Goal: Task Accomplishment & Management: Use online tool/utility

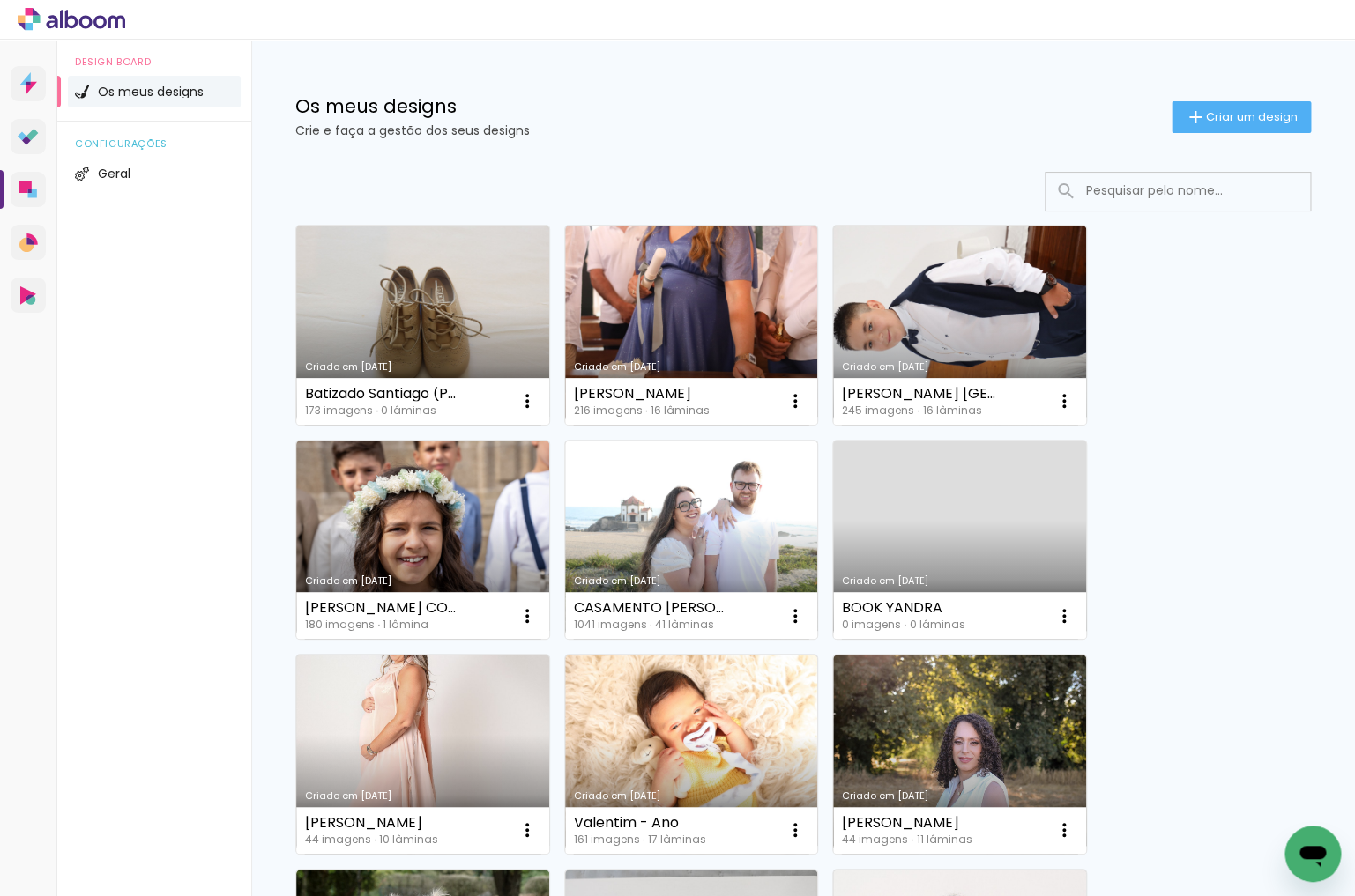
click at [1143, 194] on input at bounding box center [1202, 190] width 252 height 36
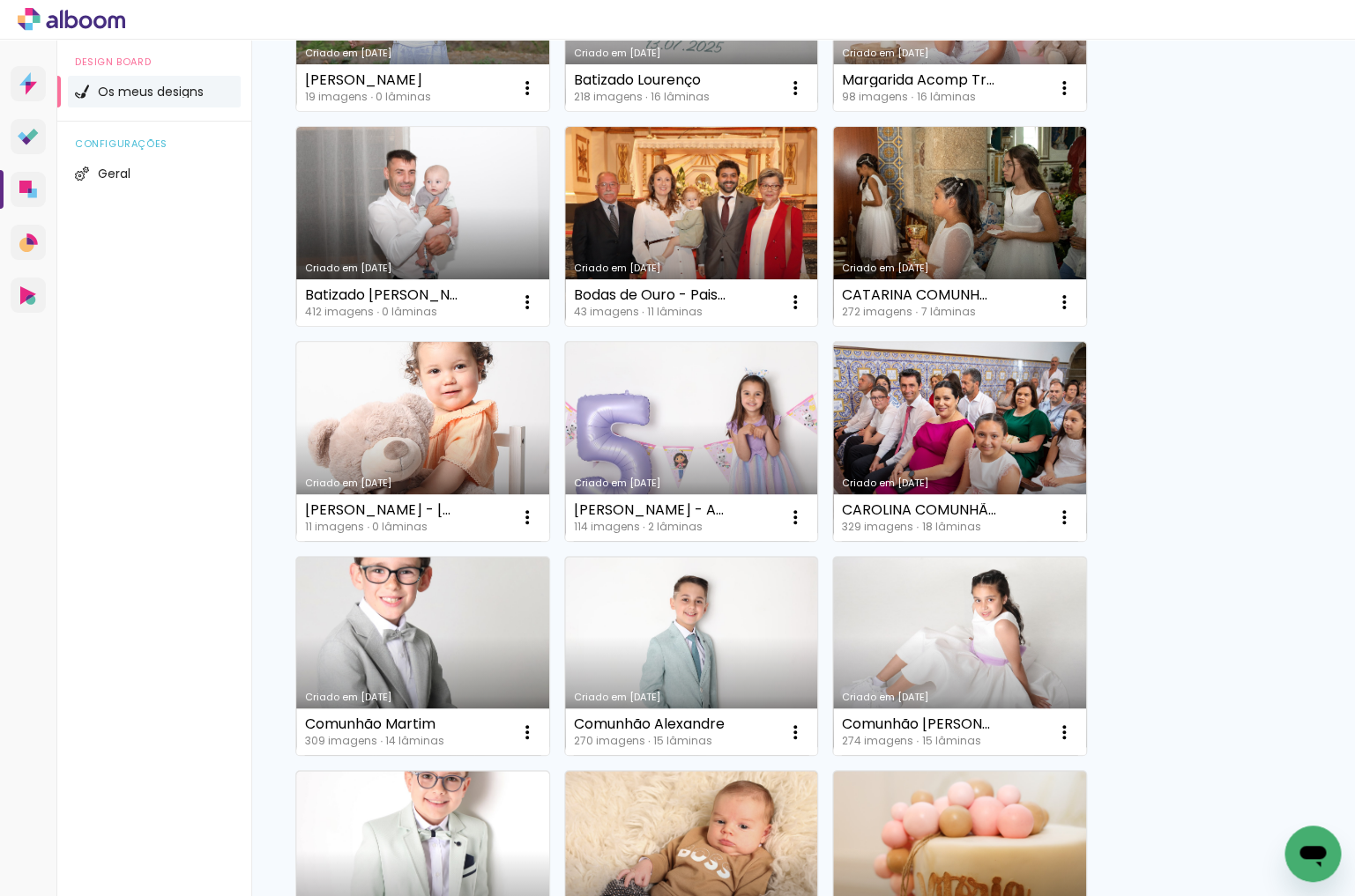
scroll to position [822, 0]
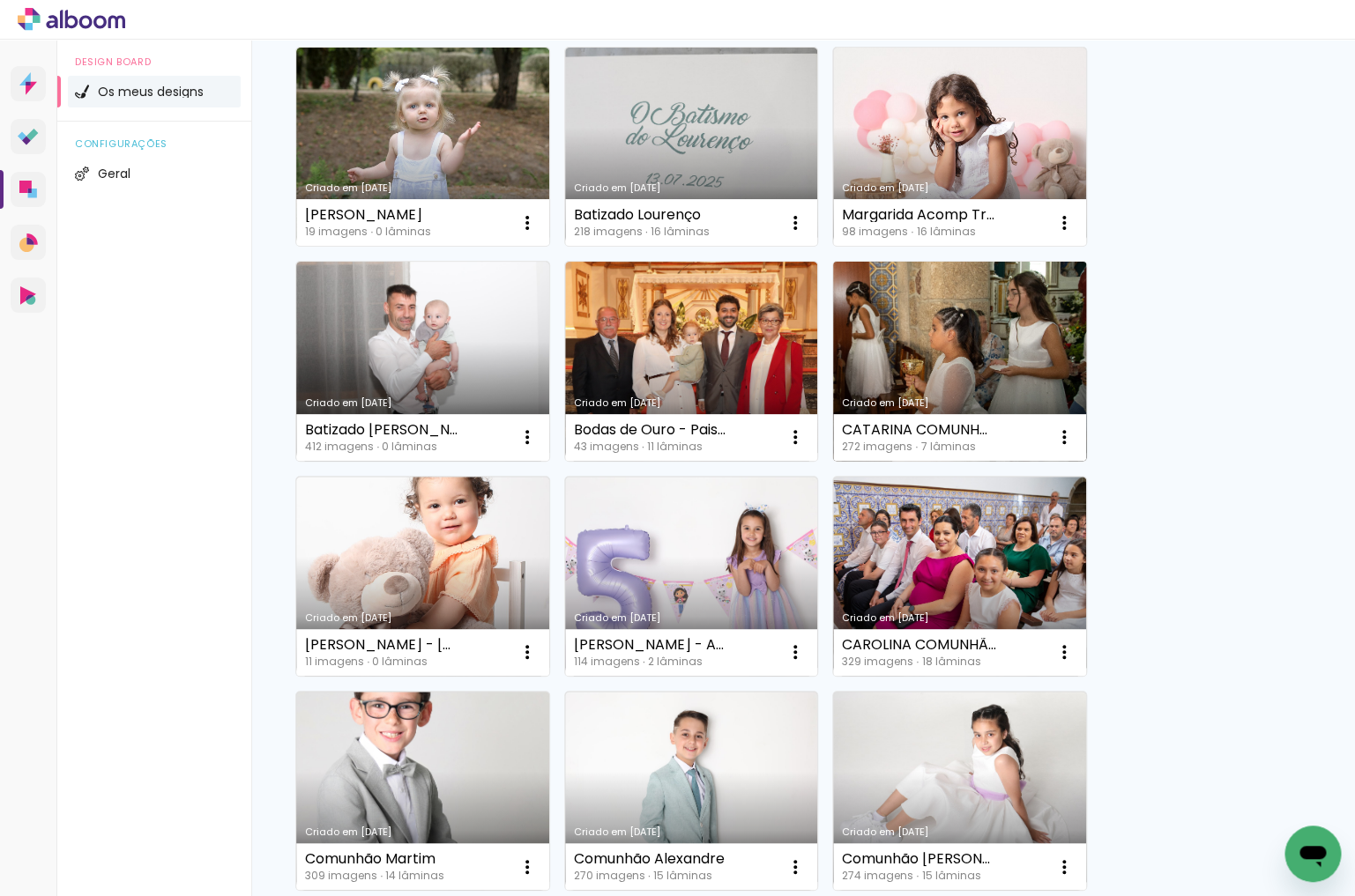
click at [996, 304] on link "Criado em [DATE]" at bounding box center [960, 361] width 253 height 199
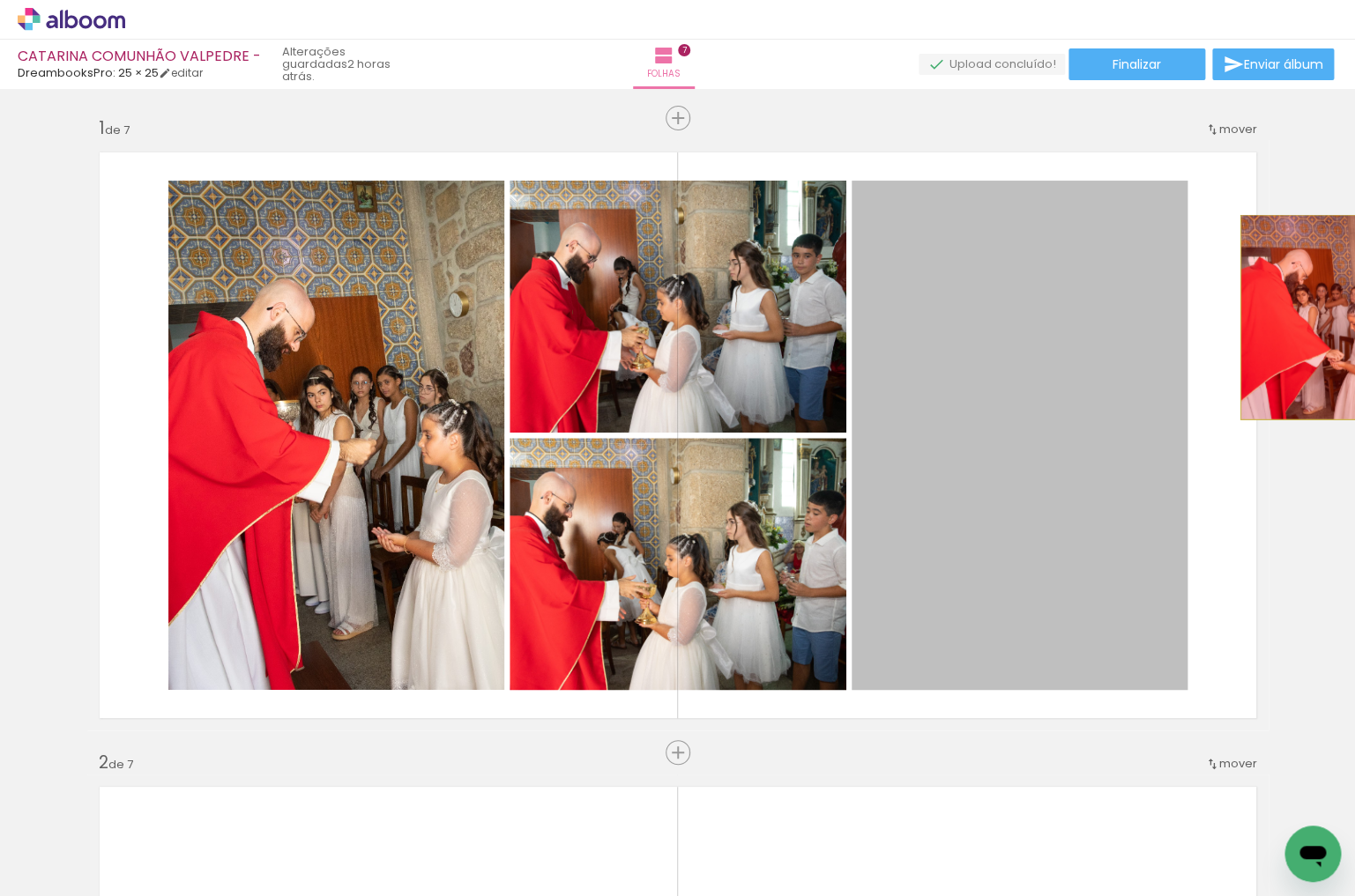
drag, startPoint x: 1077, startPoint y: 332, endPoint x: 1307, endPoint y: 317, distance: 230.5
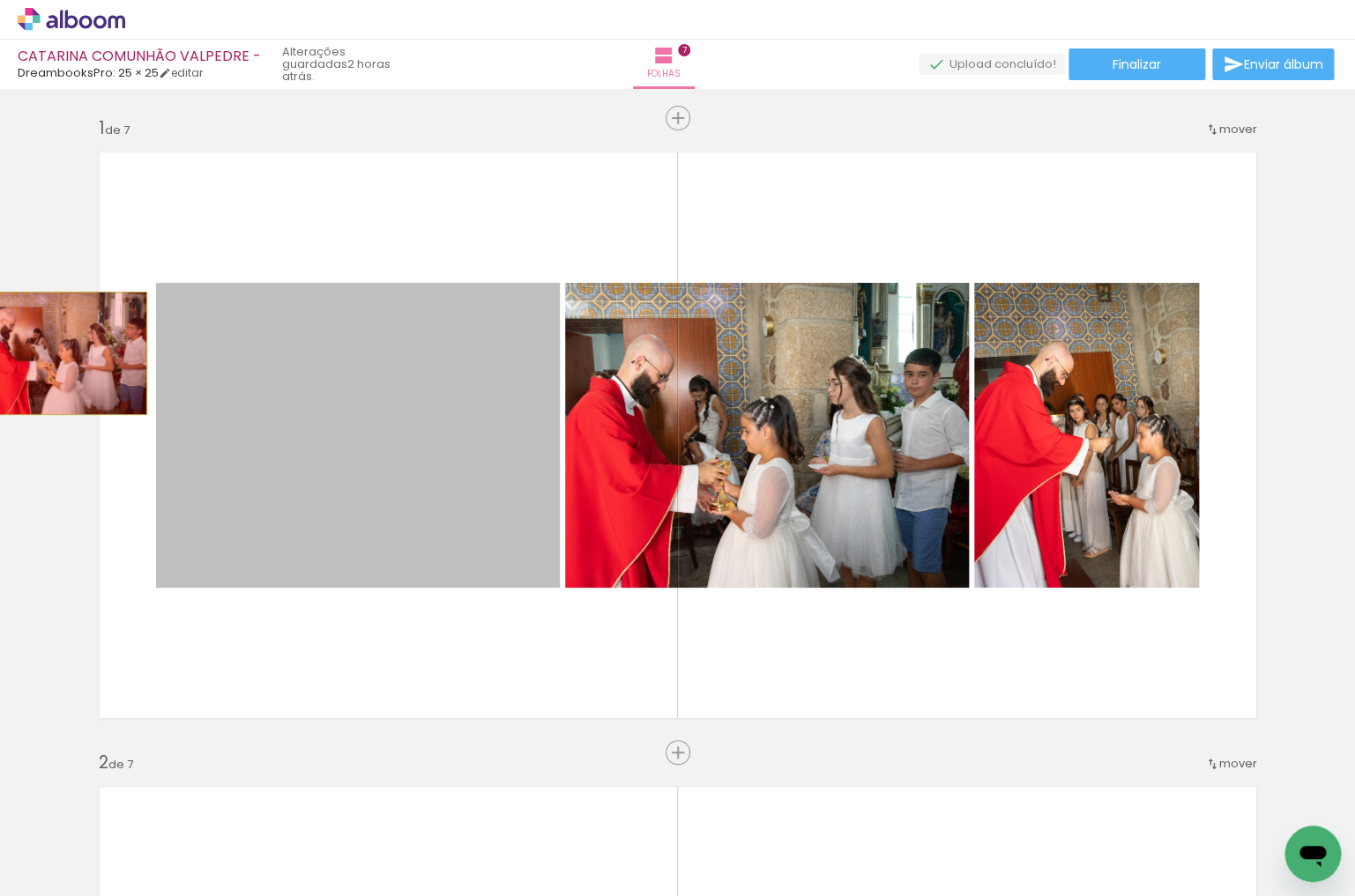
drag, startPoint x: 300, startPoint y: 347, endPoint x: 194, endPoint y: 388, distance: 113.7
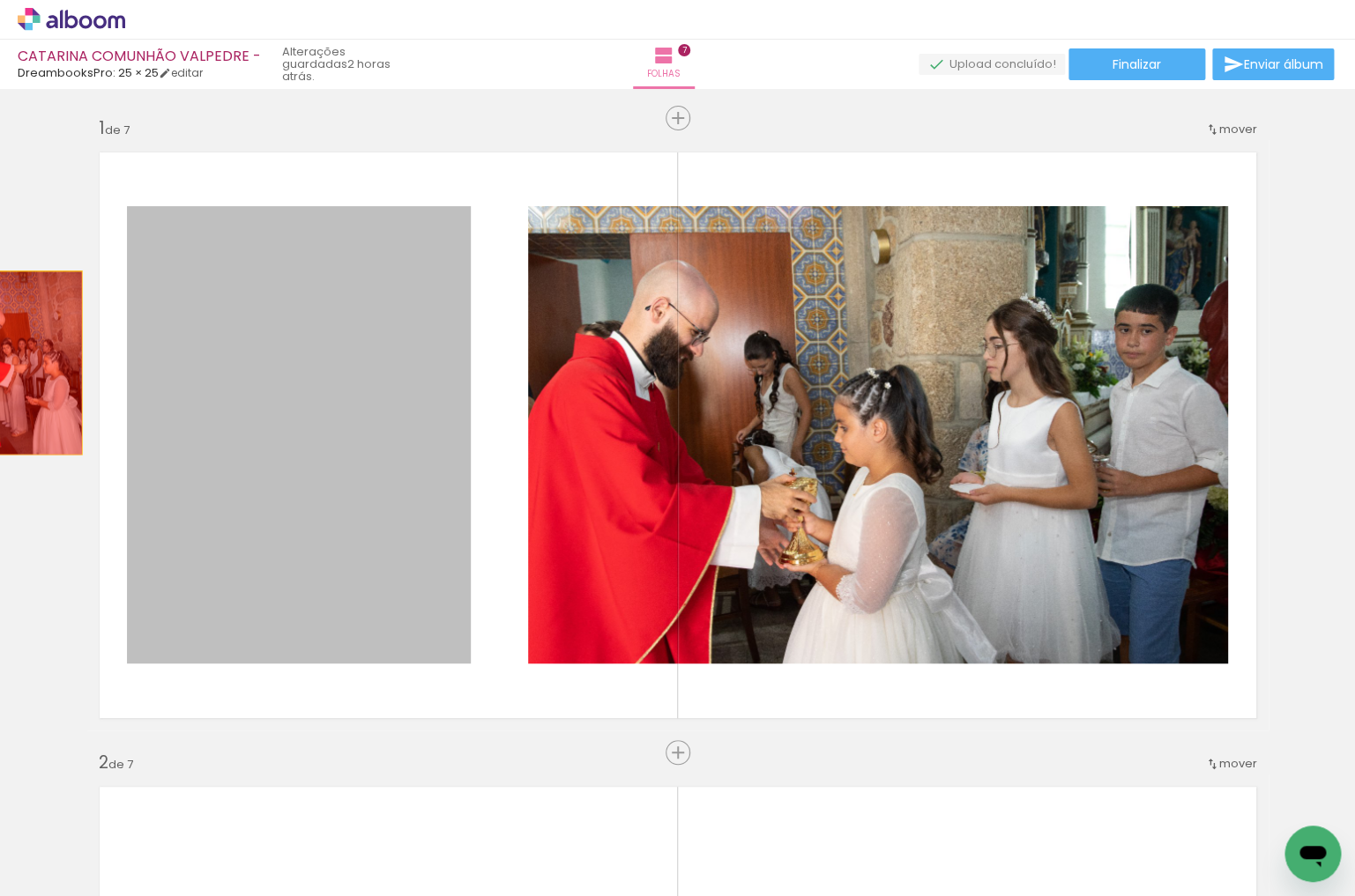
drag, startPoint x: 265, startPoint y: 375, endPoint x: 11, endPoint y: 340, distance: 256.4
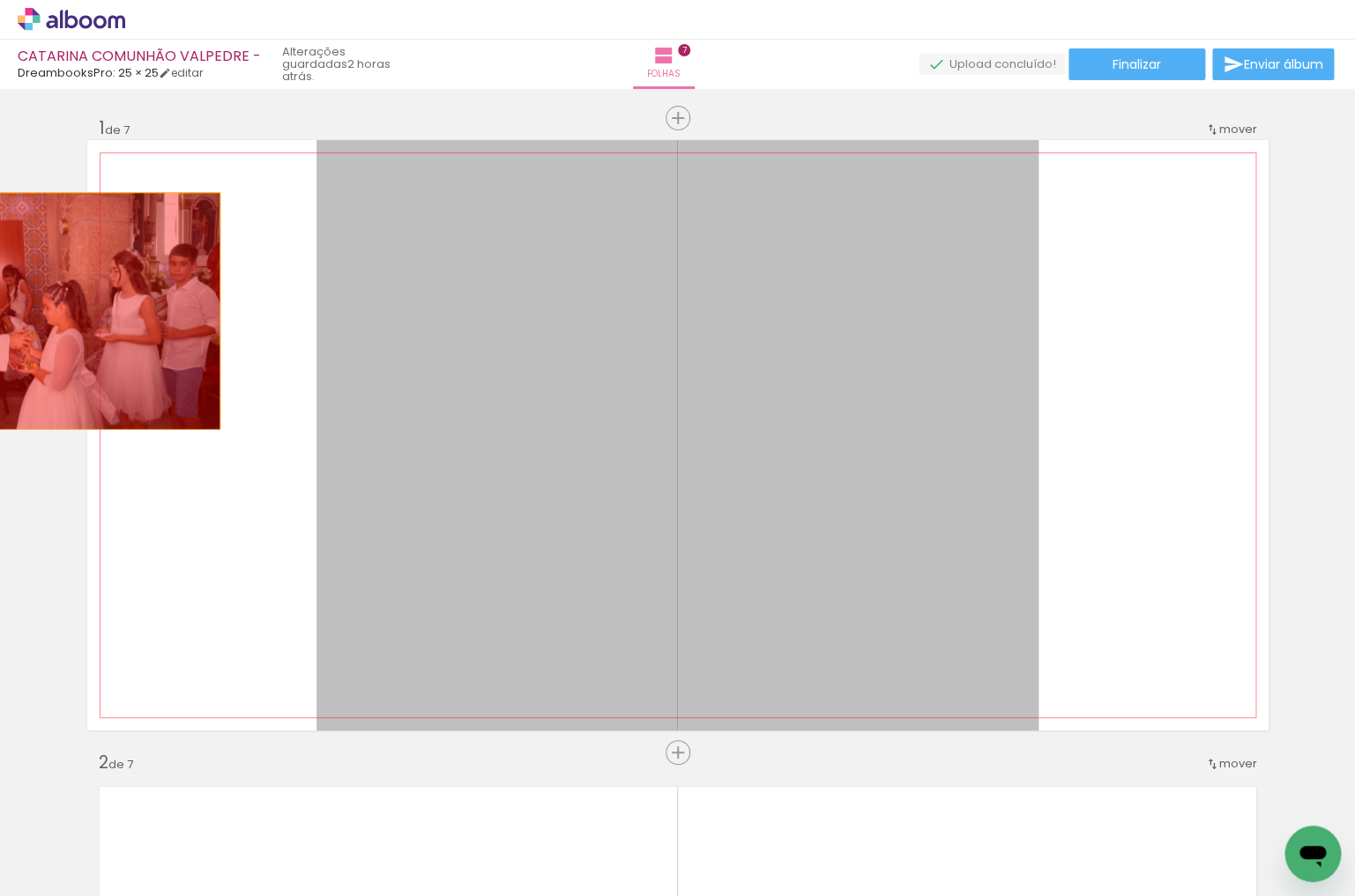
drag, startPoint x: 397, startPoint y: 317, endPoint x: 74, endPoint y: 312, distance: 323.0
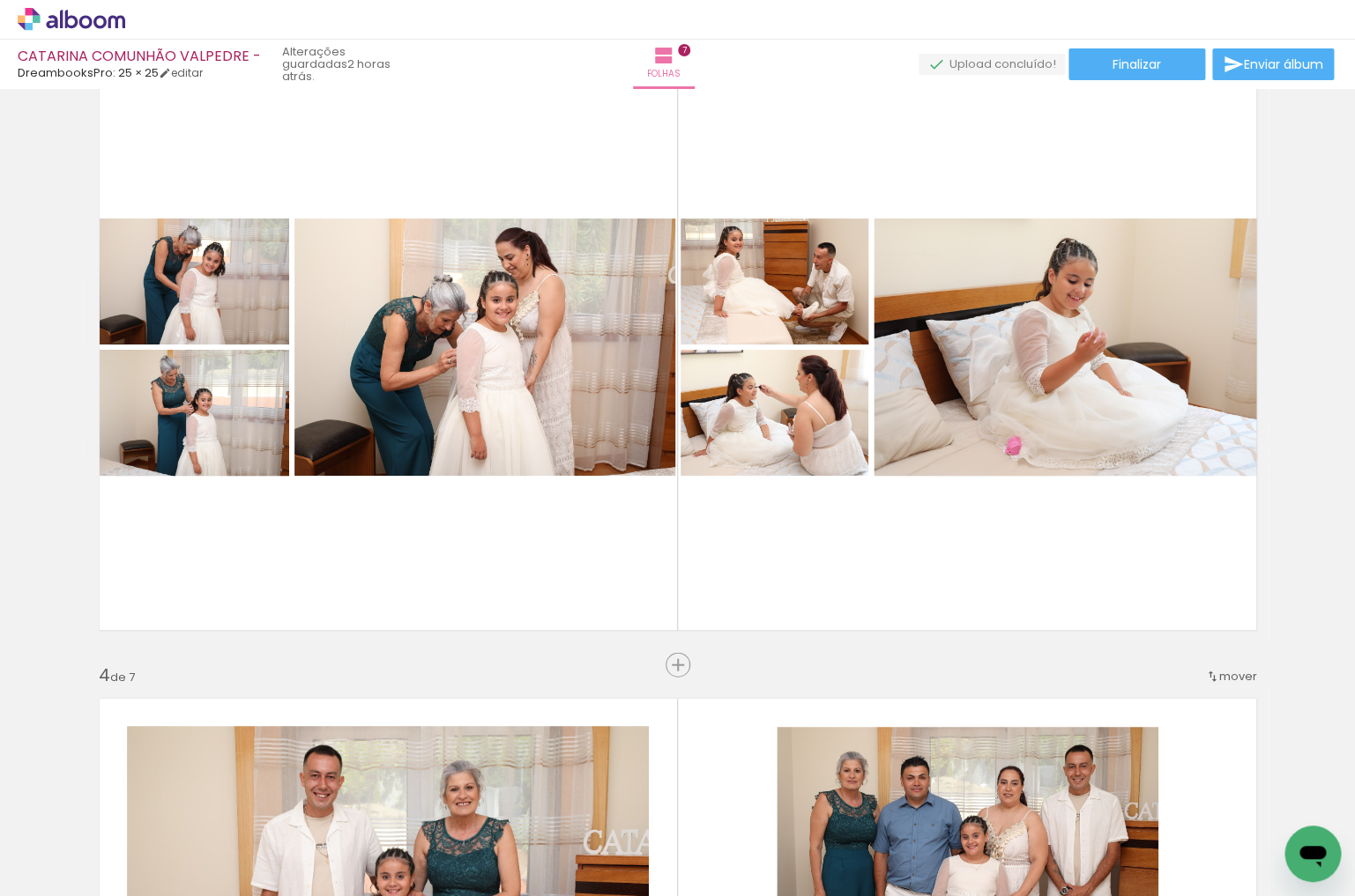
scroll to position [1371, 0]
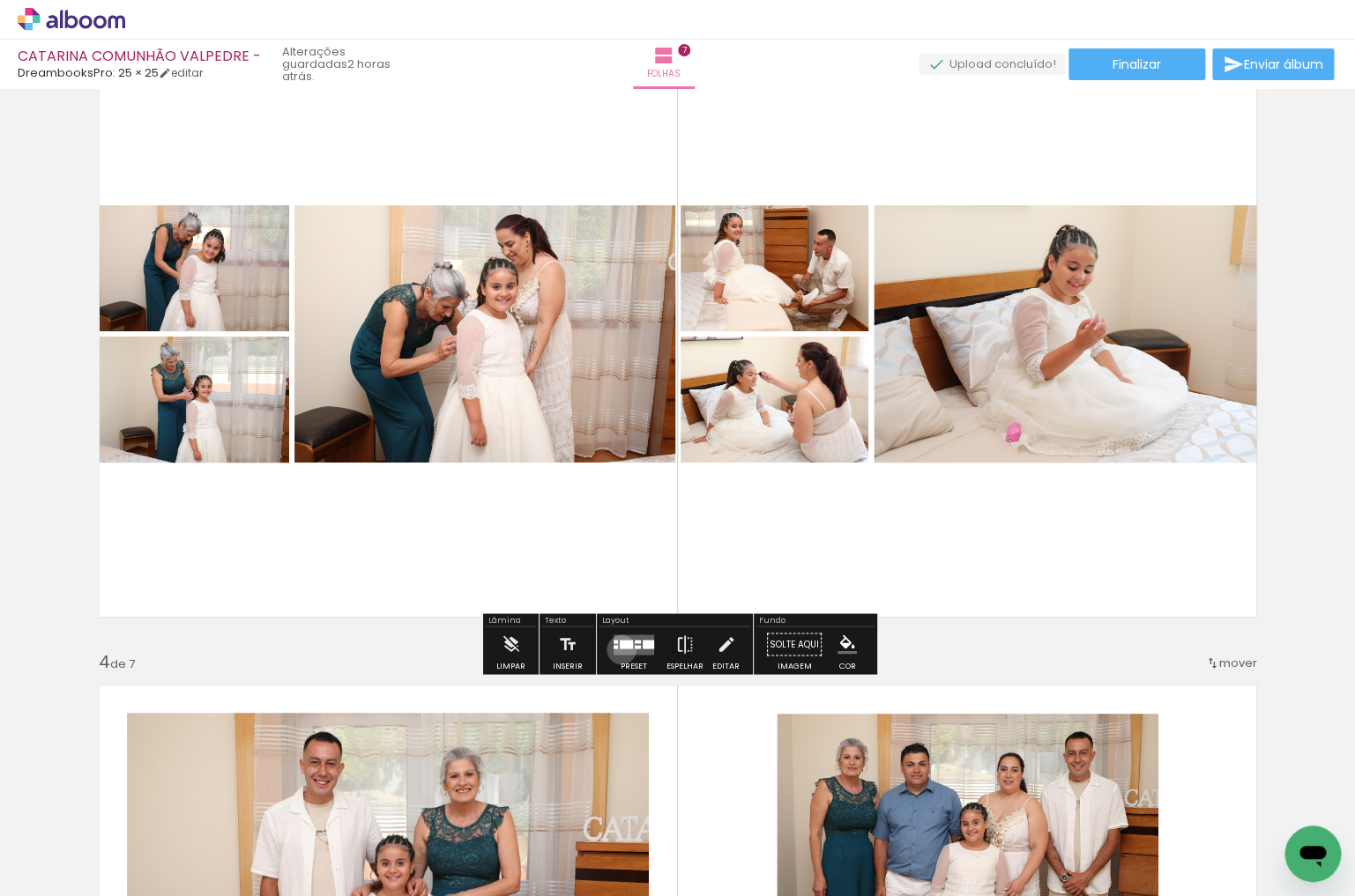
click at [617, 650] on quentale-layouter at bounding box center [634, 644] width 41 height 20
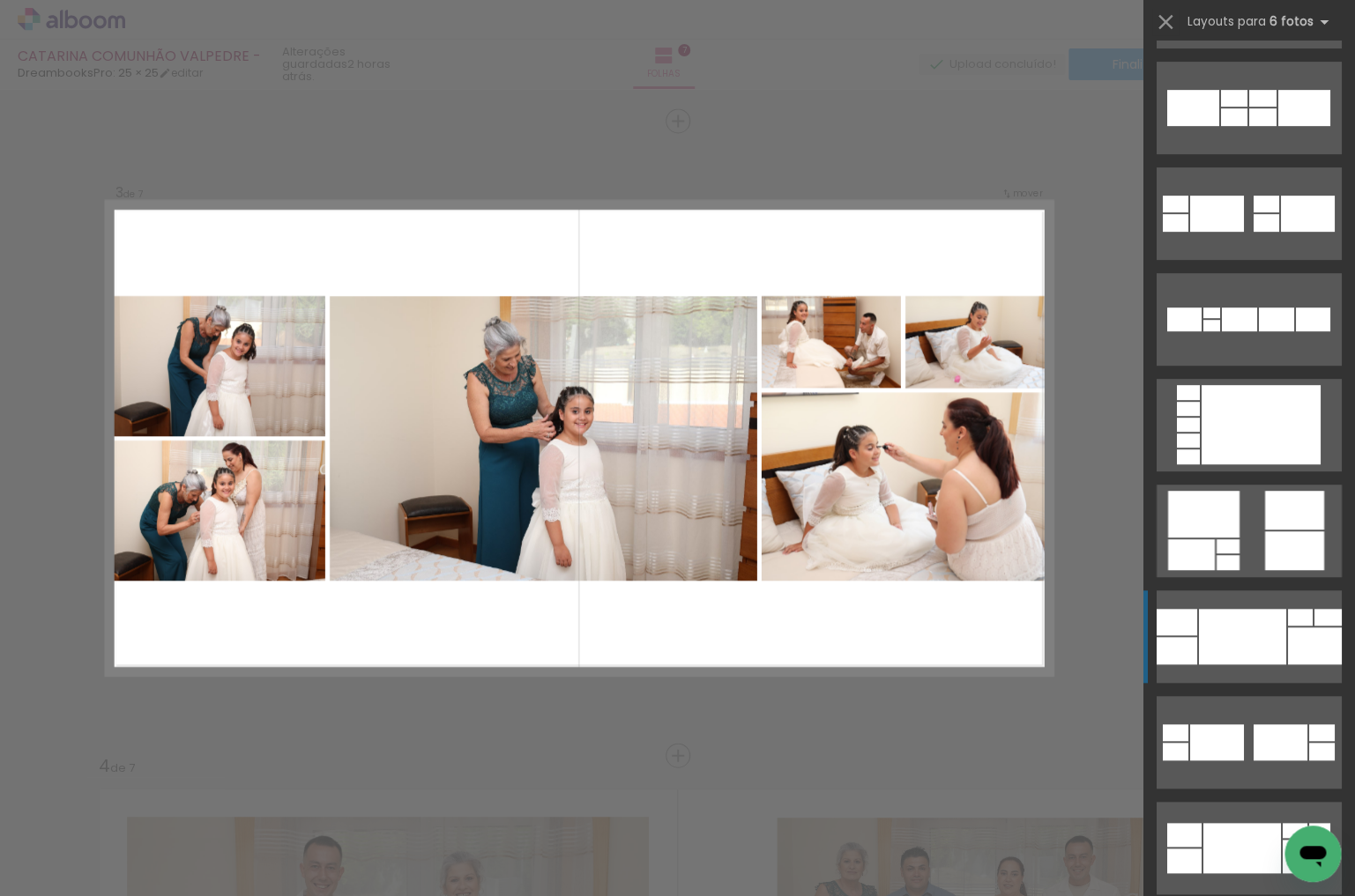
scroll to position [205, 0]
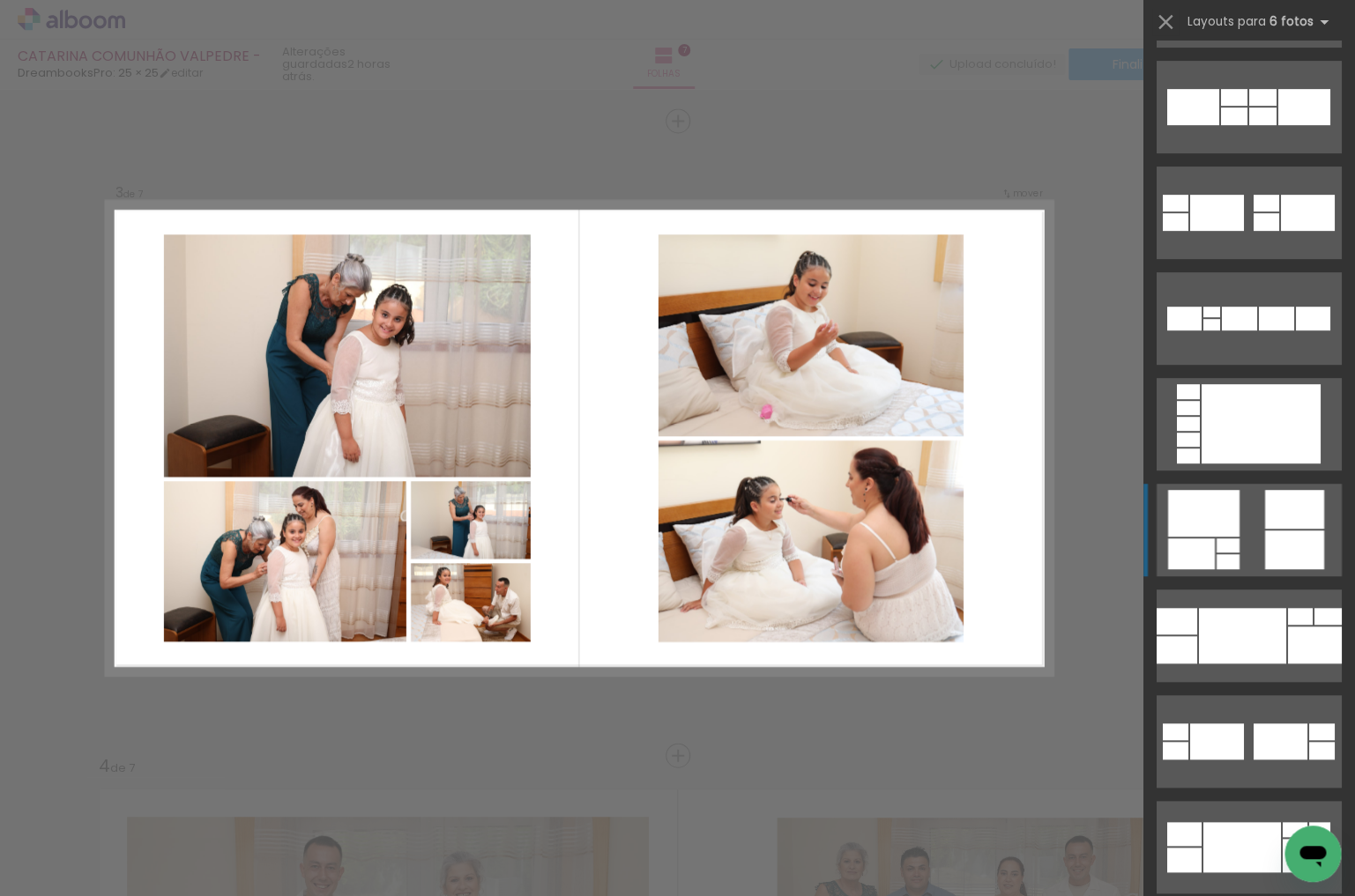
click at [1232, 547] on div at bounding box center [1228, 545] width 23 height 14
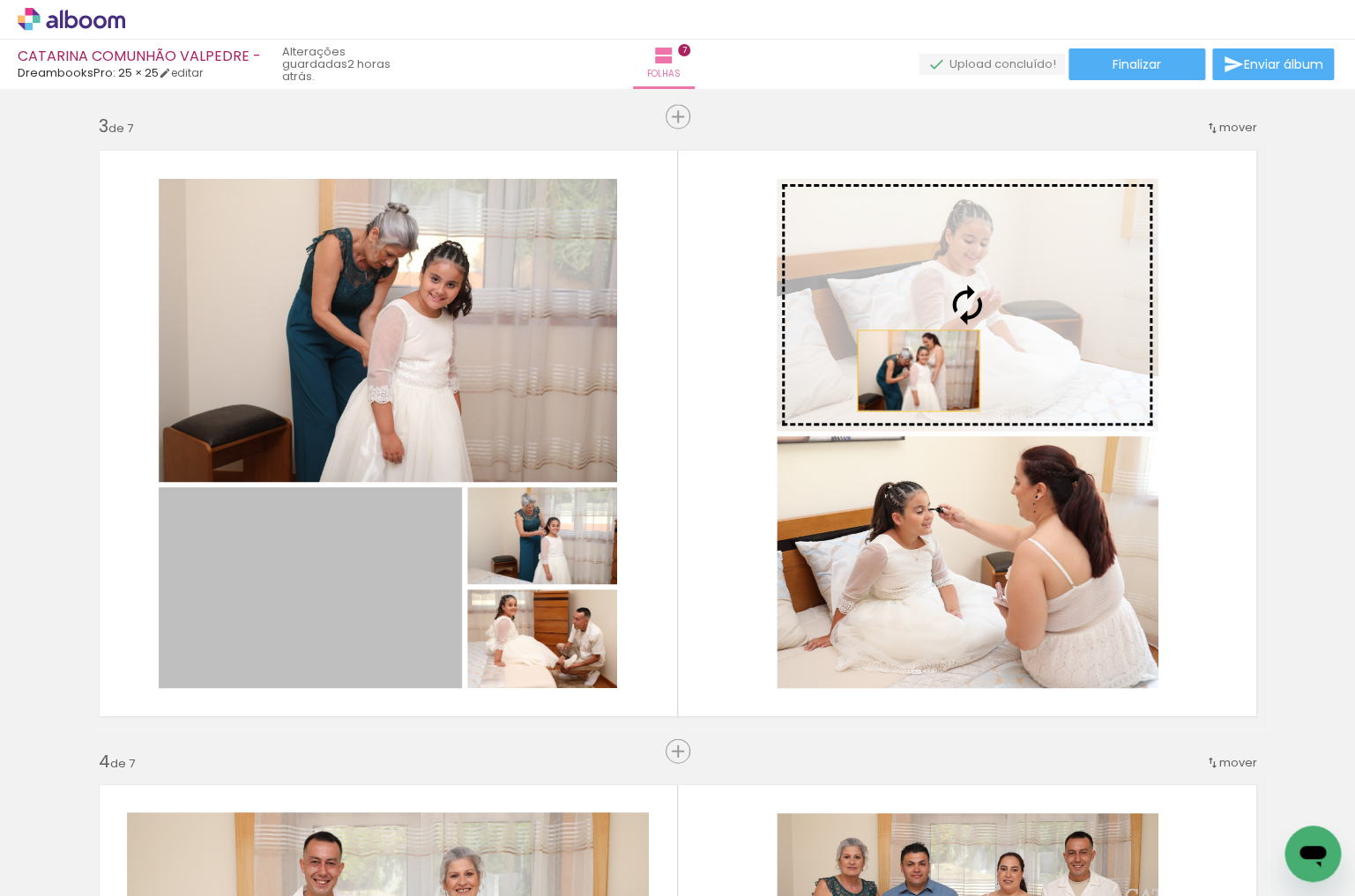
drag, startPoint x: 398, startPoint y: 576, endPoint x: 922, endPoint y: 365, distance: 564.9
click at [0, 0] on slot at bounding box center [0, 0] width 0 height 0
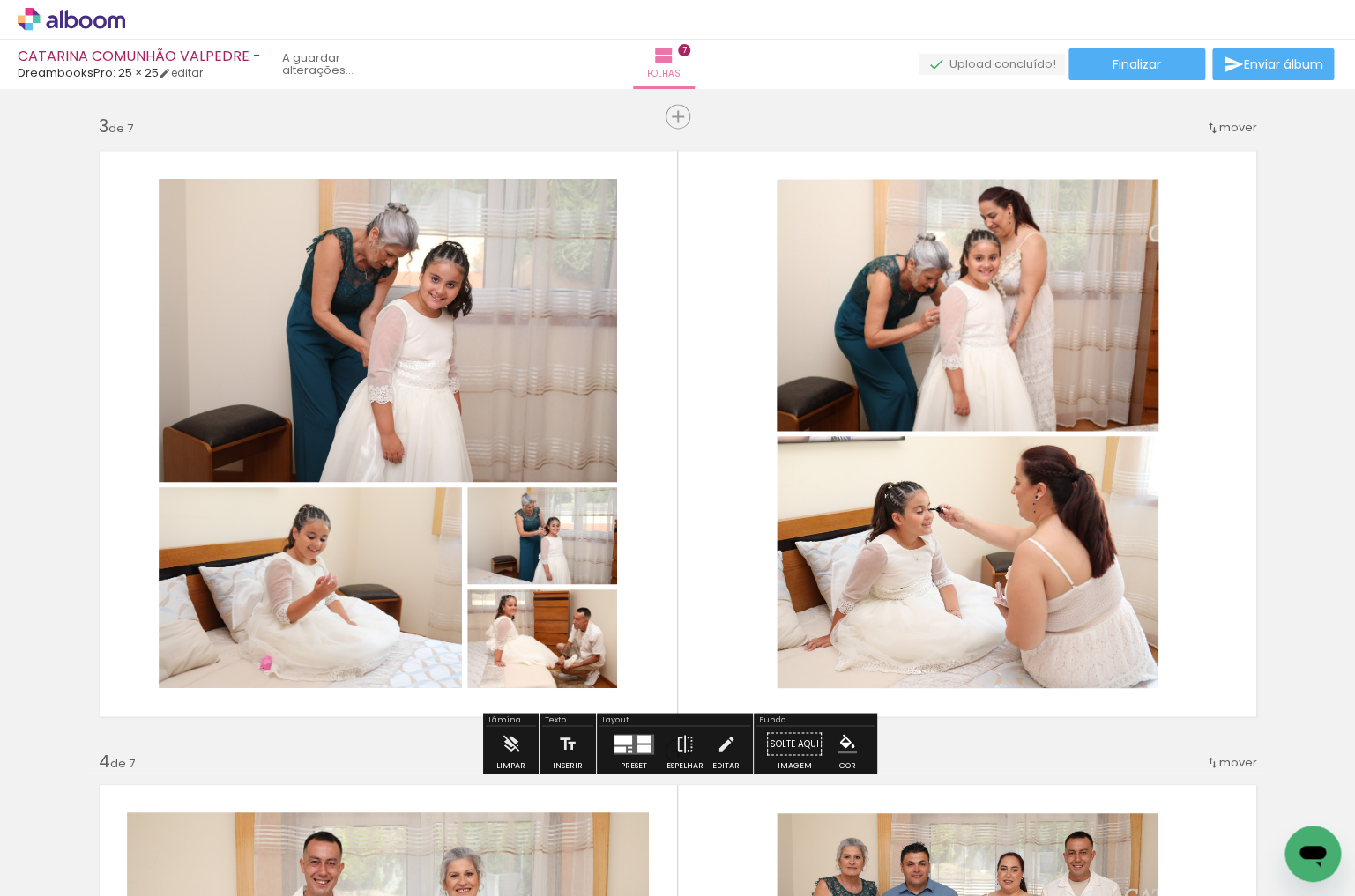
scroll to position [1264, 0]
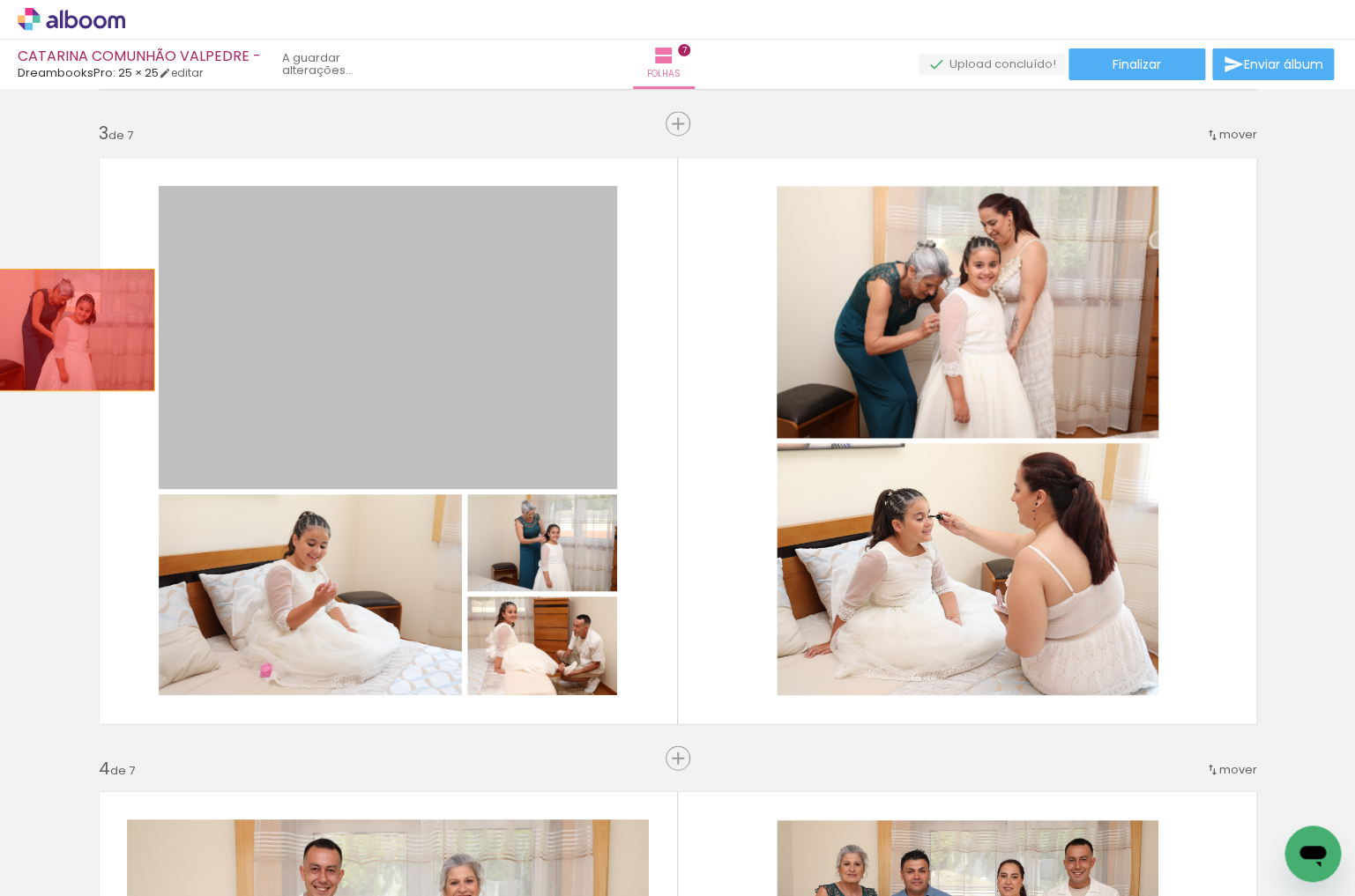
drag, startPoint x: 277, startPoint y: 335, endPoint x: 58, endPoint y: 329, distance: 219.1
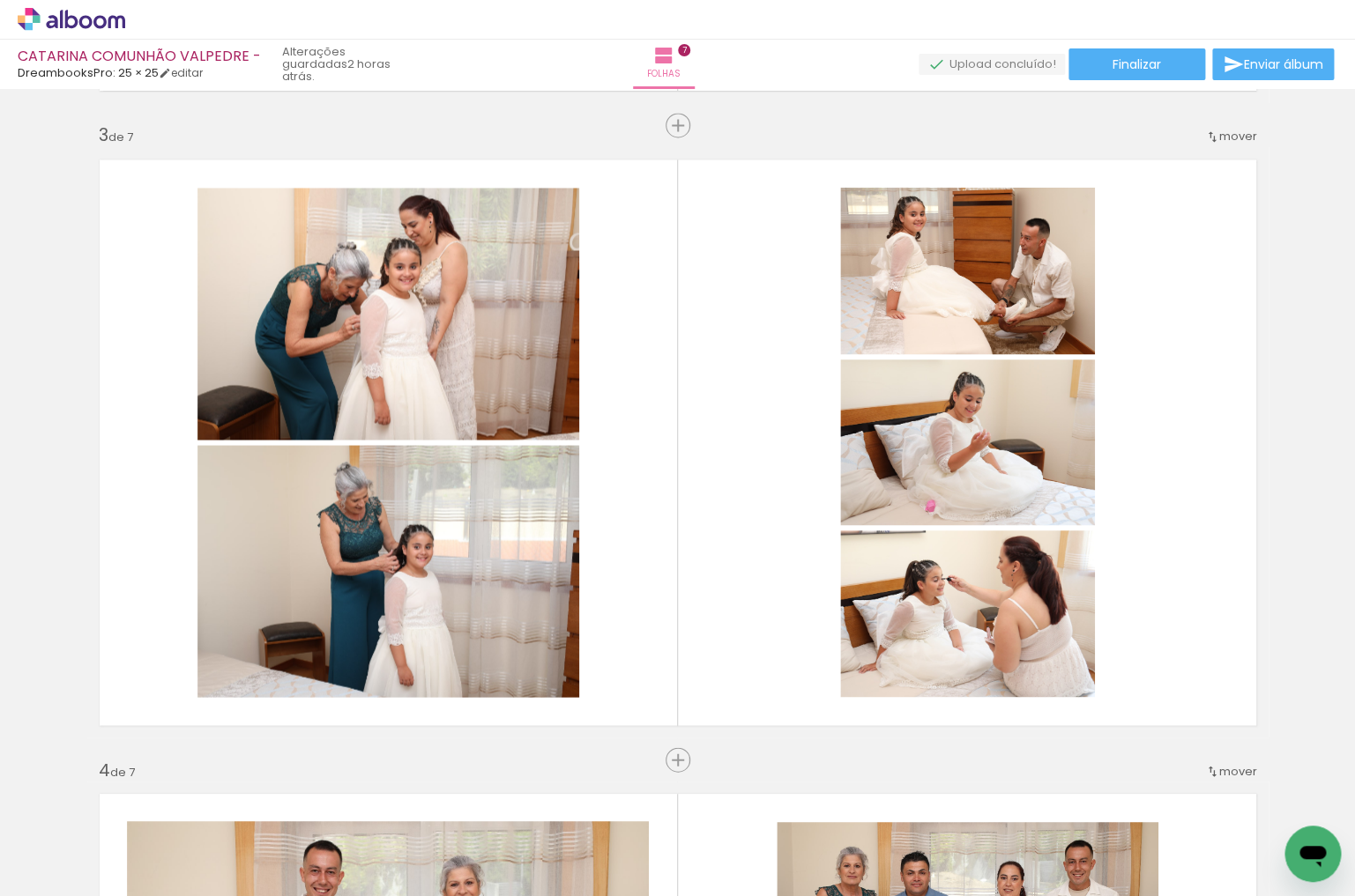
scroll to position [1298, 0]
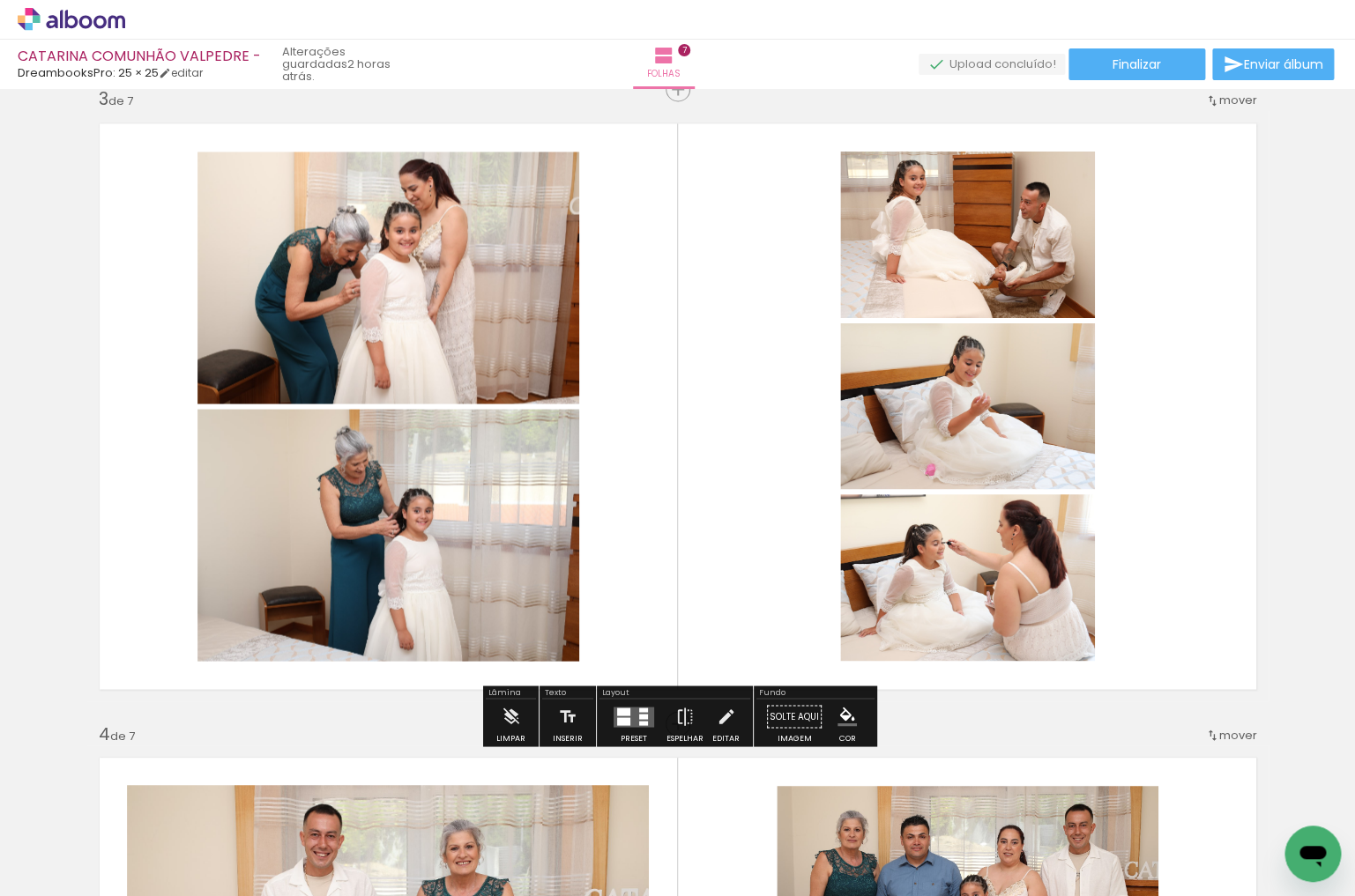
click at [623, 710] on div at bounding box center [623, 711] width 13 height 8
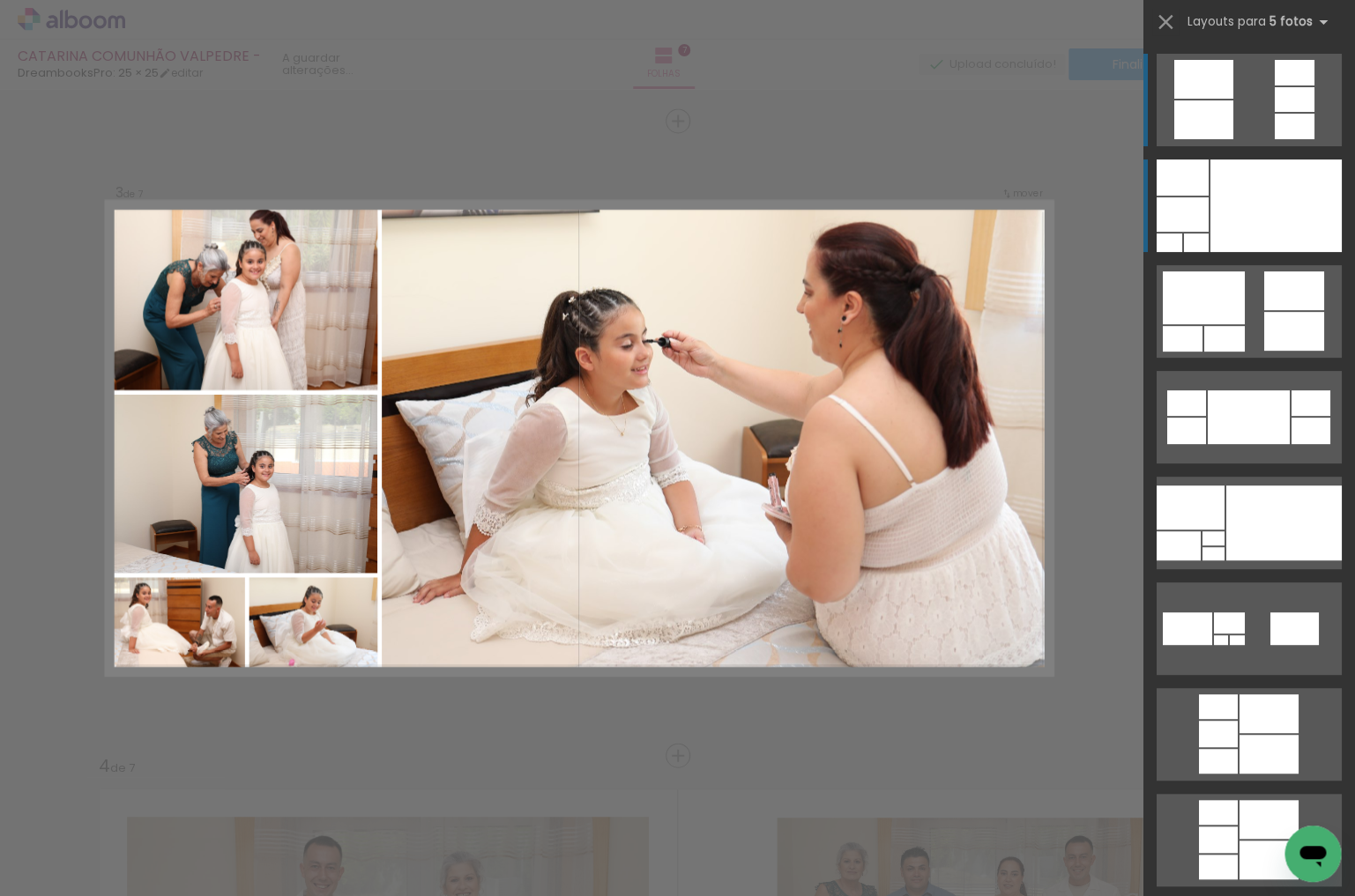
scroll to position [1, 0]
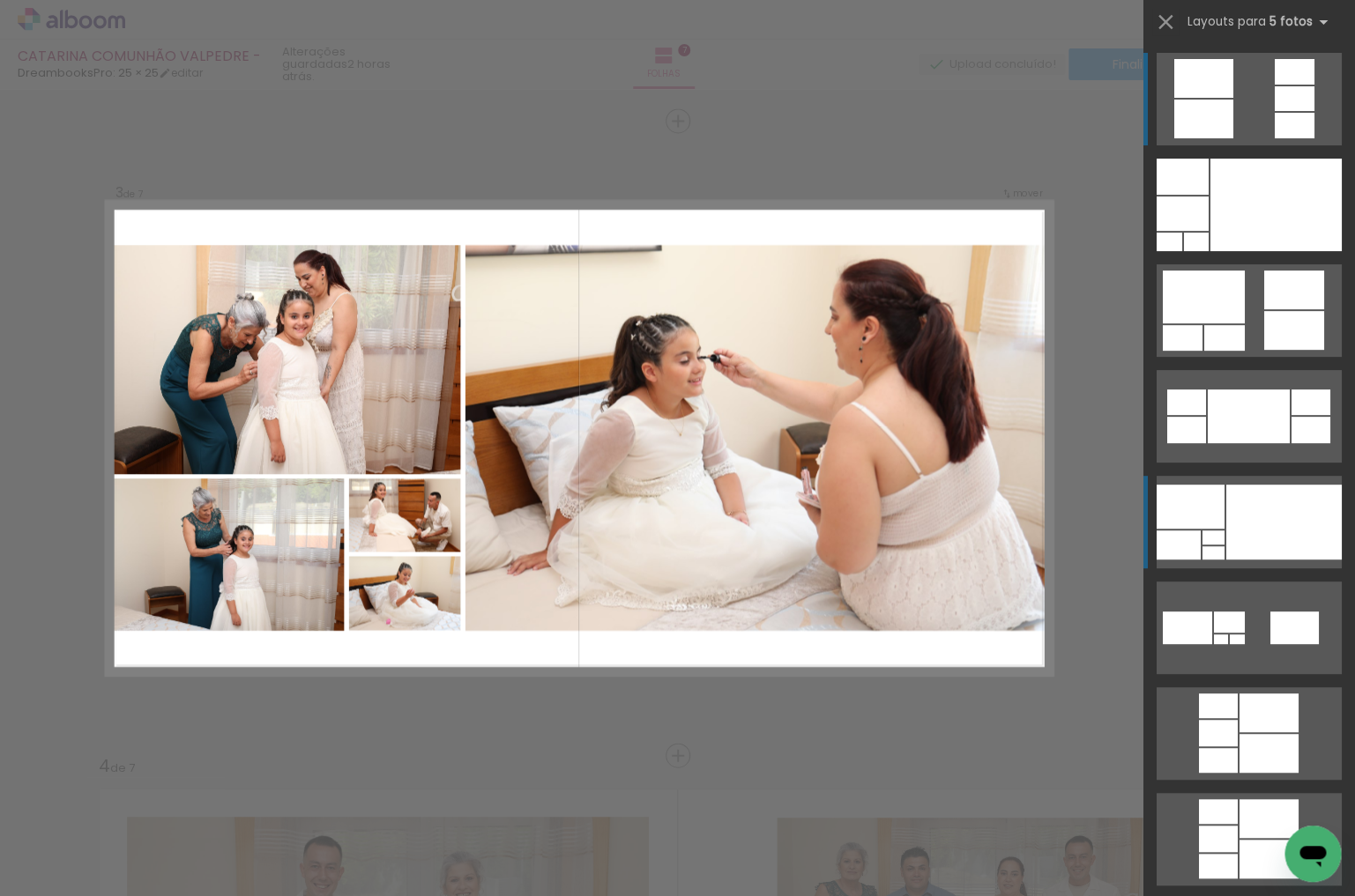
click at [1235, 544] on div at bounding box center [1283, 522] width 115 height 75
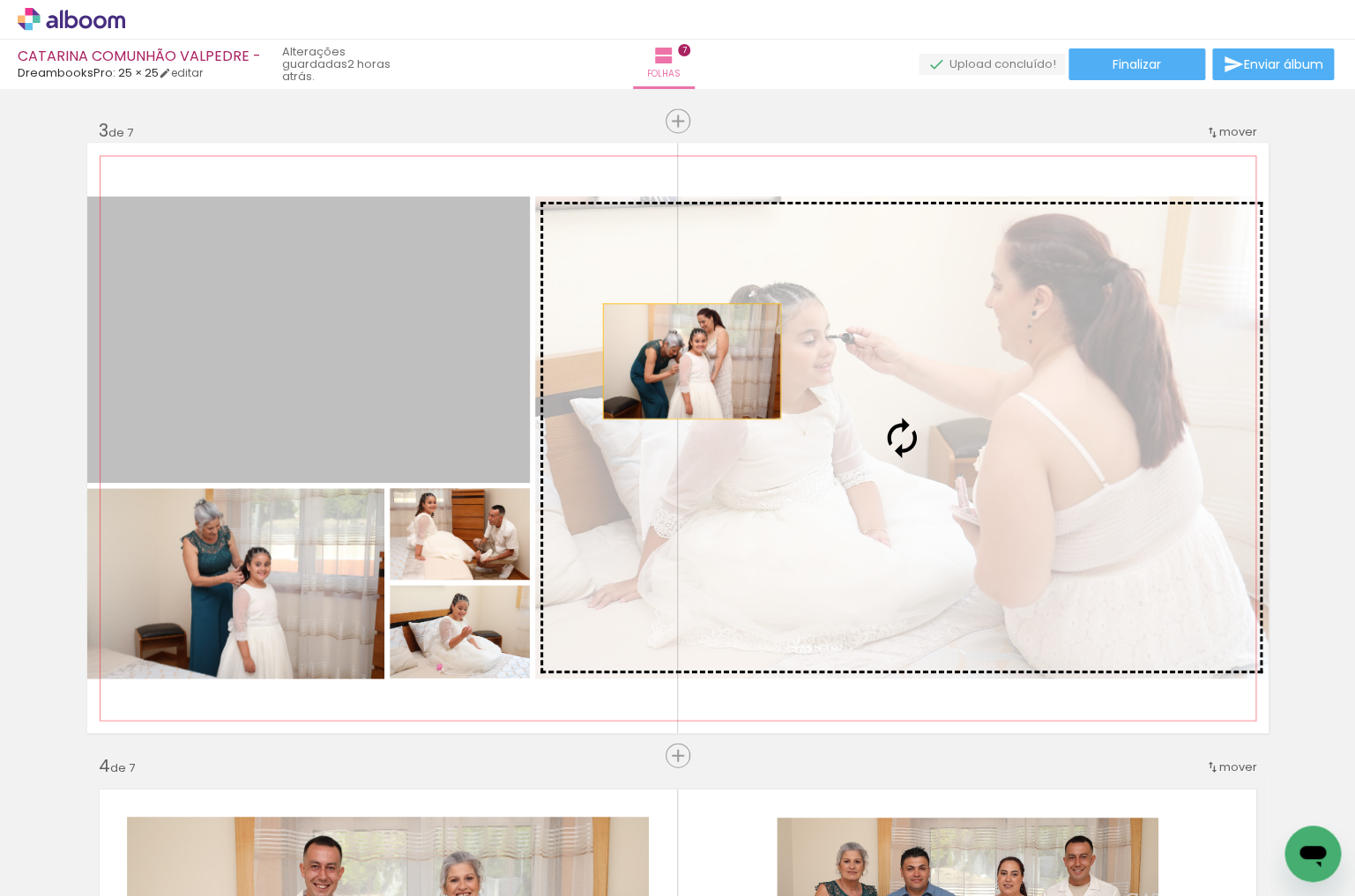
drag, startPoint x: 226, startPoint y: 347, endPoint x: 721, endPoint y: 362, distance: 495.2
click at [0, 0] on slot at bounding box center [0, 0] width 0 height 0
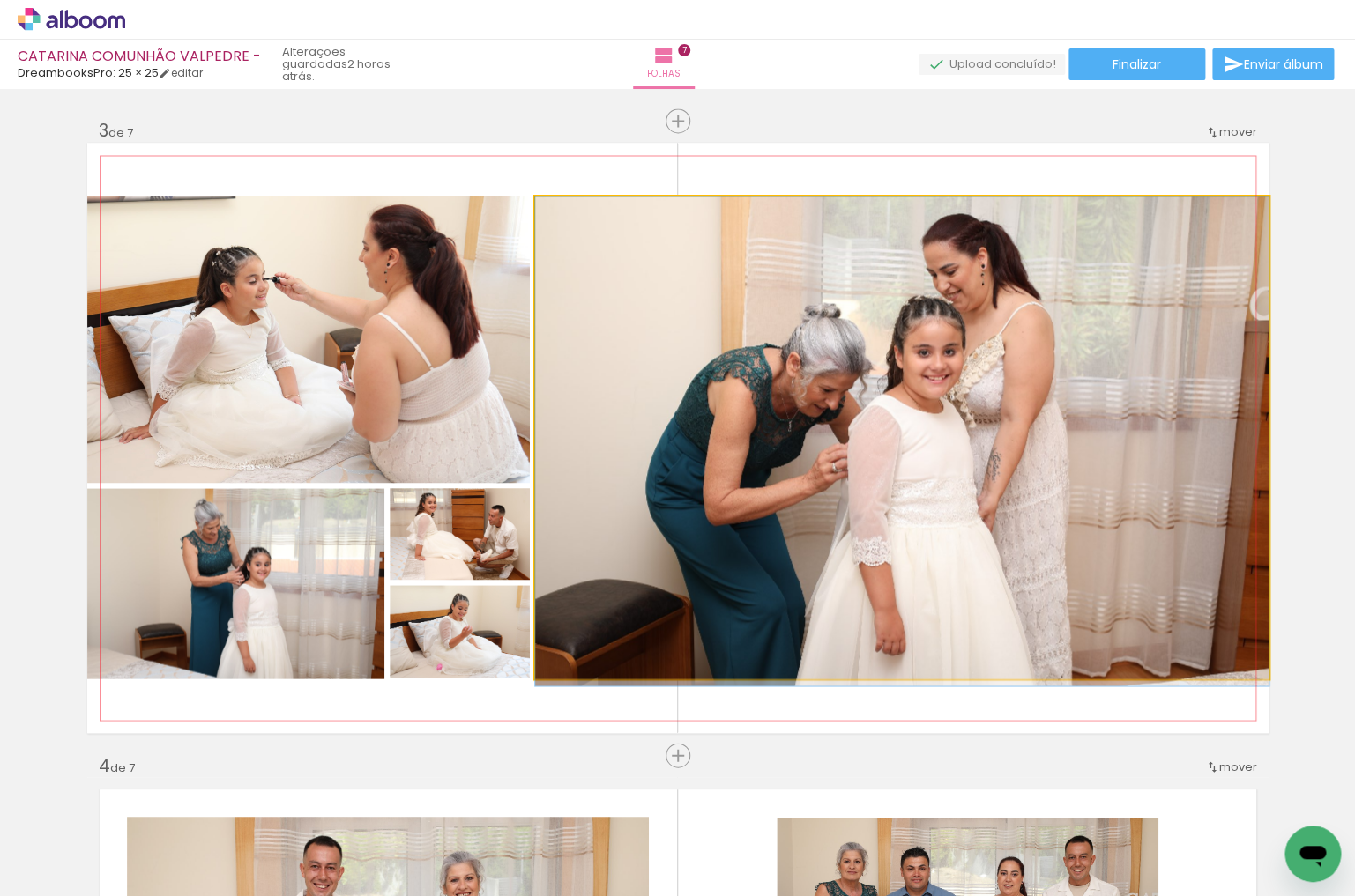
drag, startPoint x: 976, startPoint y: 518, endPoint x: 957, endPoint y: 525, distance: 20.2
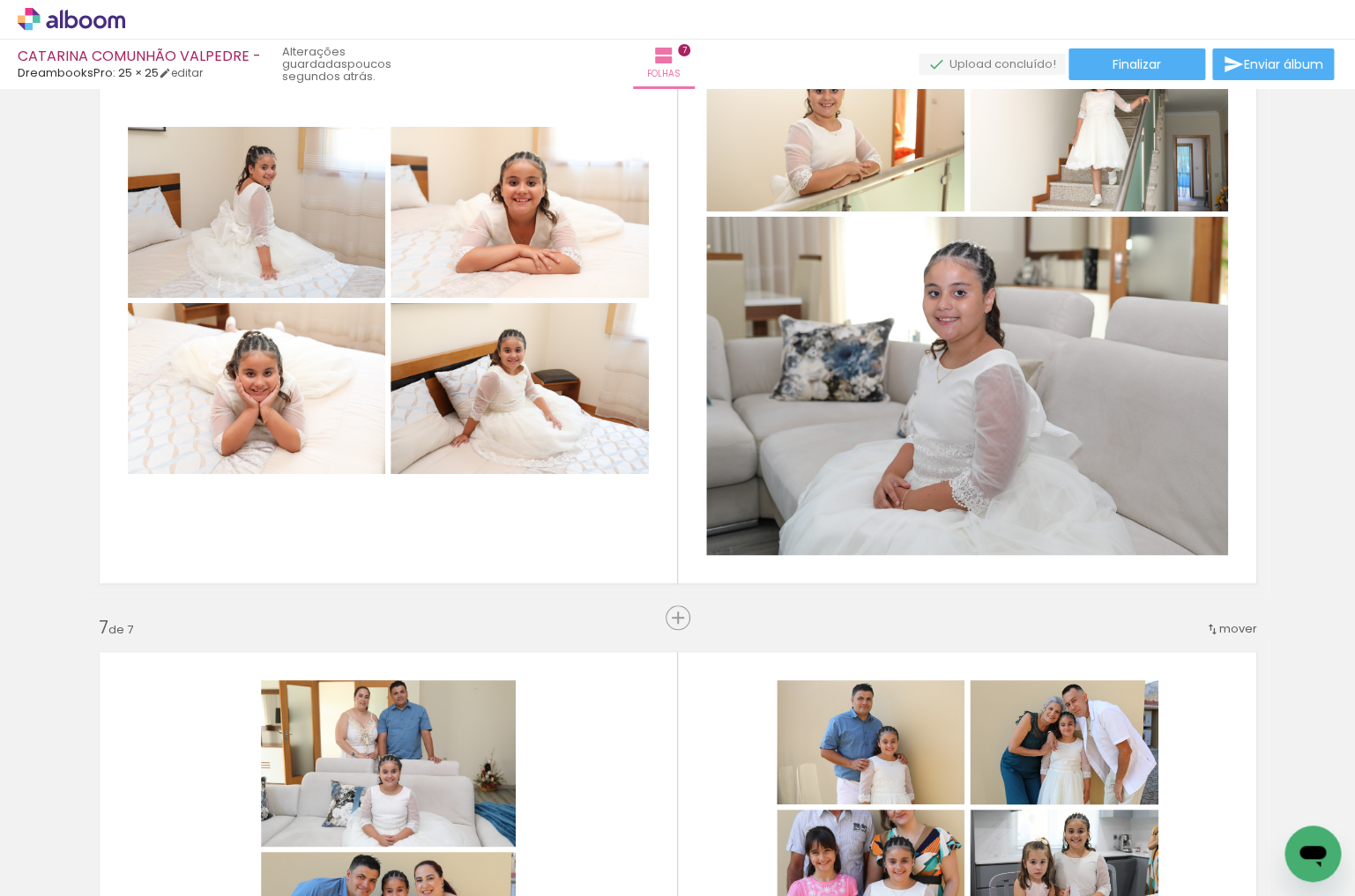
scroll to position [3326, 0]
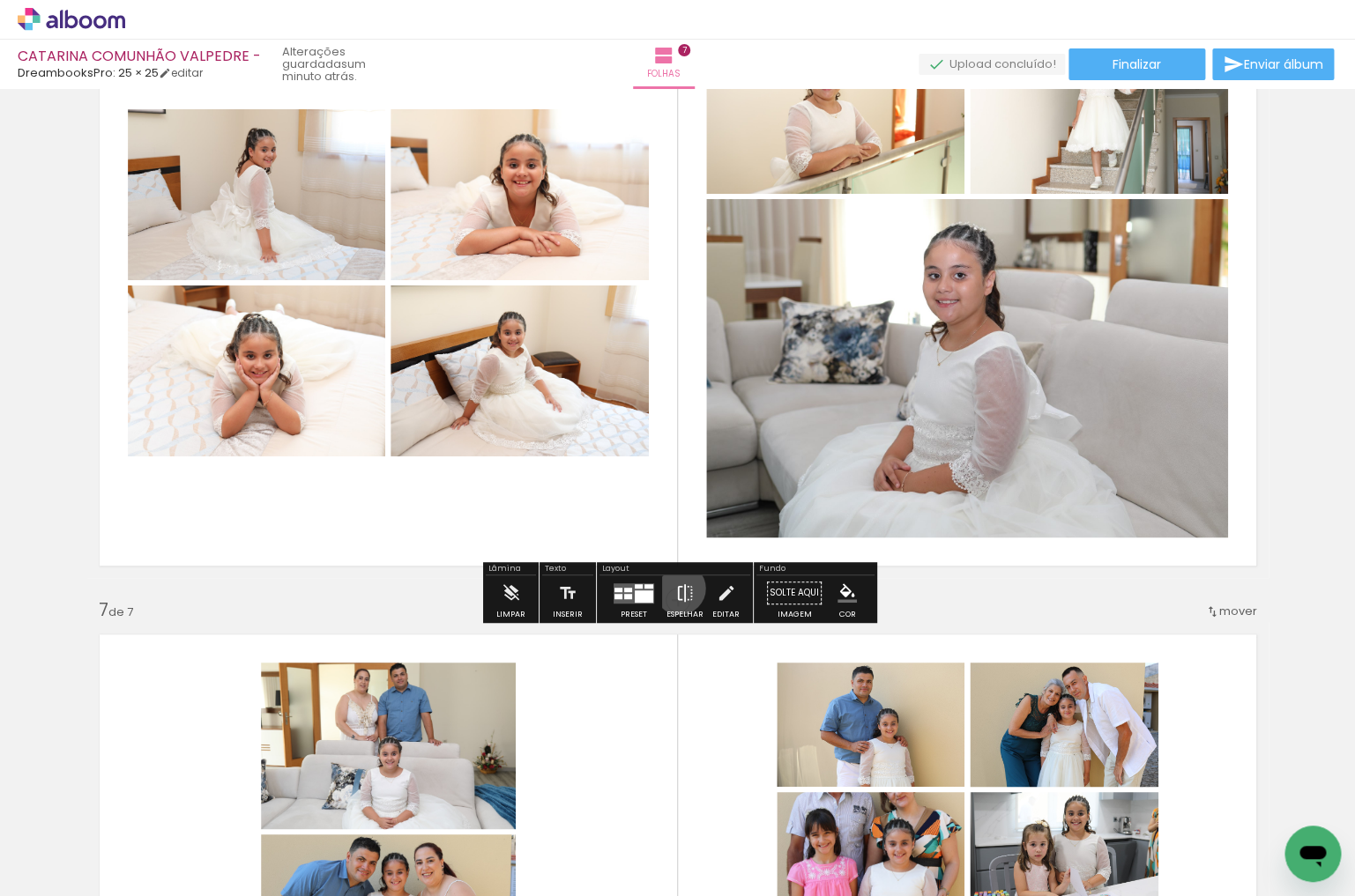
click at [675, 588] on iron-icon at bounding box center [684, 593] width 19 height 35
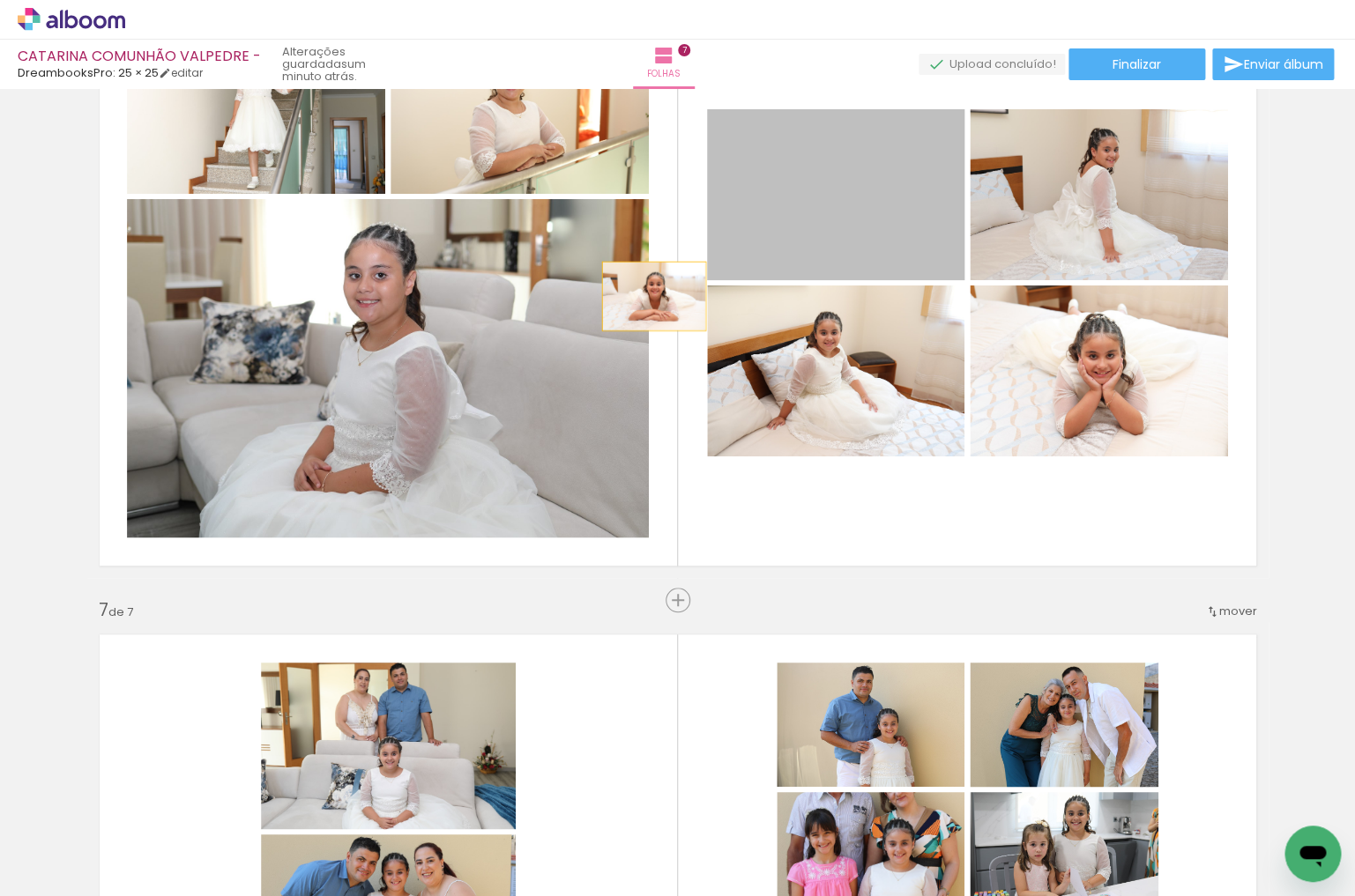
drag, startPoint x: 839, startPoint y: 215, endPoint x: 499, endPoint y: 358, distance: 368.8
click at [0, 0] on slot at bounding box center [0, 0] width 0 height 0
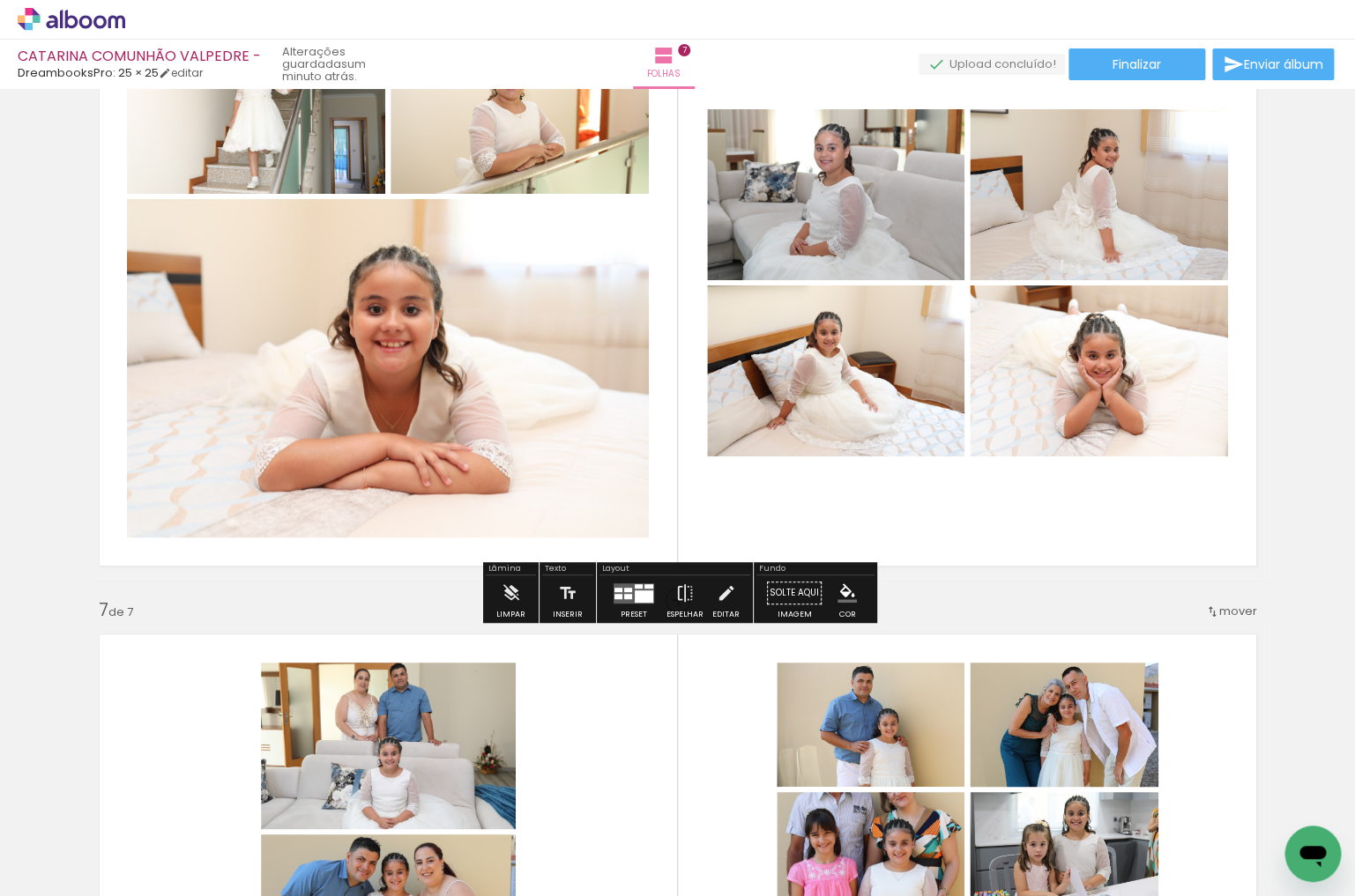
scroll to position [3244, 0]
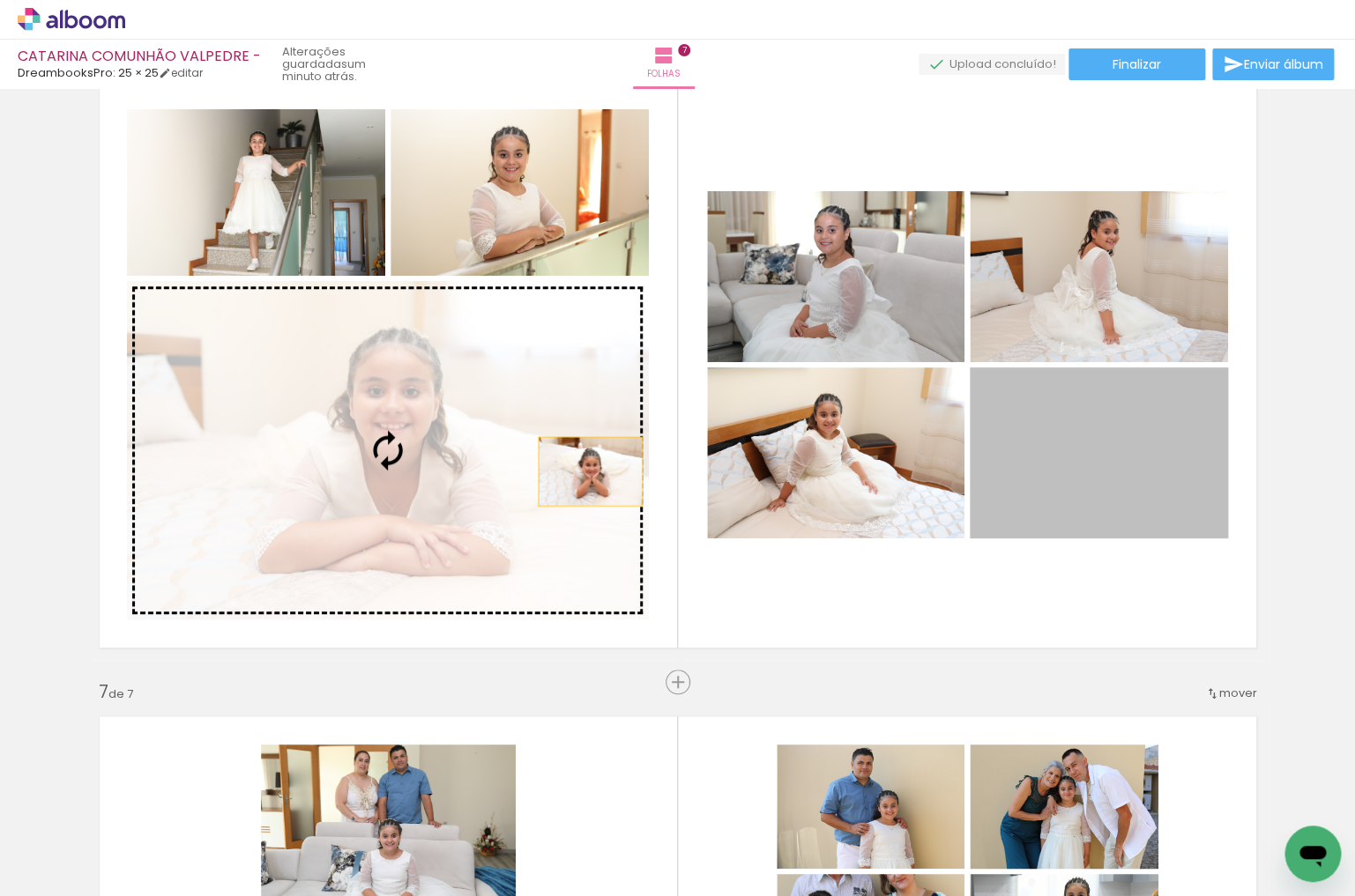
drag, startPoint x: 903, startPoint y: 470, endPoint x: 553, endPoint y: 472, distance: 350.0
click at [0, 0] on slot at bounding box center [0, 0] width 0 height 0
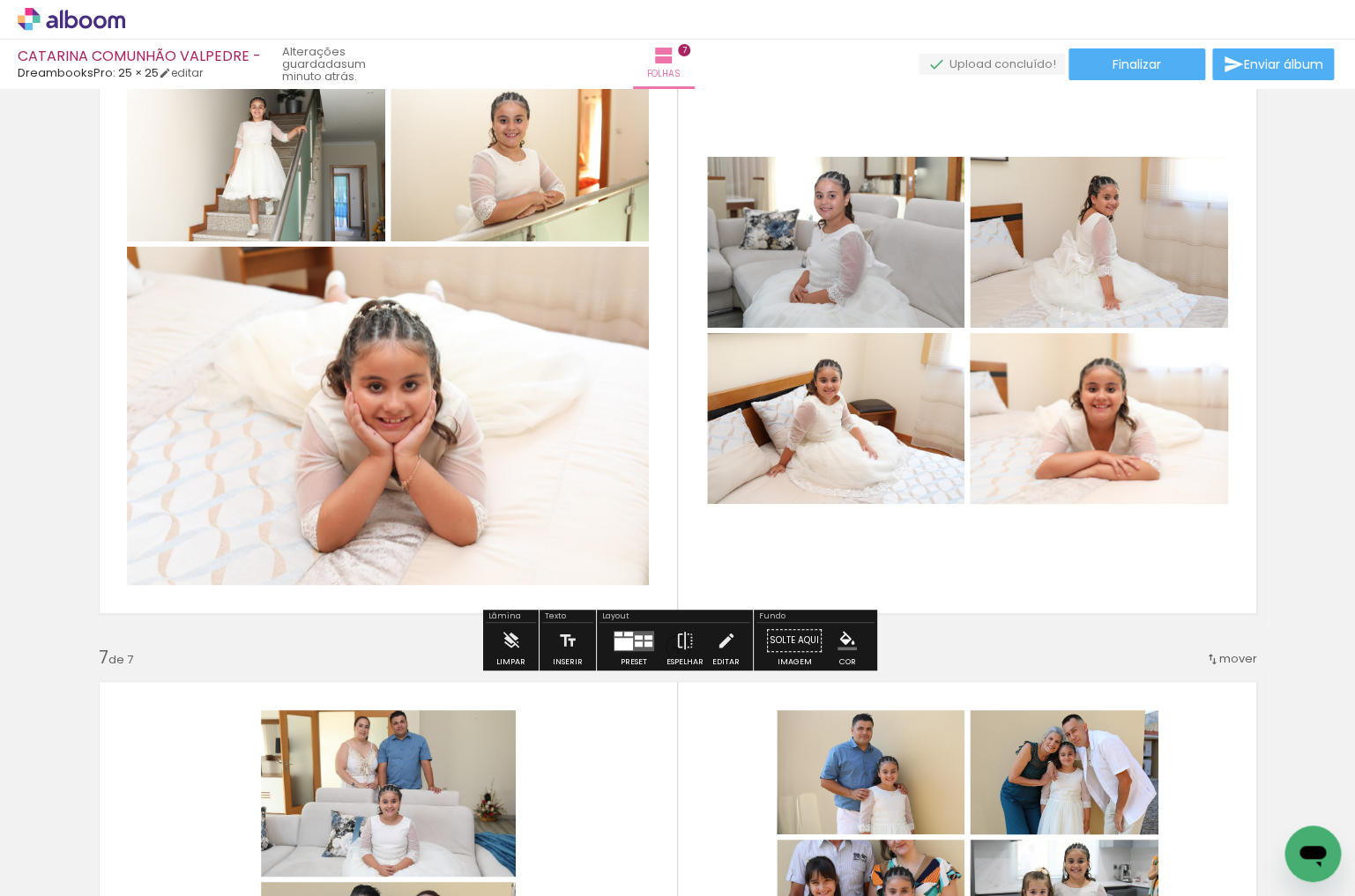
scroll to position [3285, 0]
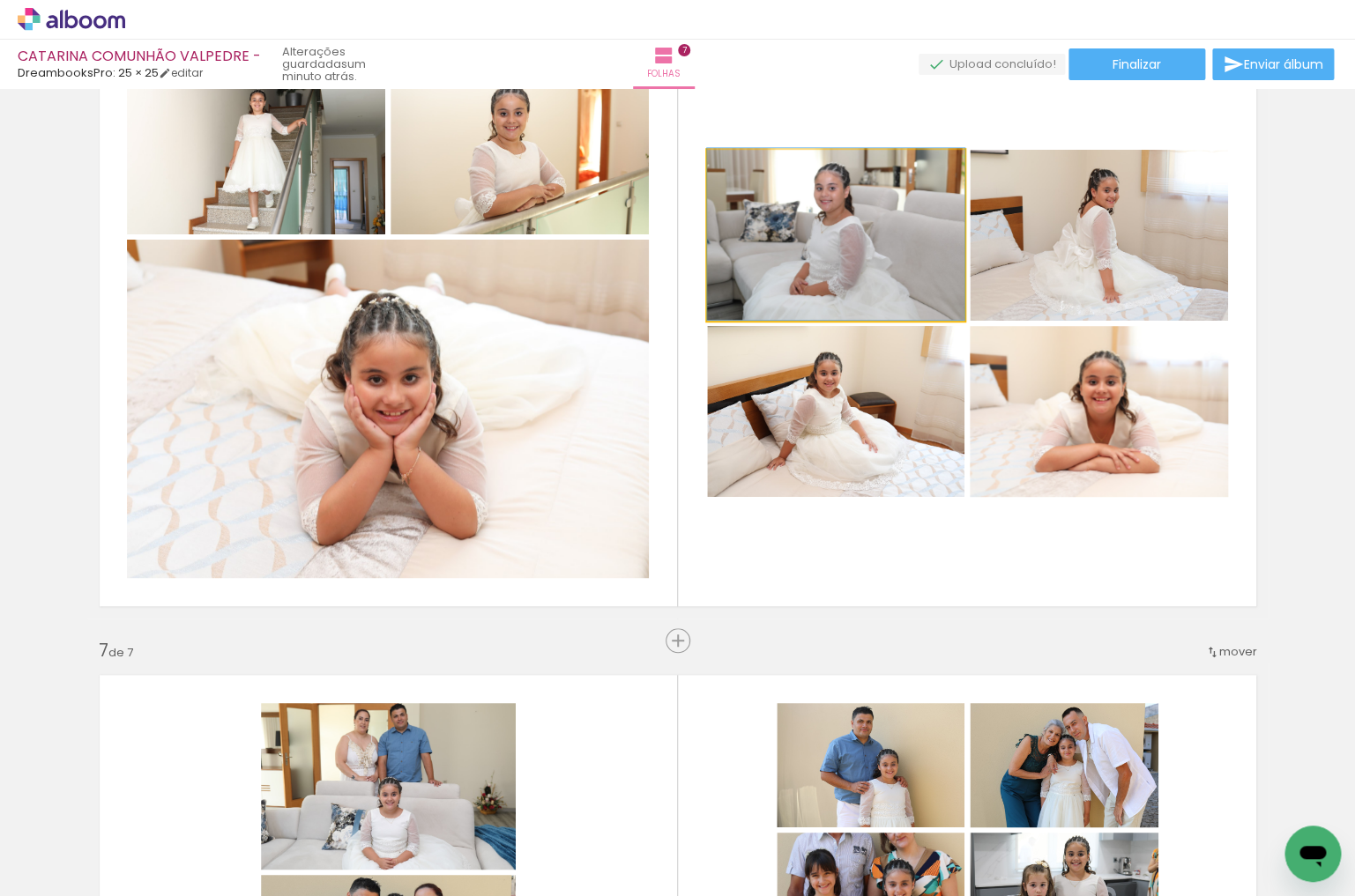
drag, startPoint x: 804, startPoint y: 273, endPoint x: 1045, endPoint y: 274, distance: 241.0
click at [0, 0] on slot at bounding box center [0, 0] width 0 height 0
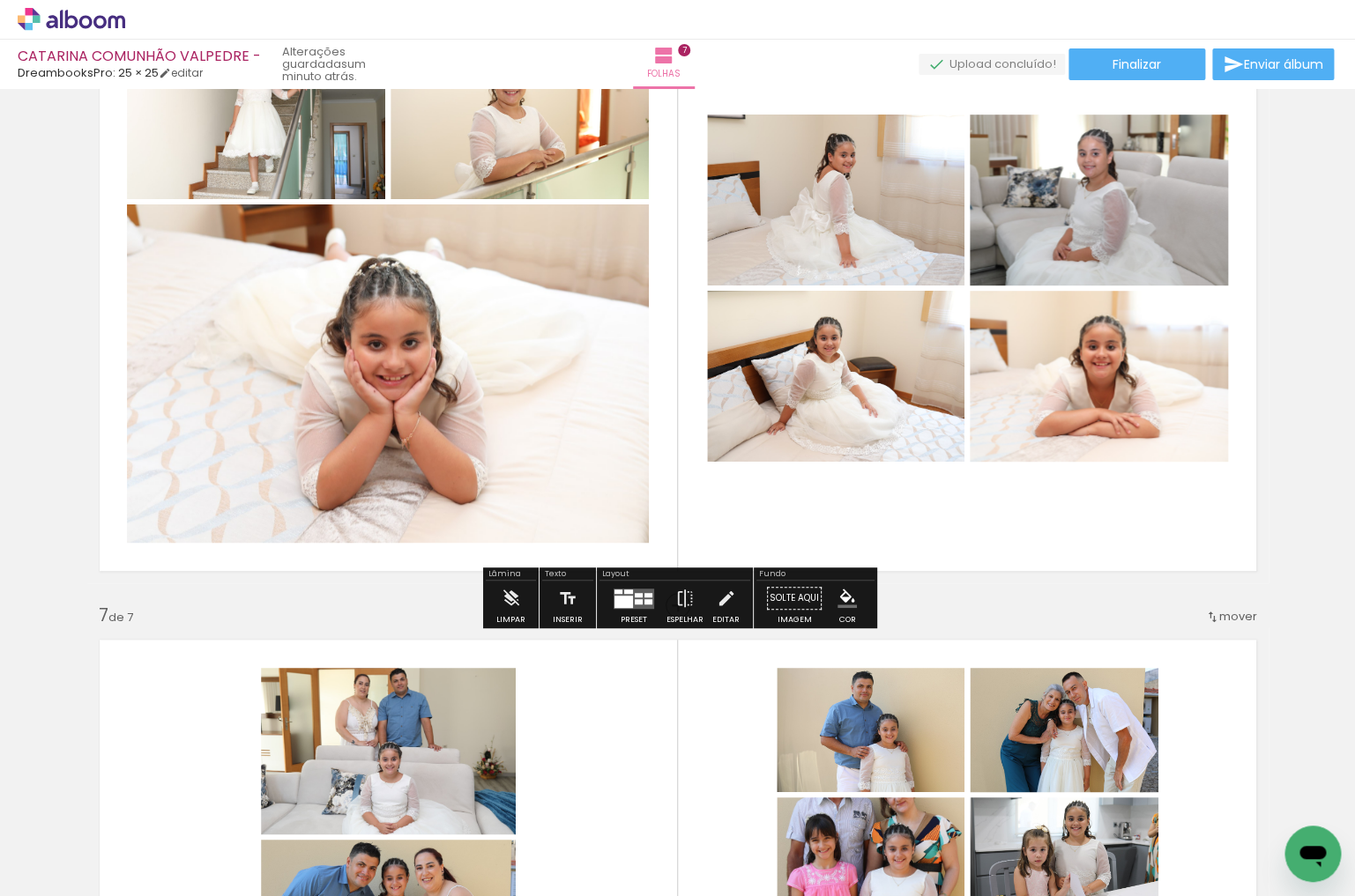
click at [642, 592] on quentale-layouter at bounding box center [634, 598] width 41 height 20
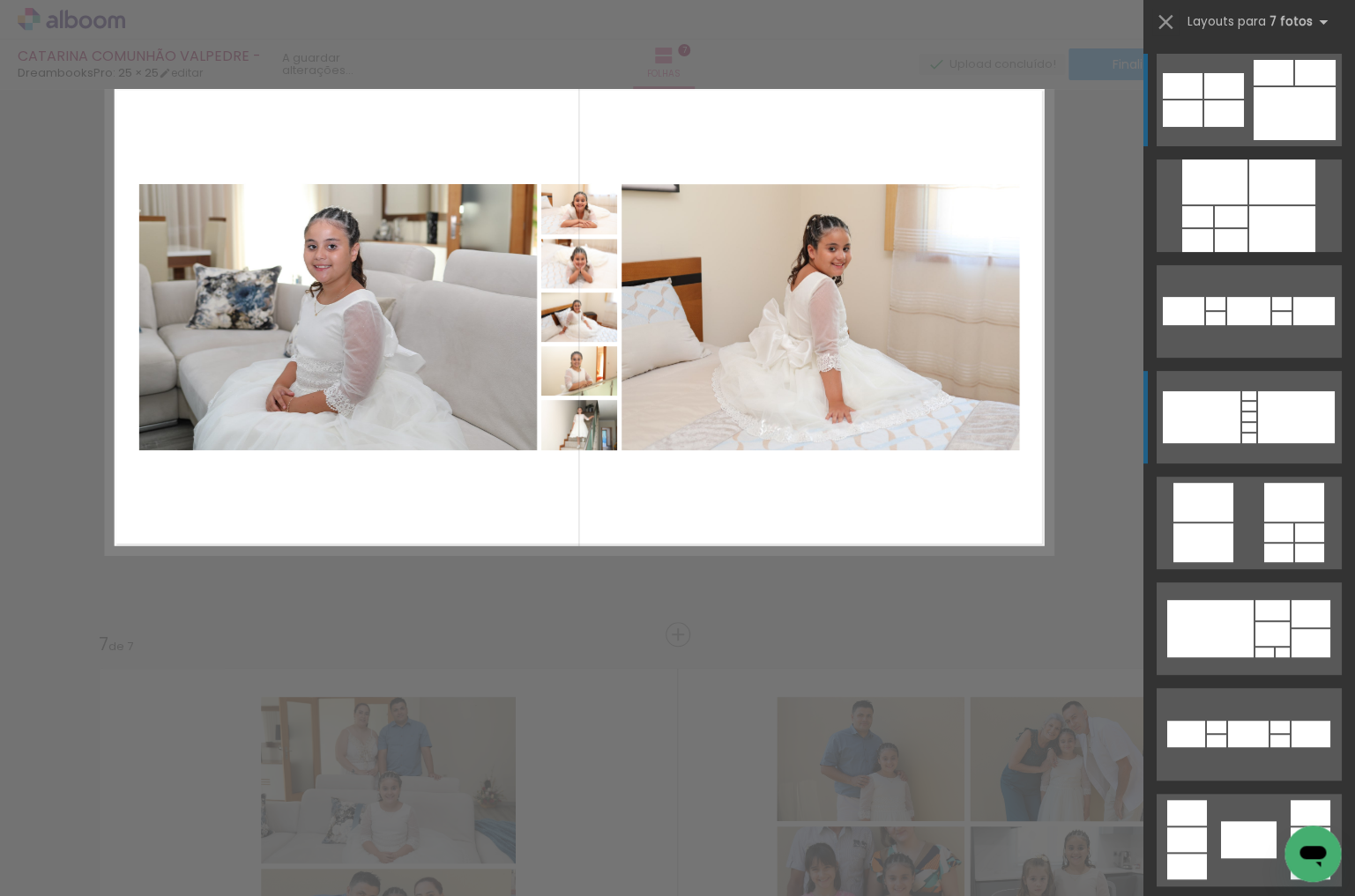
scroll to position [3171, 0]
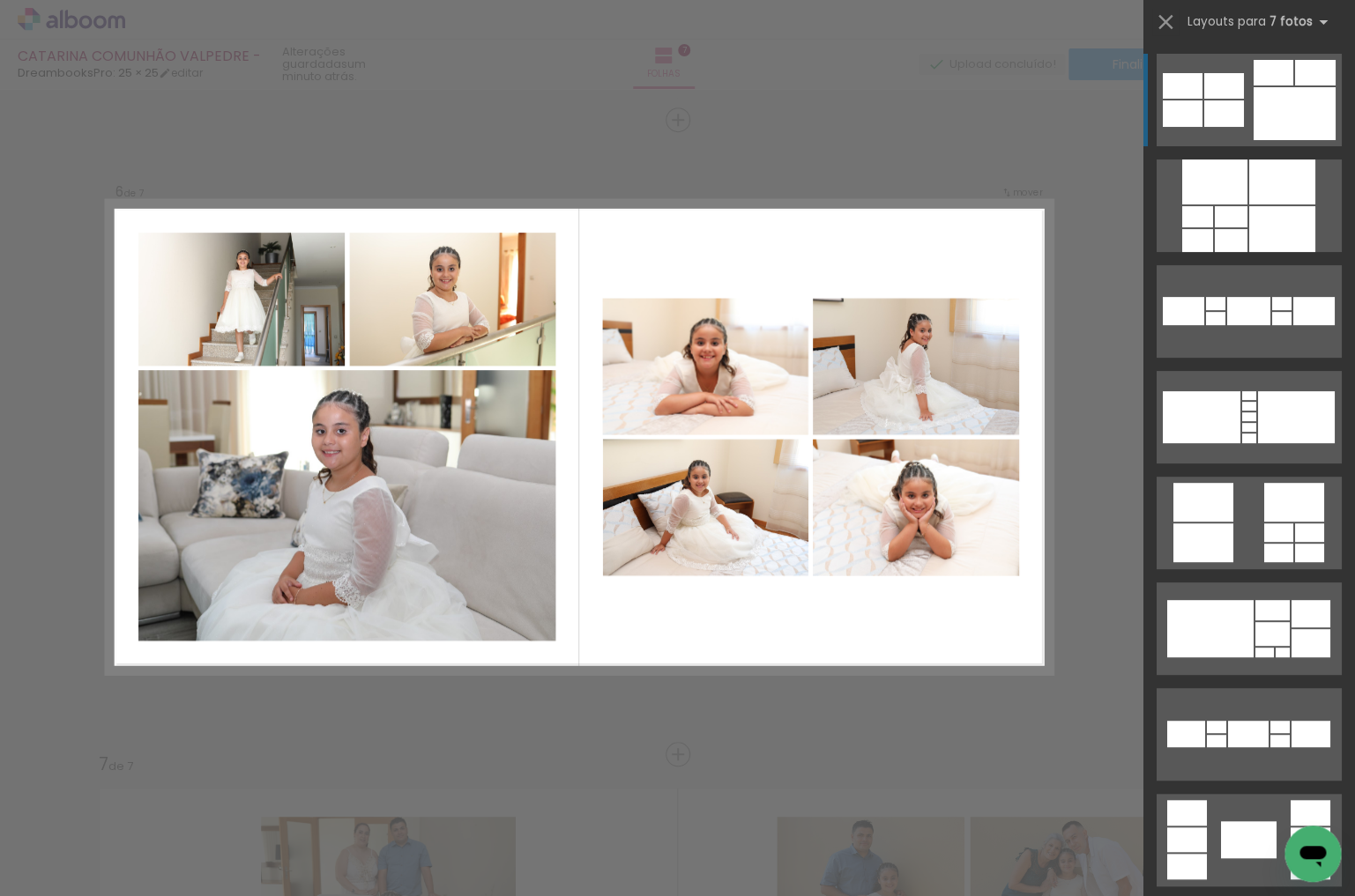
click at [1262, 111] on div at bounding box center [1294, 113] width 82 height 53
click at [1198, 100] on quentale-layouter at bounding box center [1249, 100] width 185 height 92
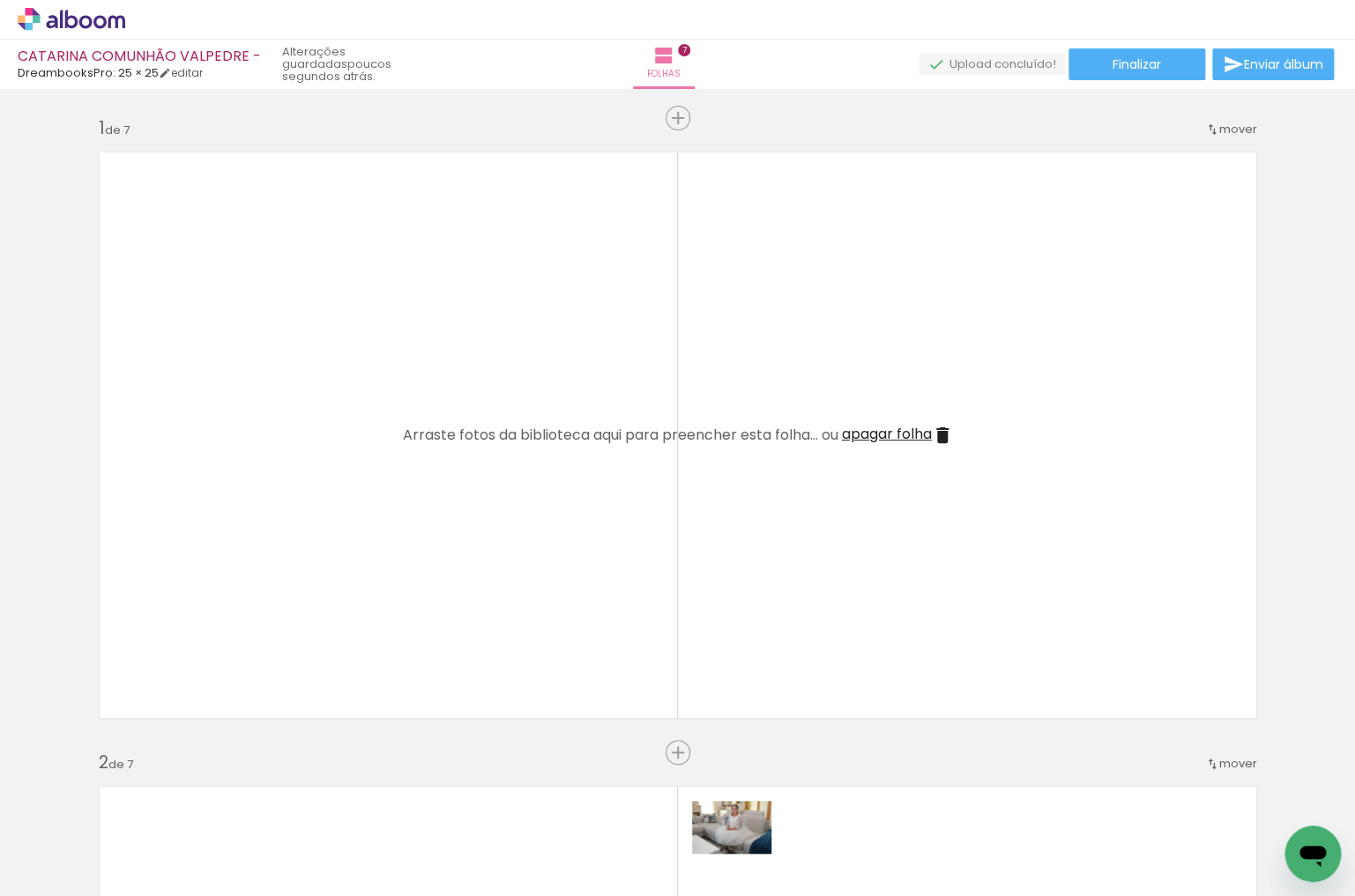
scroll to position [0, 7938]
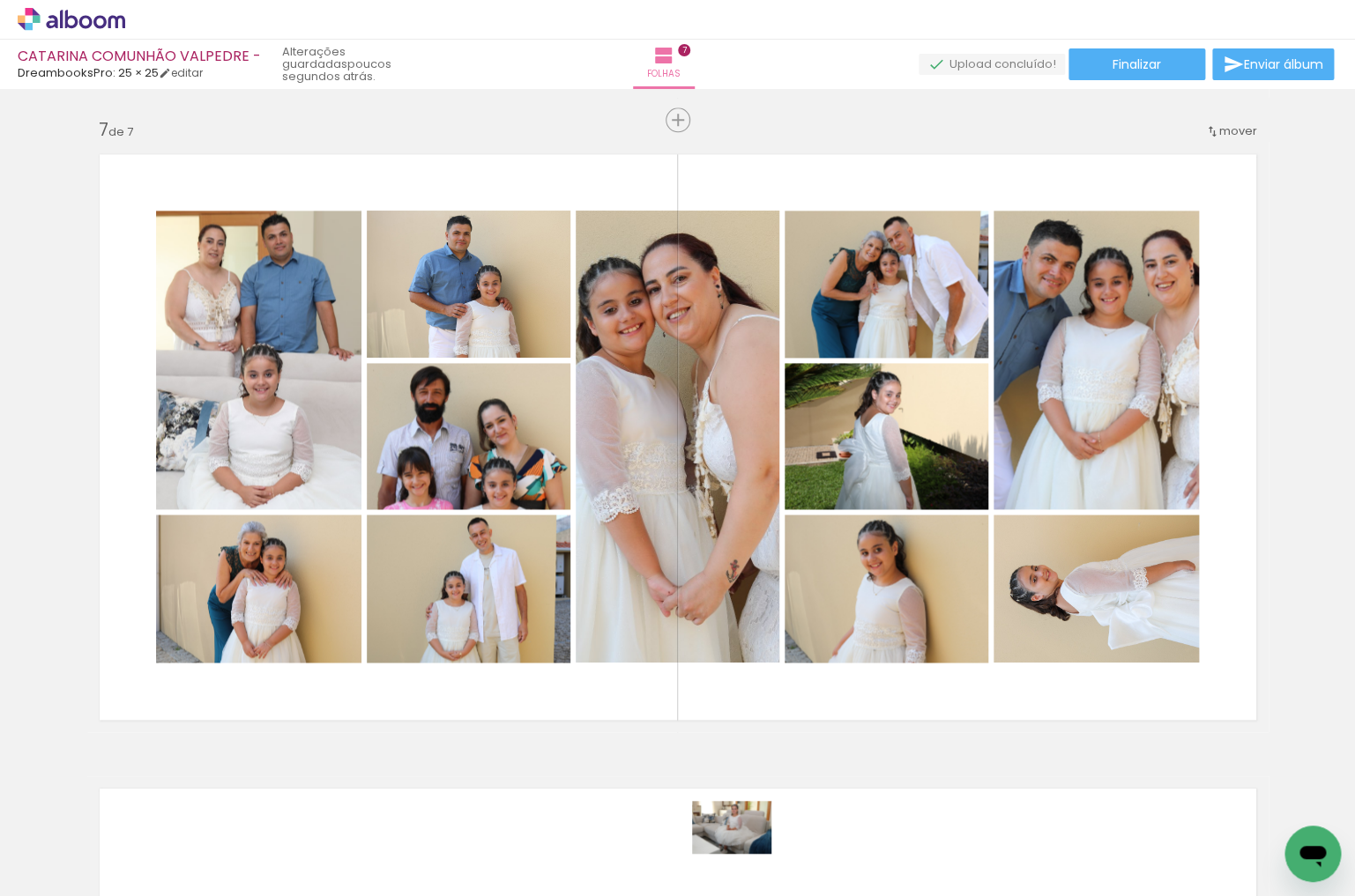
click at [745, 855] on div at bounding box center [727, 837] width 79 height 53
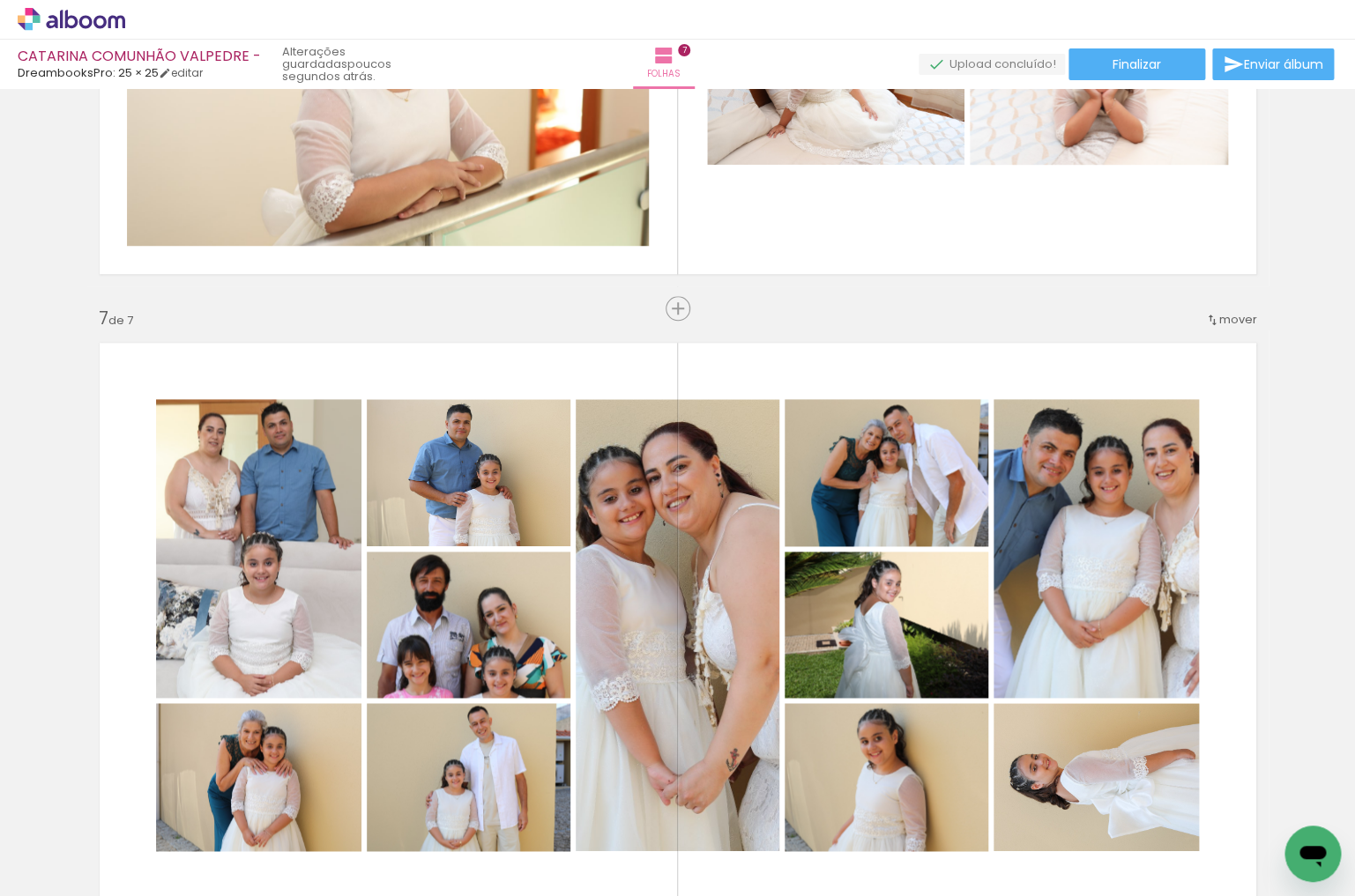
scroll to position [3632, 0]
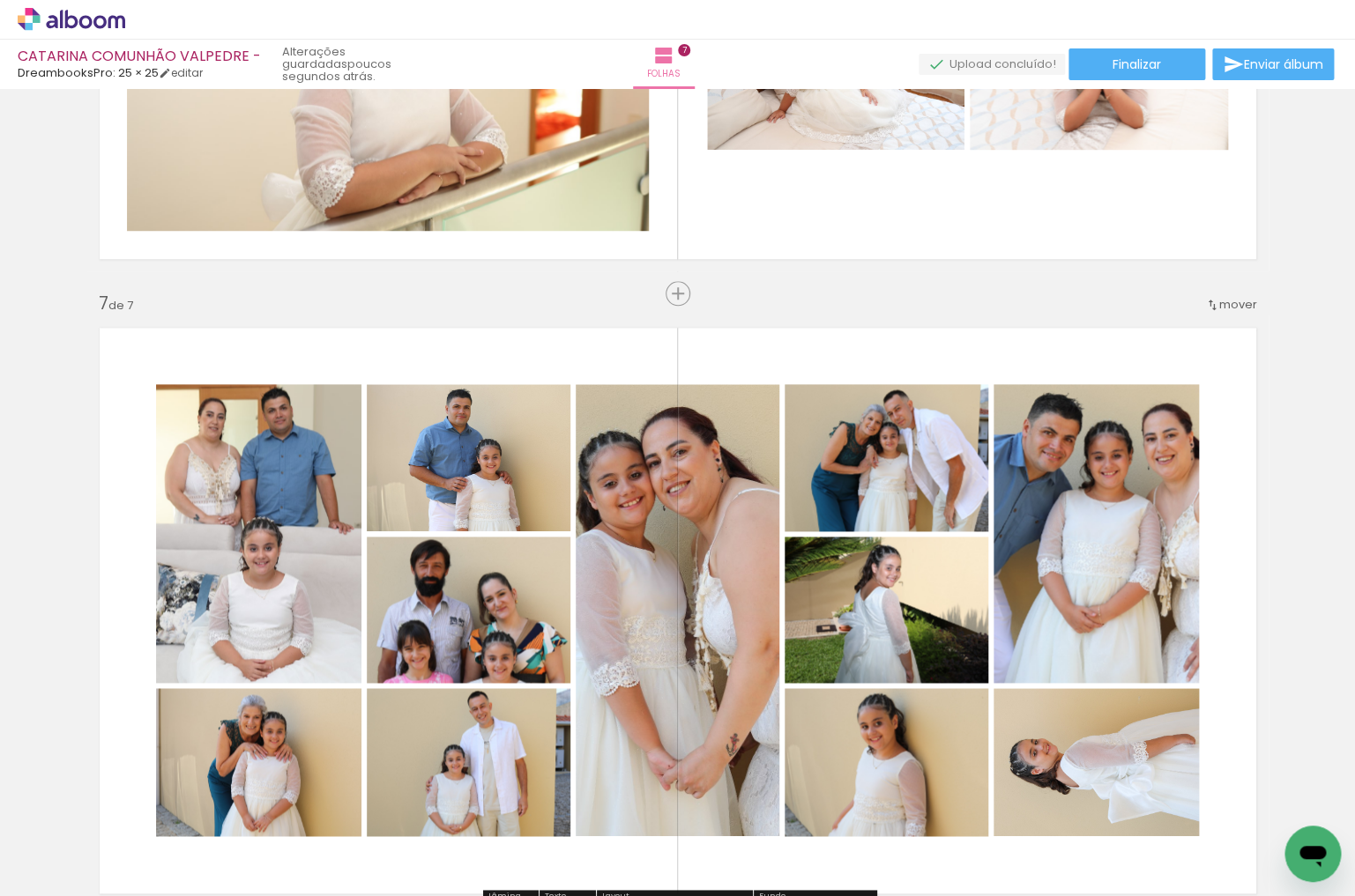
click at [270, 630] on quentale-photo at bounding box center [258, 534] width 206 height 299
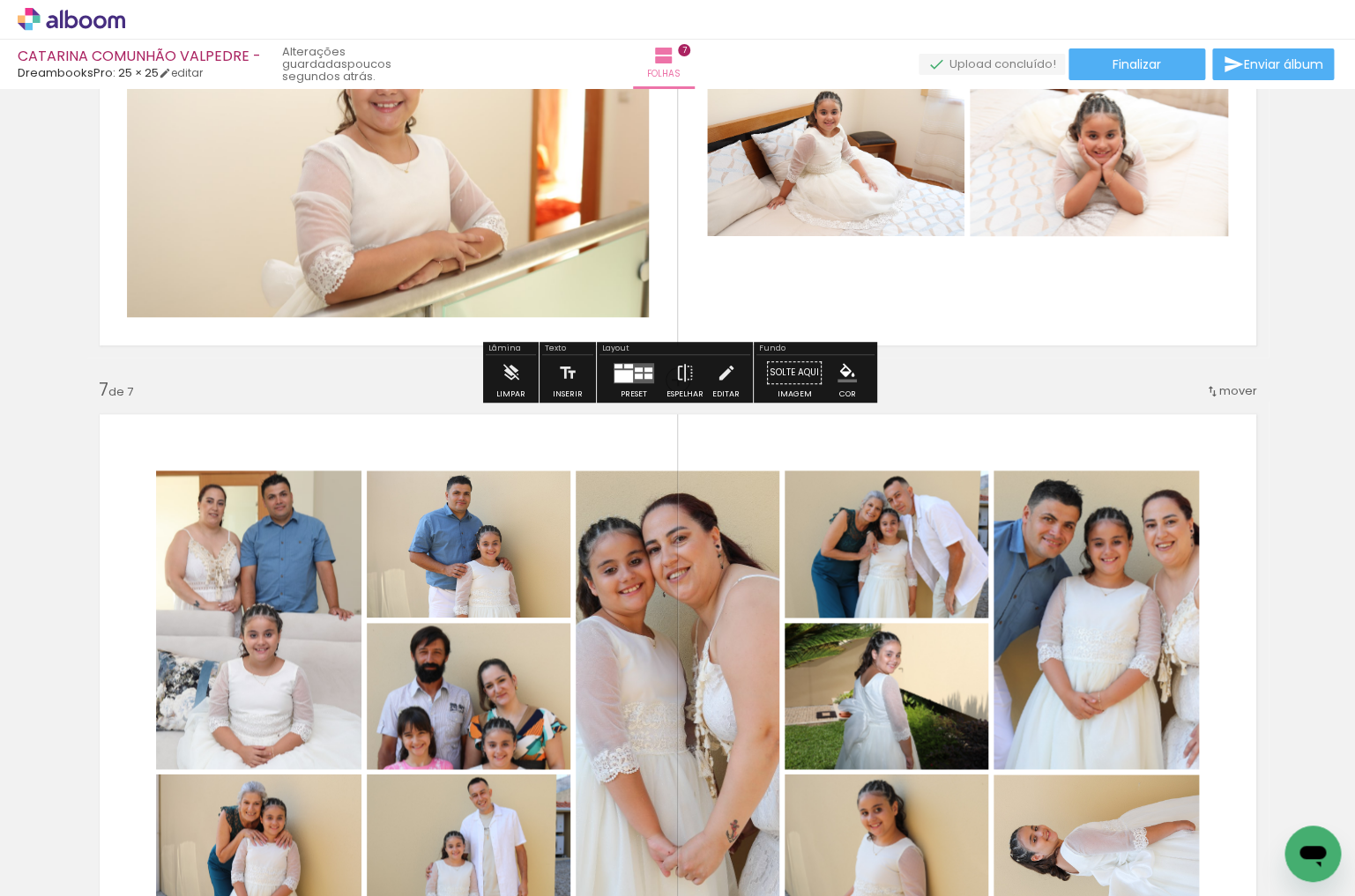
scroll to position [3573, 0]
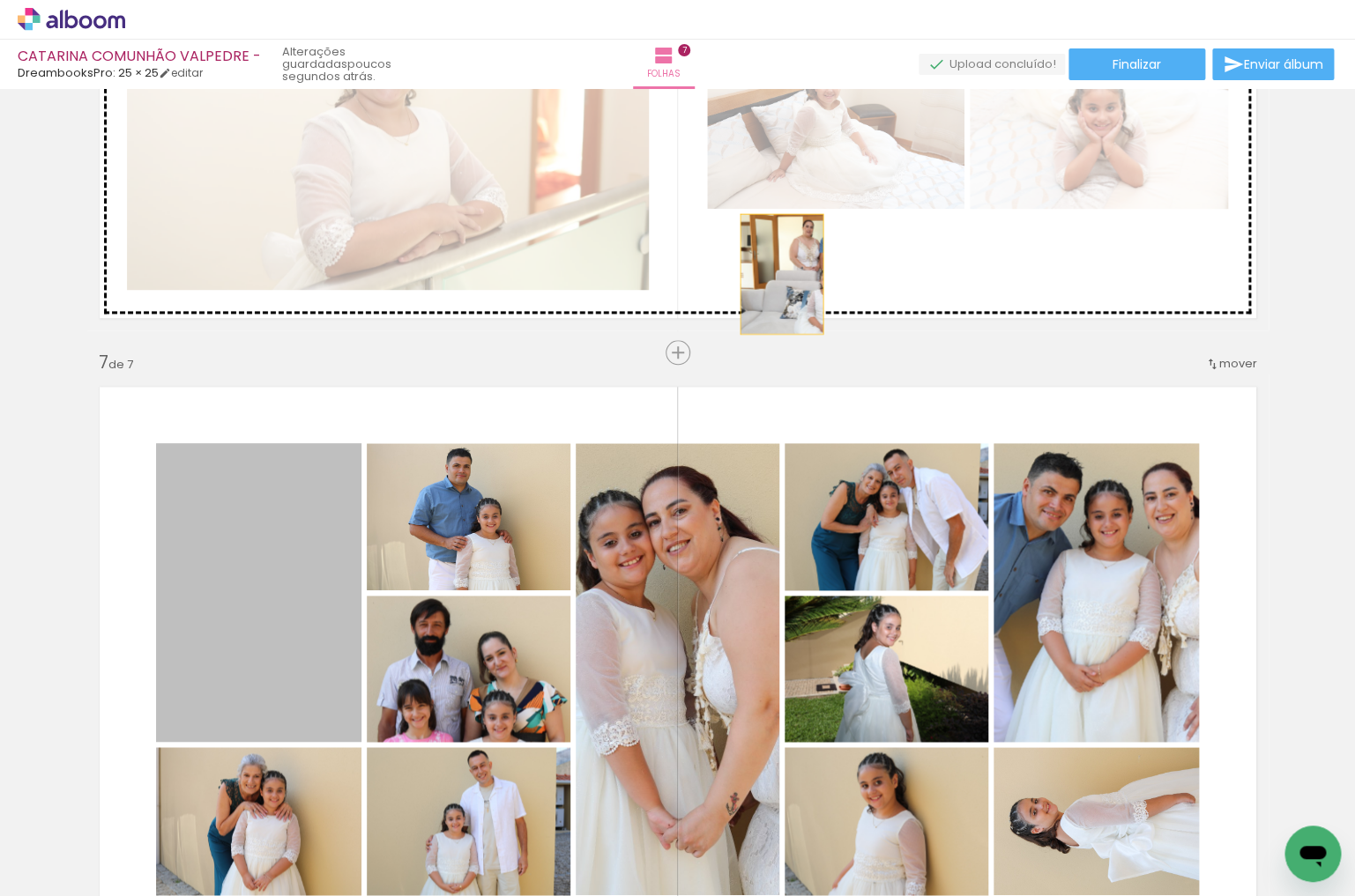
drag, startPoint x: 232, startPoint y: 580, endPoint x: 787, endPoint y: 277, distance: 632.3
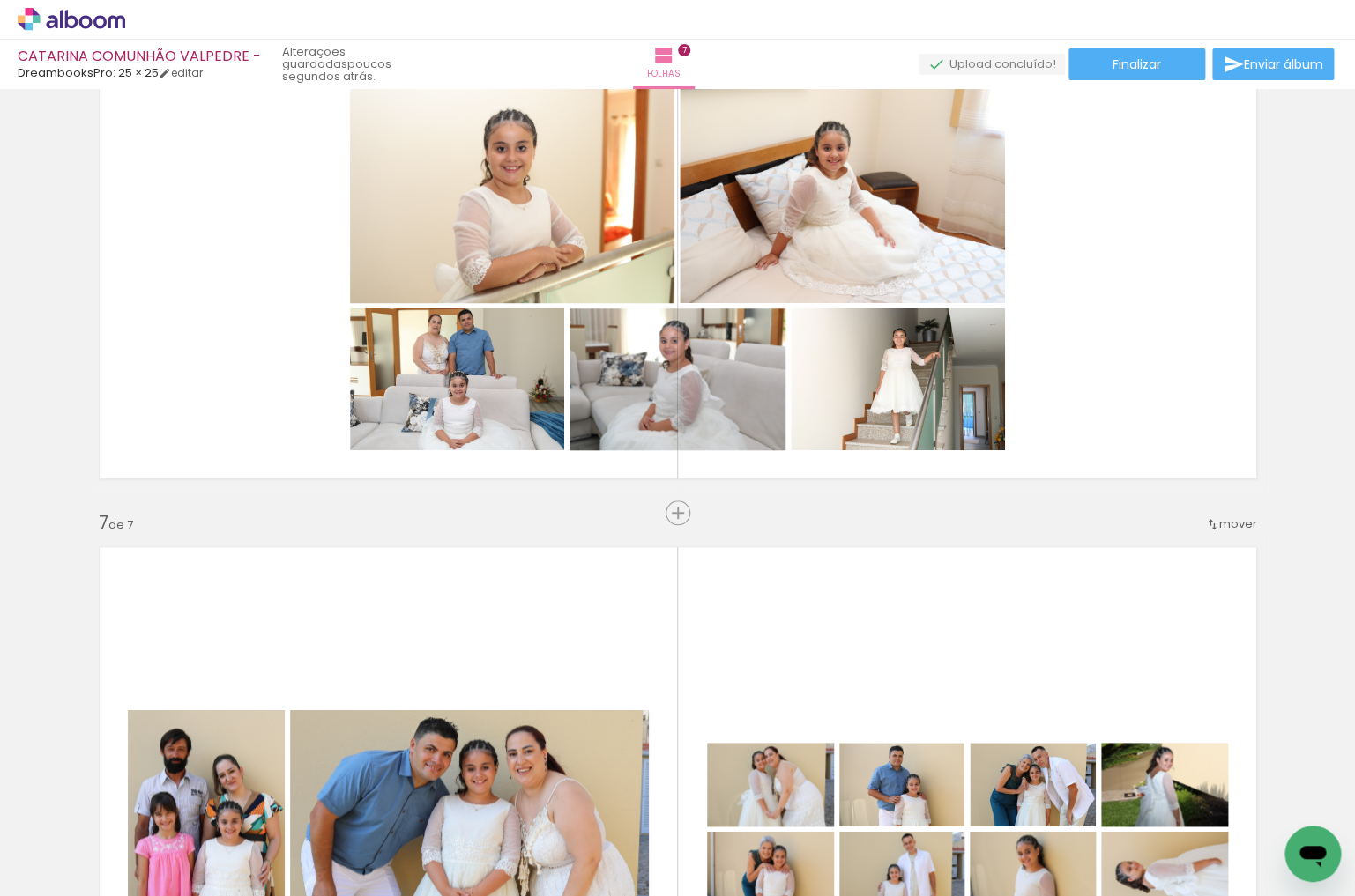
scroll to position [3220, 0]
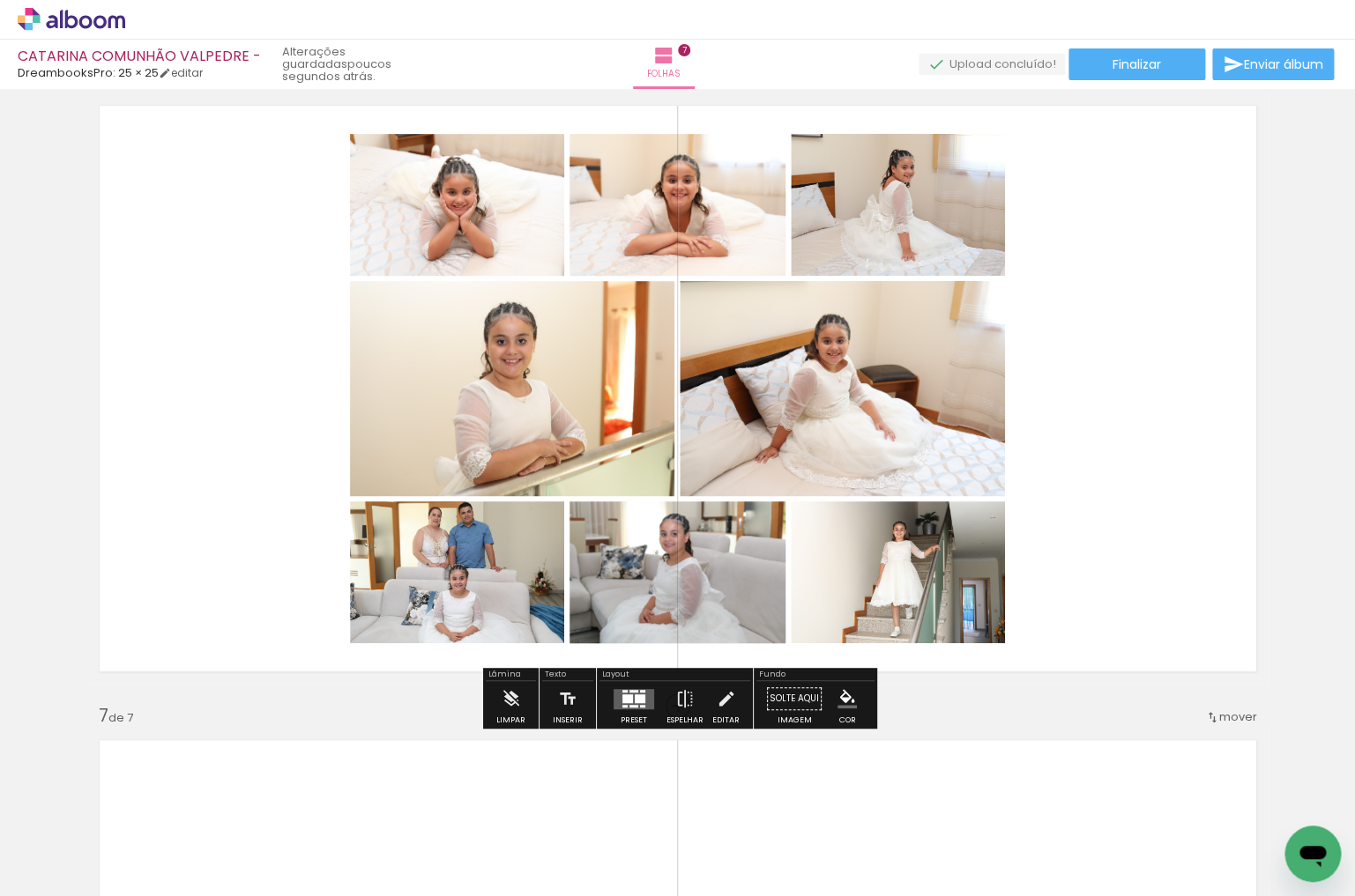
click at [634, 701] on div at bounding box center [639, 699] width 10 height 9
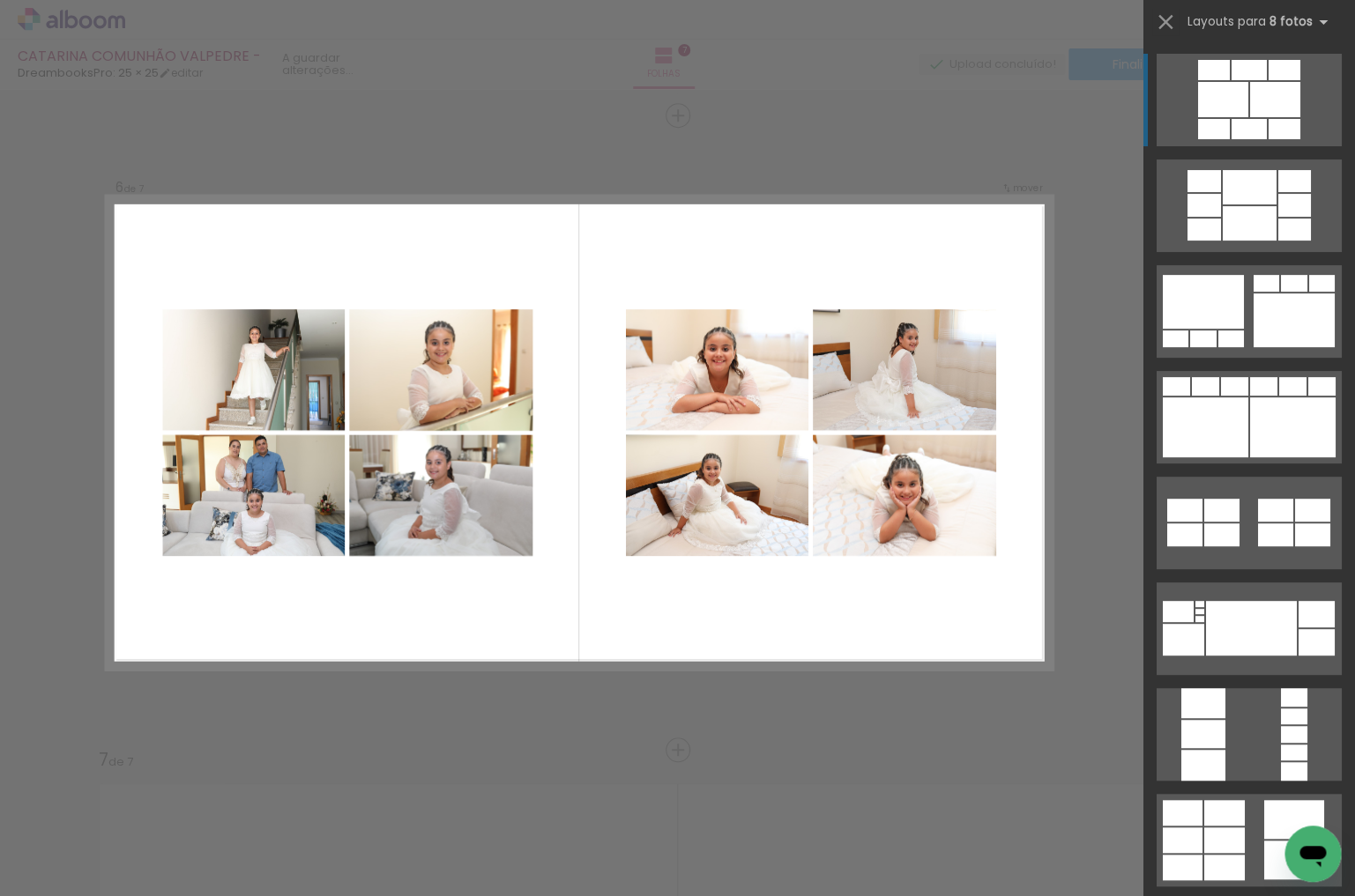
scroll to position [3170, 0]
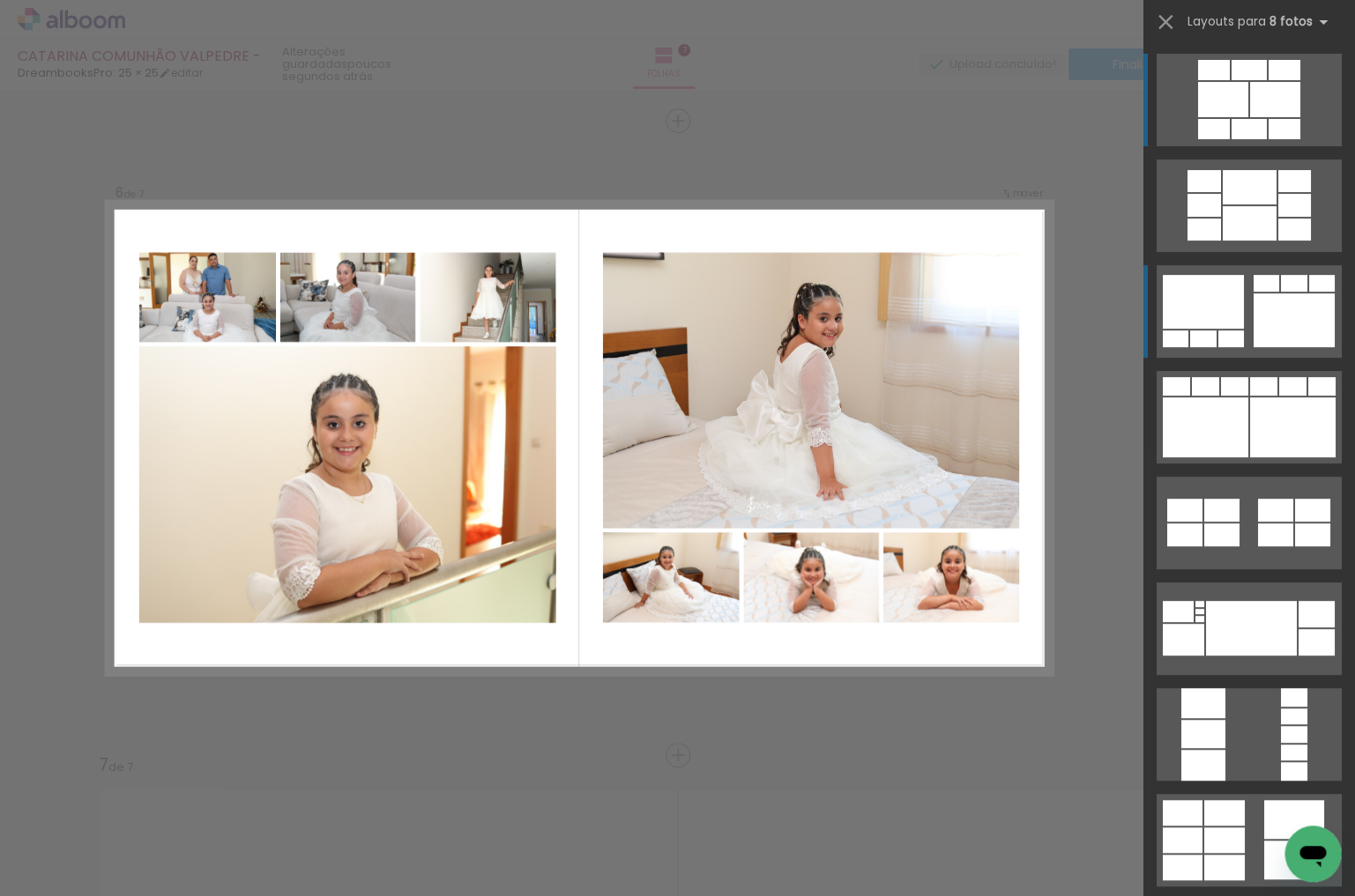
click at [1267, 306] on div at bounding box center [1294, 320] width 81 height 53
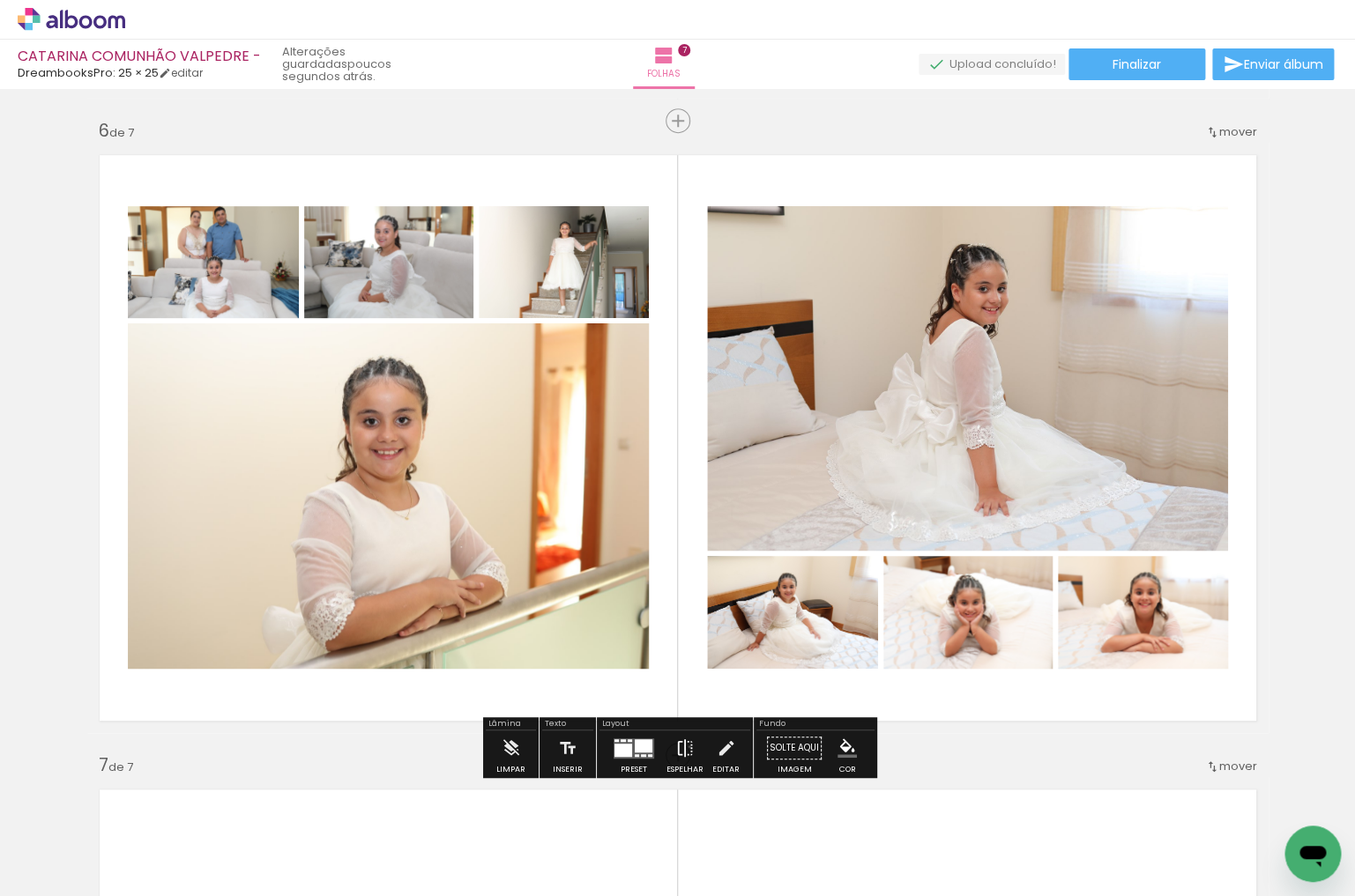
click at [685, 747] on iron-icon at bounding box center [684, 749] width 19 height 35
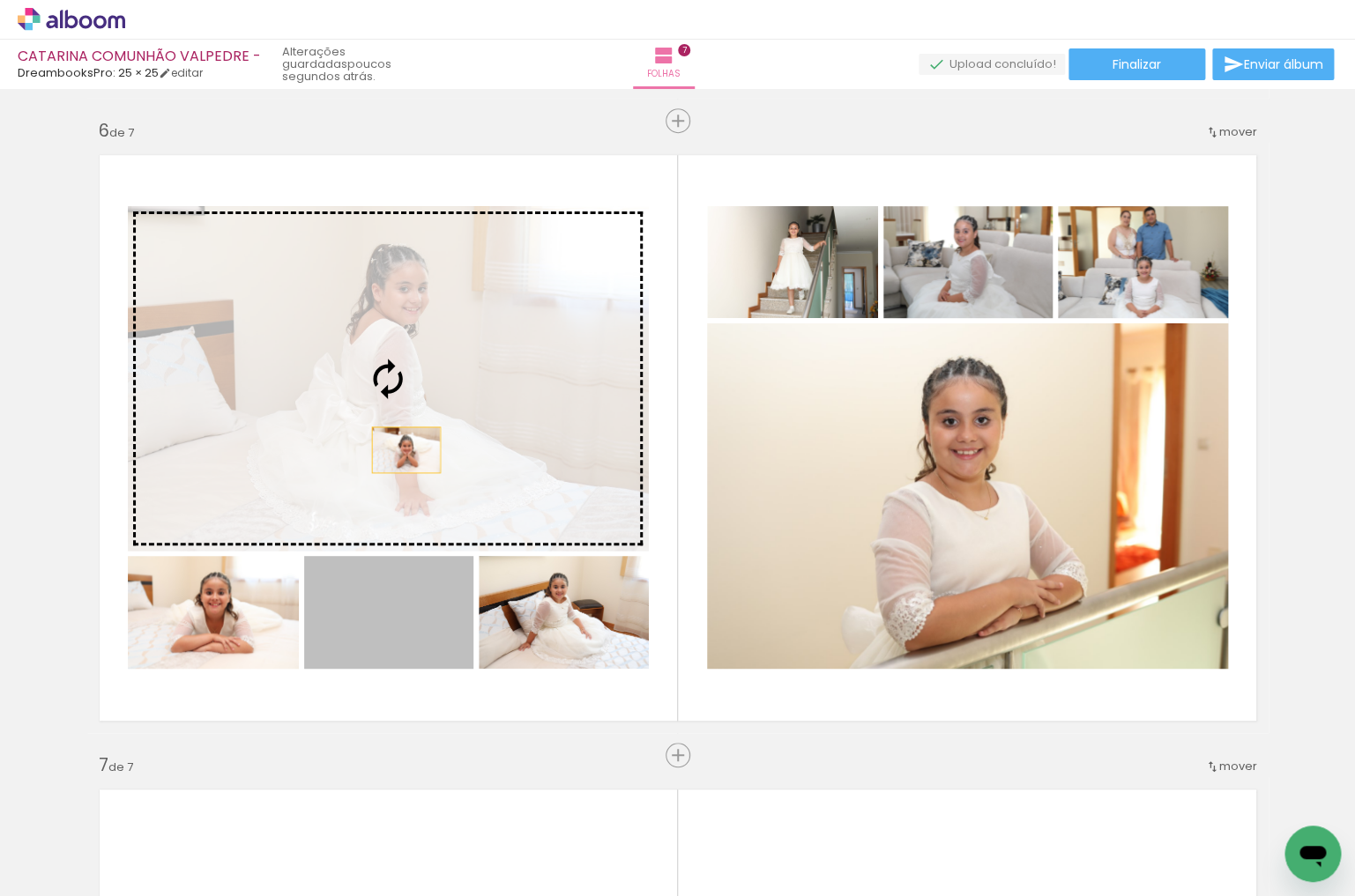
drag, startPoint x: 399, startPoint y: 525, endPoint x: 406, endPoint y: 450, distance: 75.3
click at [0, 0] on slot at bounding box center [0, 0] width 0 height 0
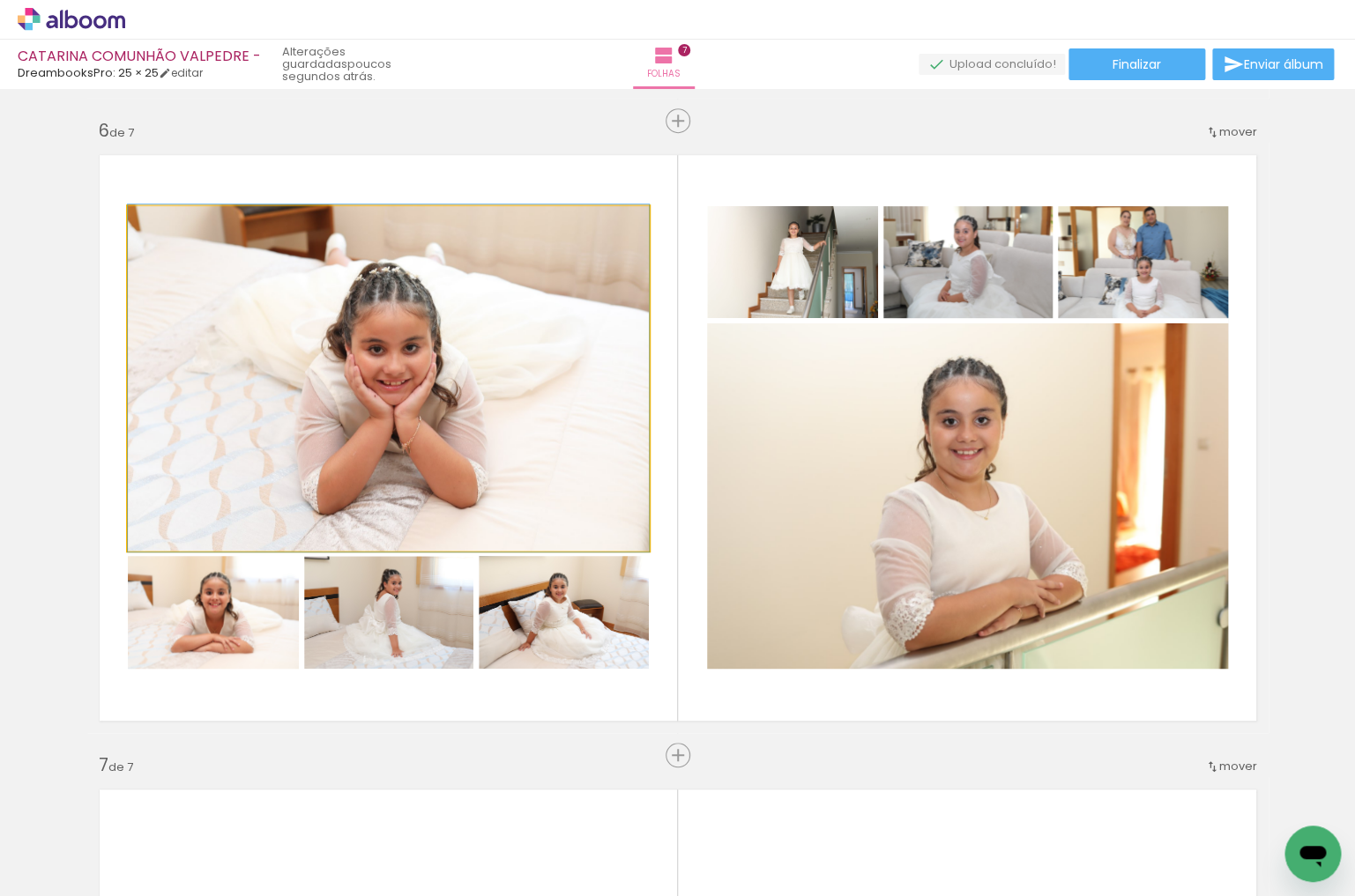
drag, startPoint x: 444, startPoint y: 431, endPoint x: 432, endPoint y: 413, distance: 21.6
click at [442, 432] on quentale-photo at bounding box center [388, 379] width 521 height 345
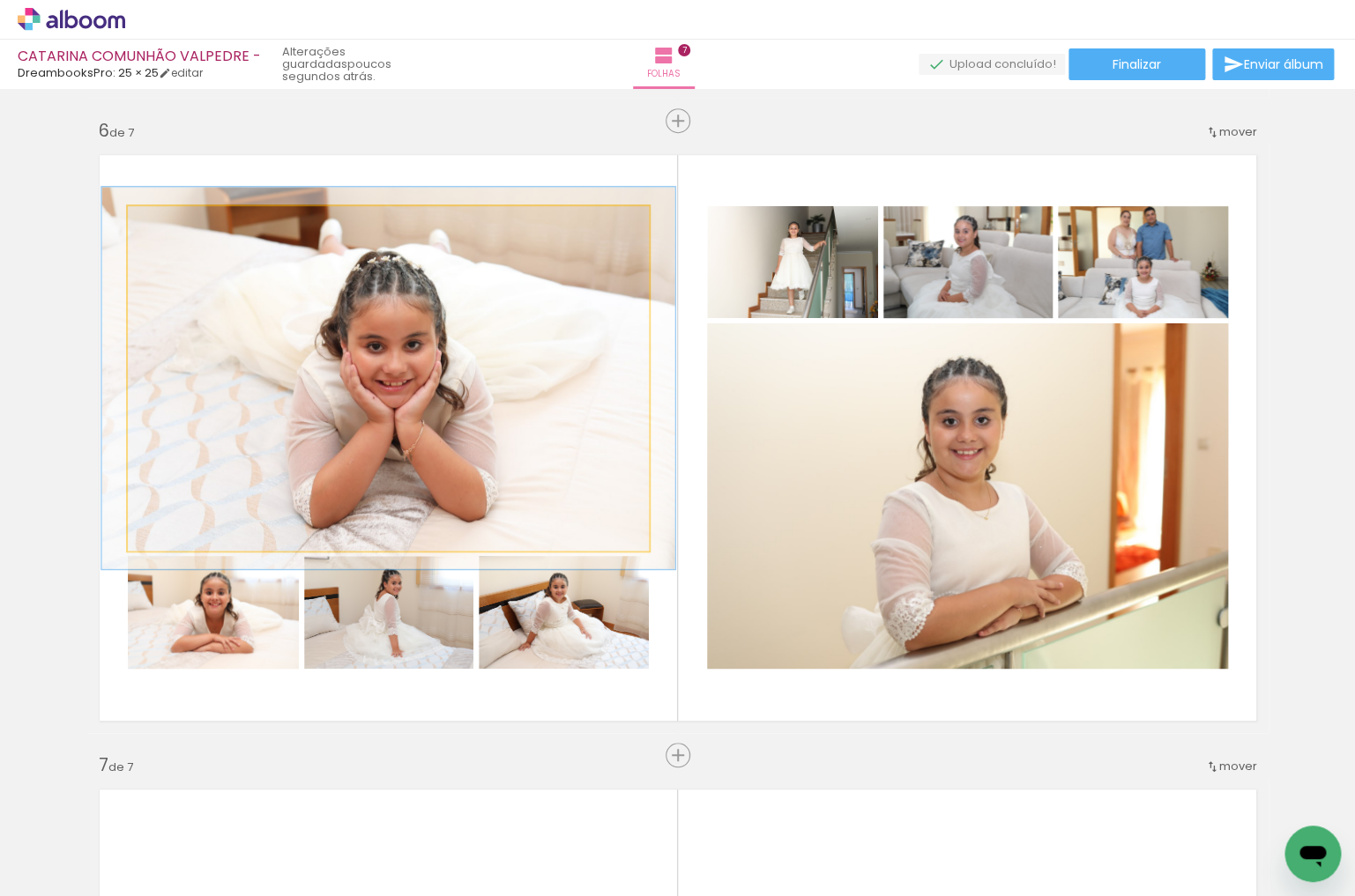
drag, startPoint x: 177, startPoint y: 221, endPoint x: 186, endPoint y: 220, distance: 9.1
type paper-slider "114"
click at [186, 220] on div at bounding box center [174, 225] width 29 height 29
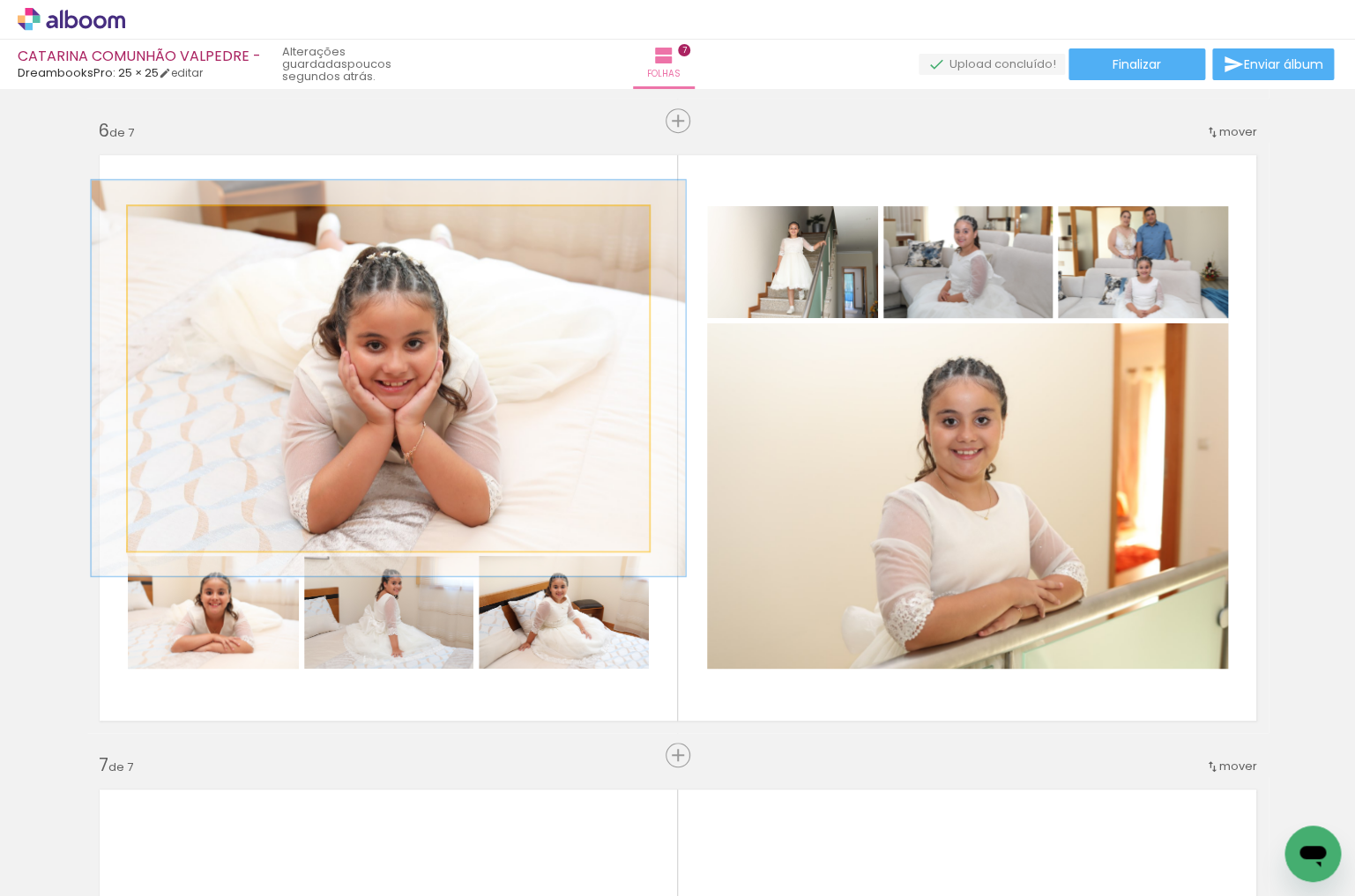
click at [363, 335] on quentale-photo at bounding box center [388, 379] width 521 height 345
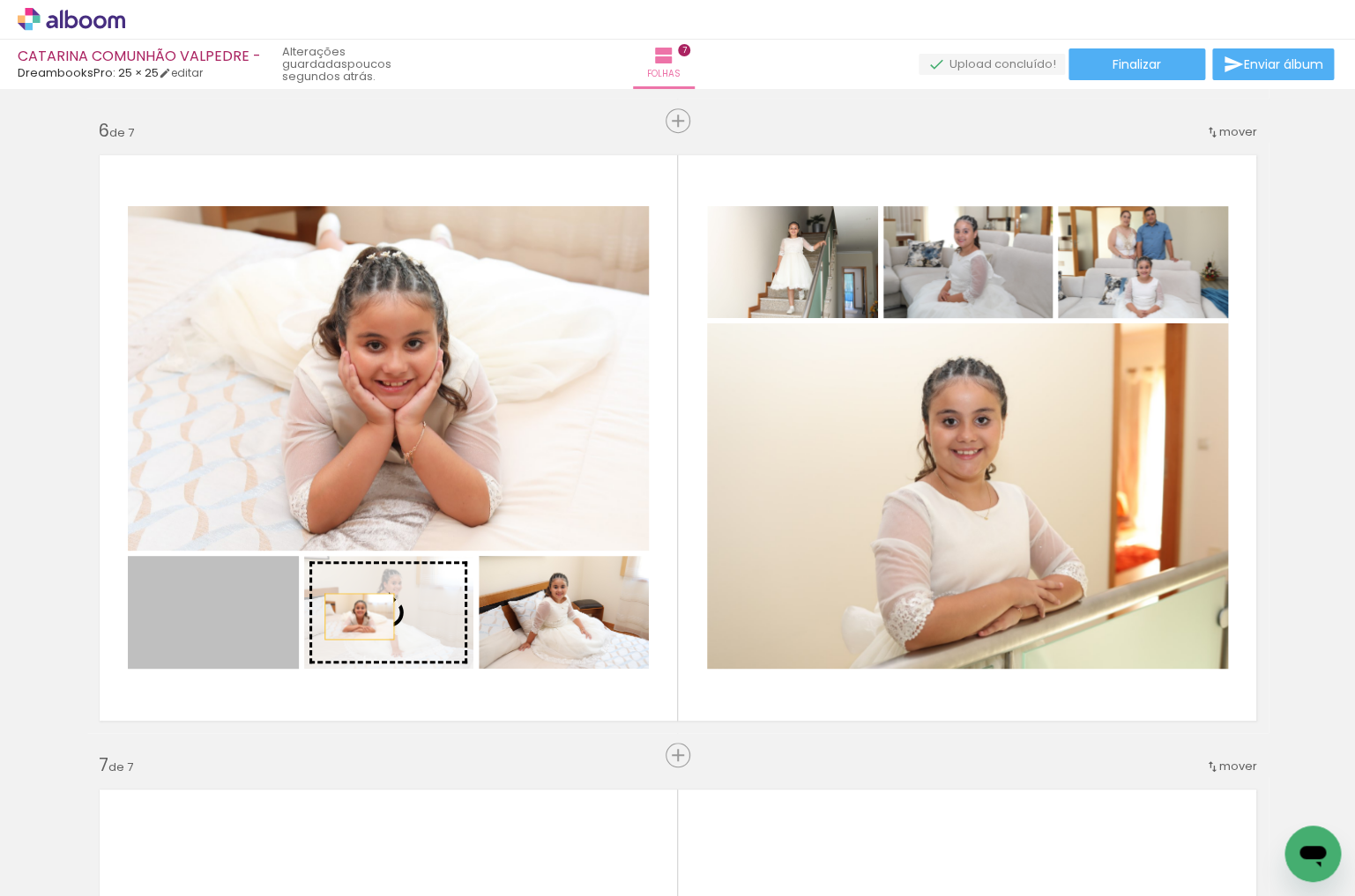
drag, startPoint x: 241, startPoint y: 629, endPoint x: 360, endPoint y: 617, distance: 119.6
click at [0, 0] on slot at bounding box center [0, 0] width 0 height 0
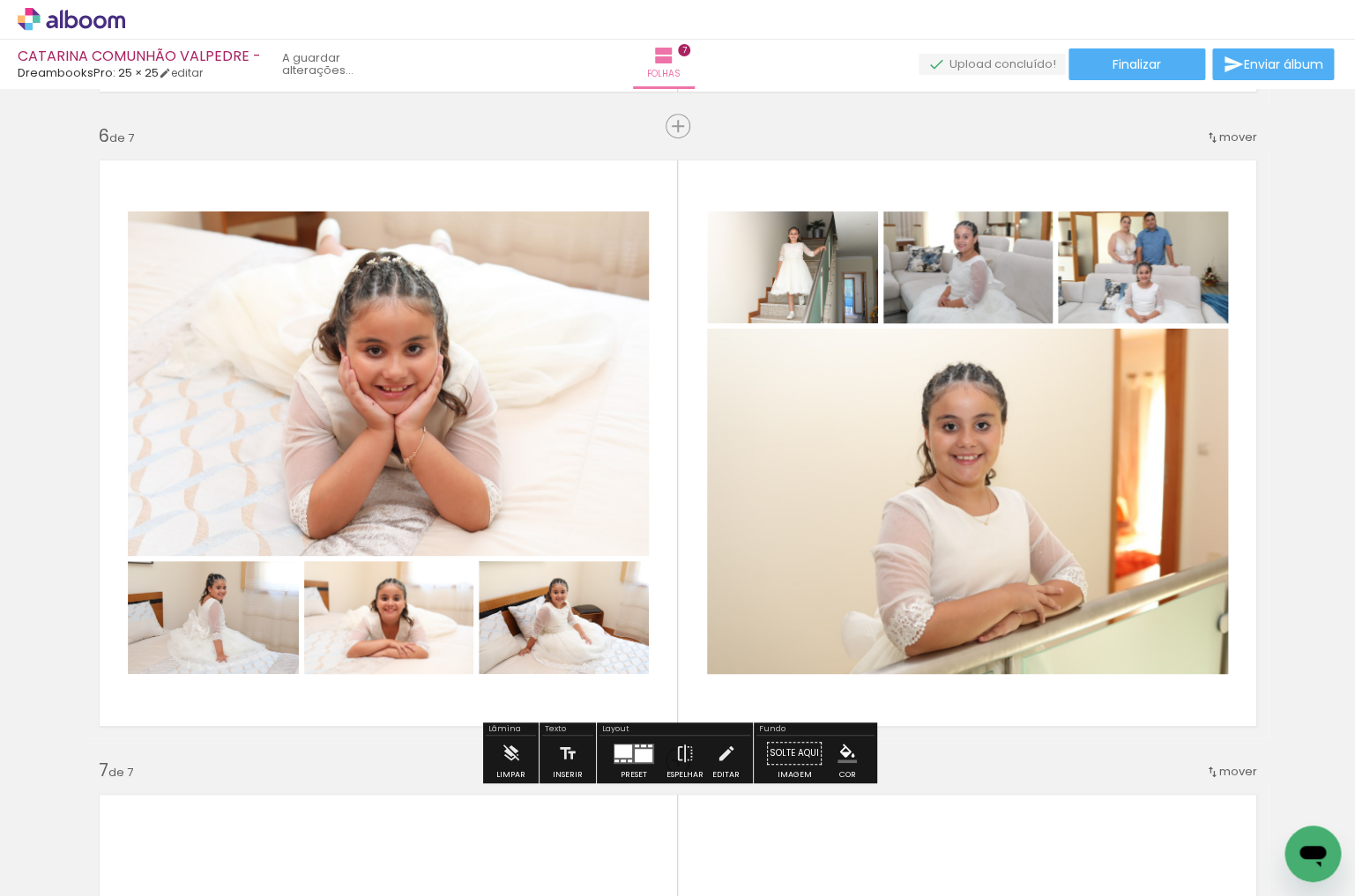
scroll to position [3185, 0]
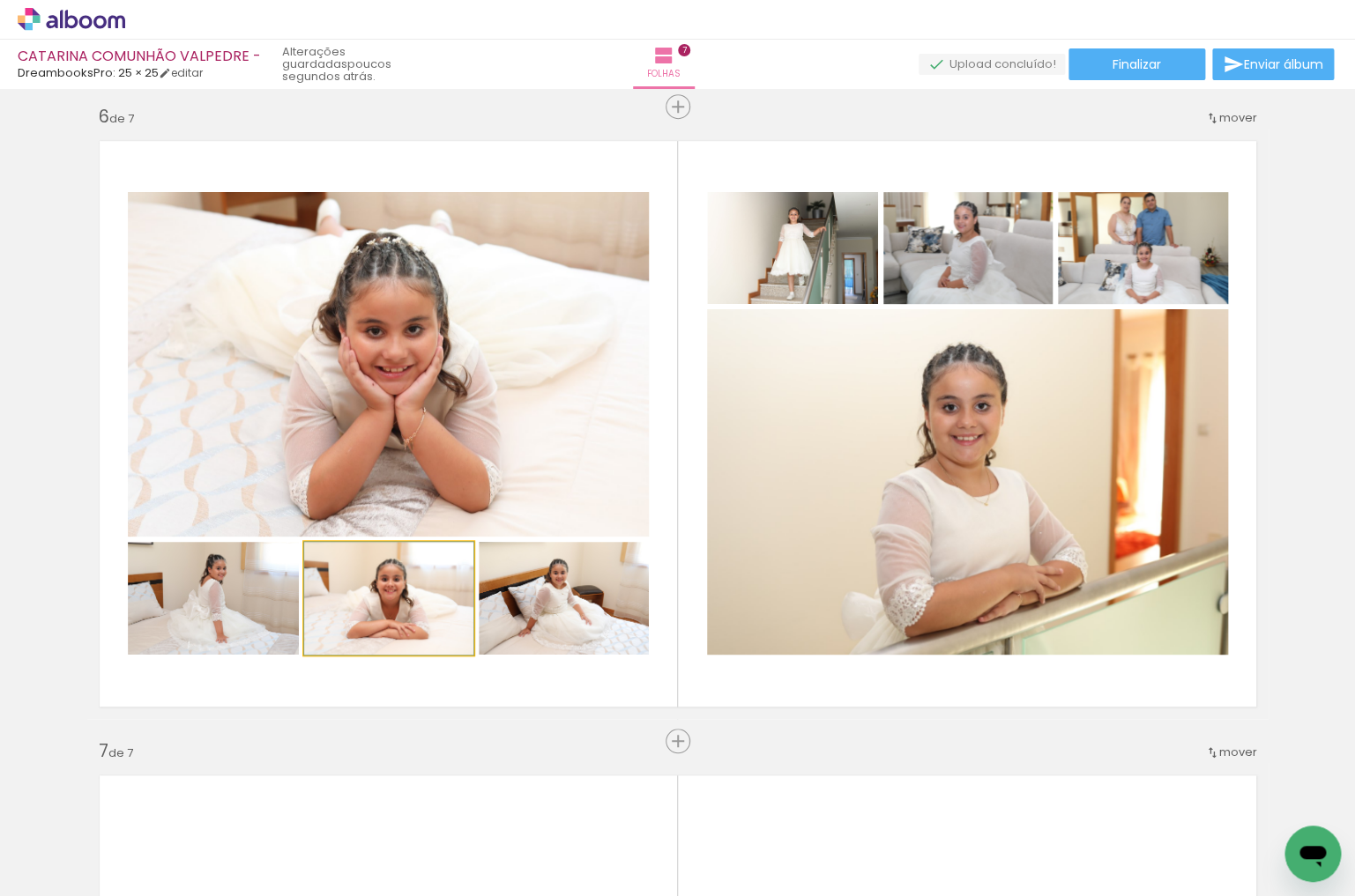
drag, startPoint x: 402, startPoint y: 581, endPoint x: 404, endPoint y: 462, distance: 119.0
click at [0, 0] on slot at bounding box center [0, 0] width 0 height 0
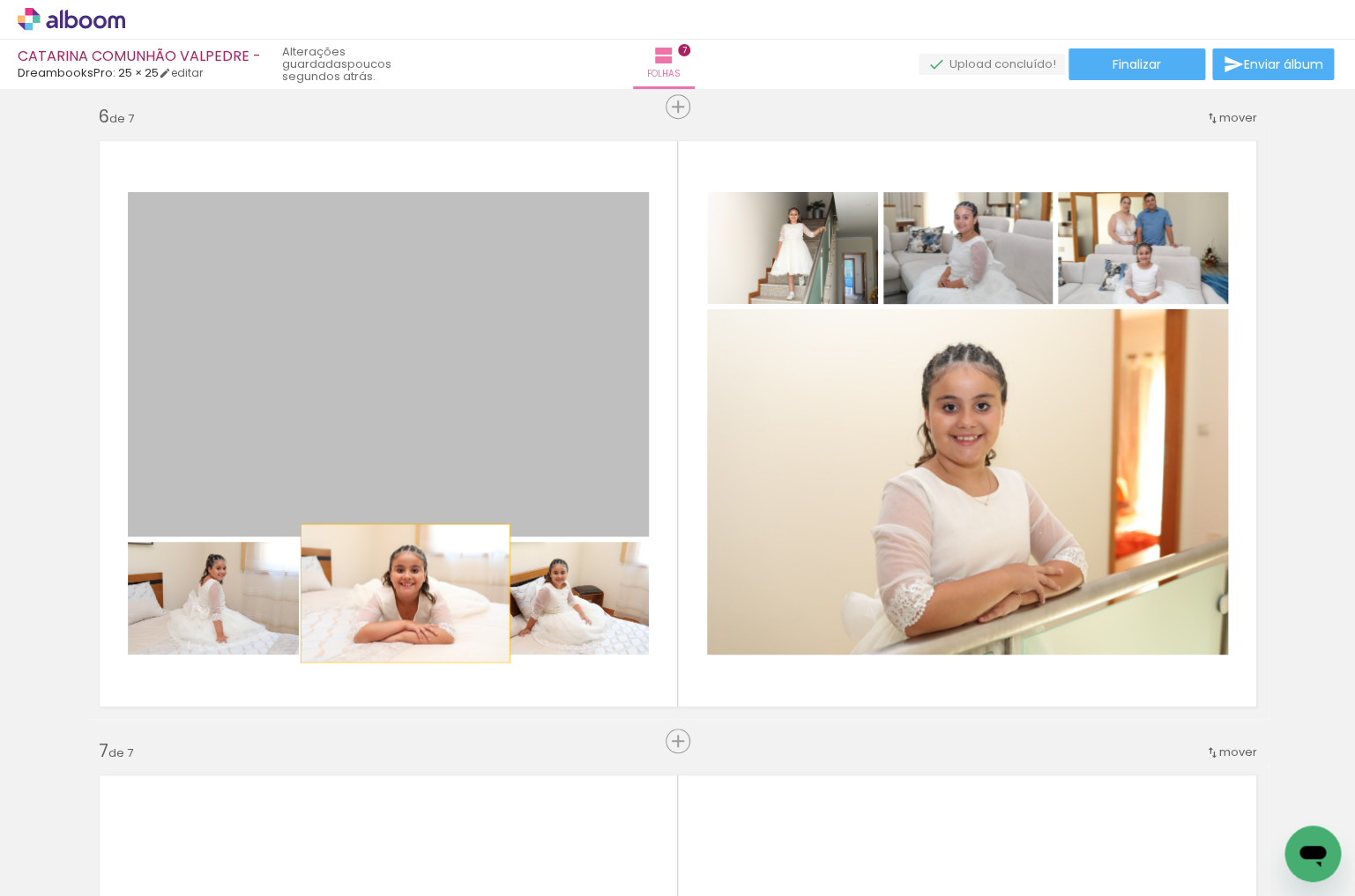
drag, startPoint x: 420, startPoint y: 463, endPoint x: 406, endPoint y: 599, distance: 136.7
click at [0, 0] on slot at bounding box center [0, 0] width 0 height 0
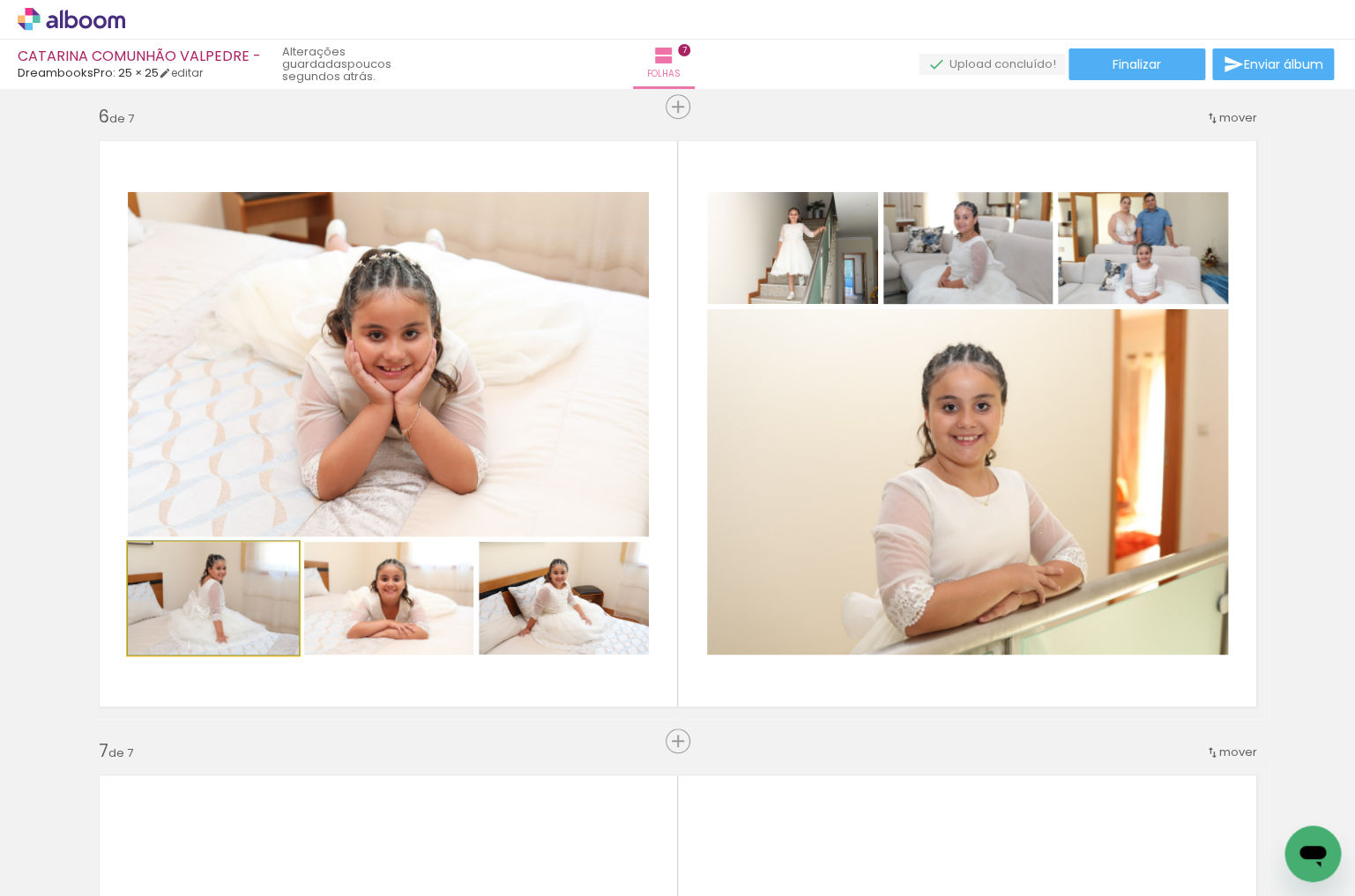
drag, startPoint x: 215, startPoint y: 591, endPoint x: 336, endPoint y: 431, distance: 200.6
click at [0, 0] on slot at bounding box center [0, 0] width 0 height 0
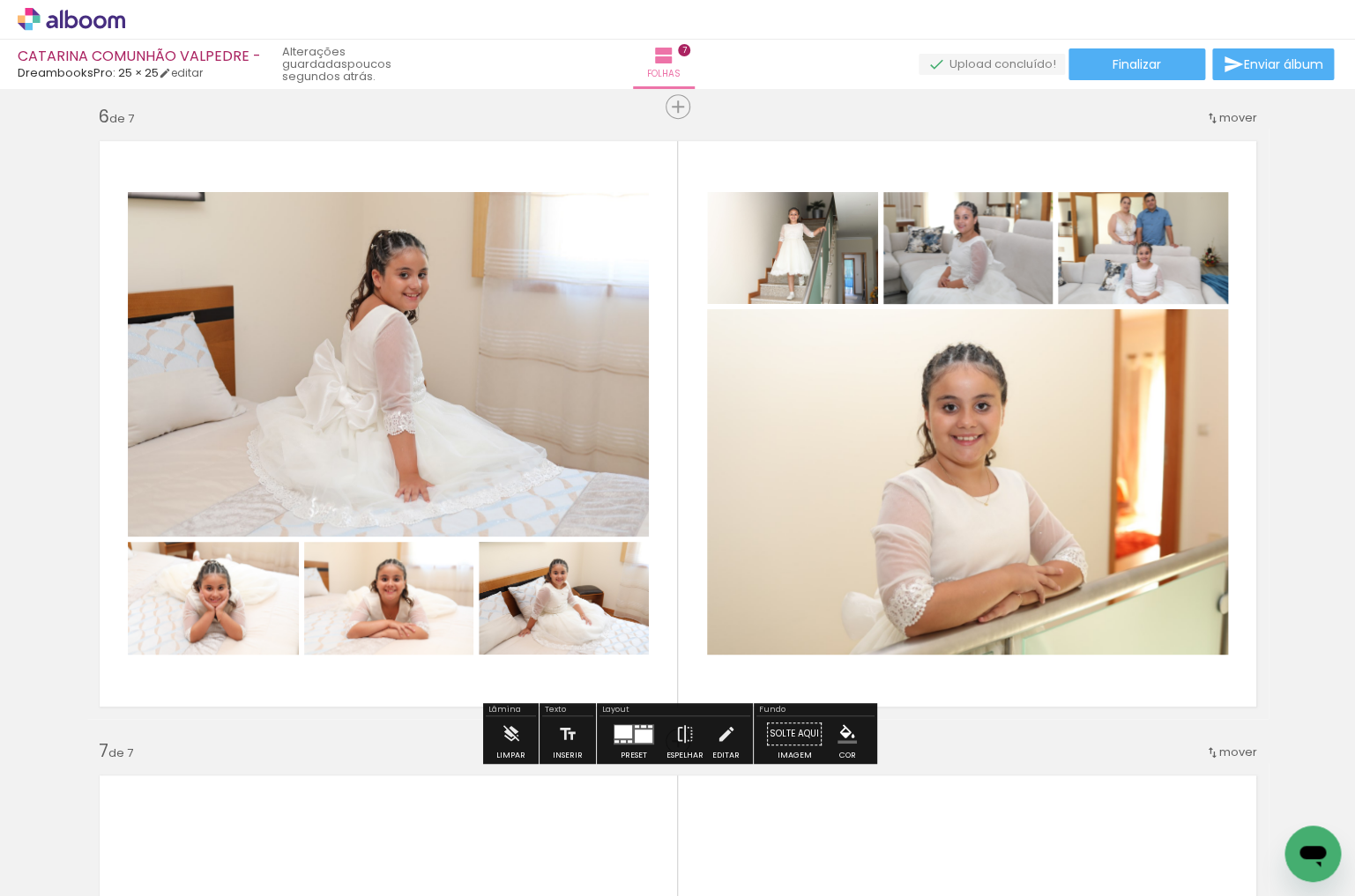
scroll to position [3186, 0]
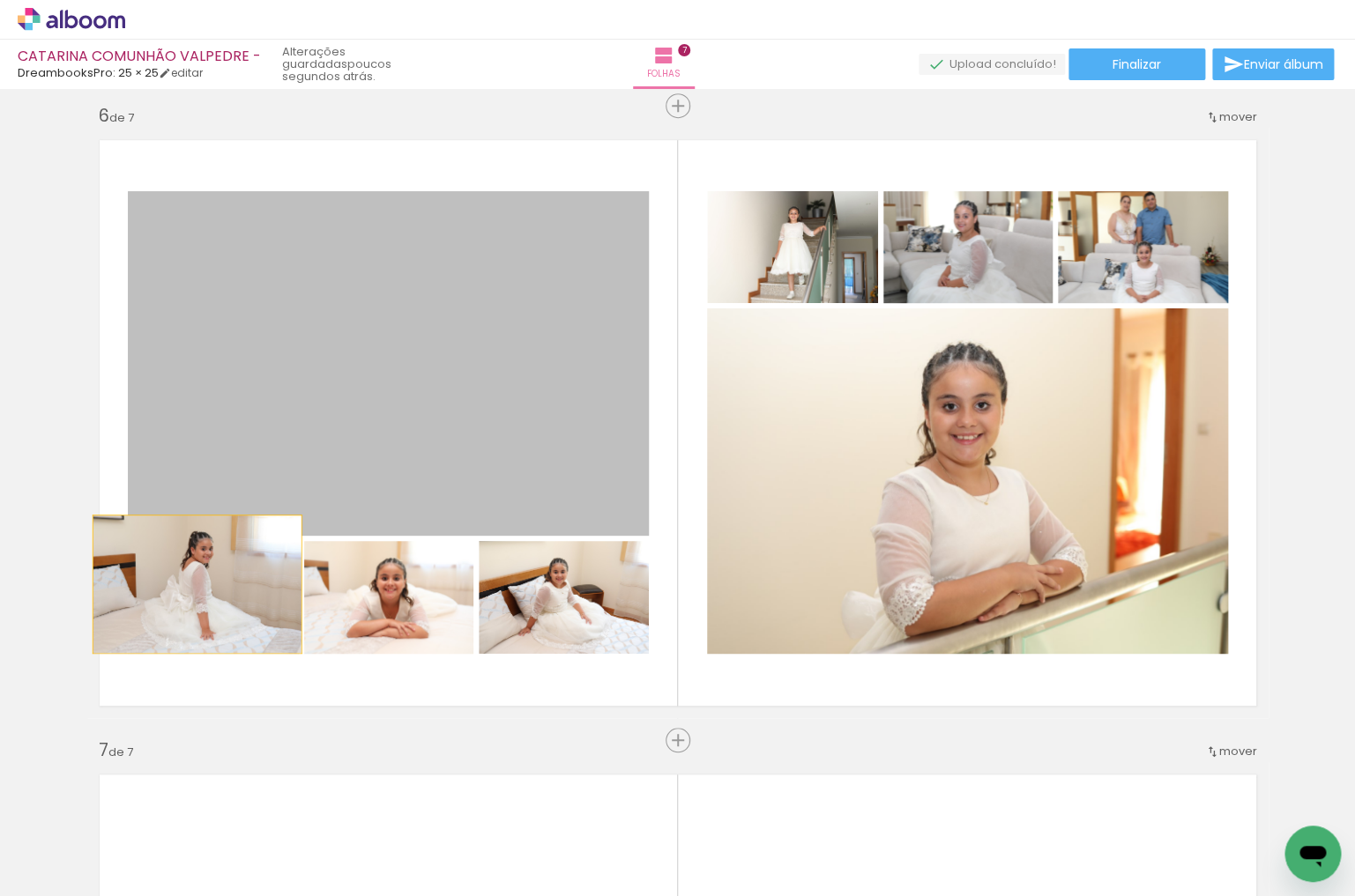
drag, startPoint x: 479, startPoint y: 395, endPoint x: 195, endPoint y: 585, distance: 341.7
click at [0, 0] on slot at bounding box center [0, 0] width 0 height 0
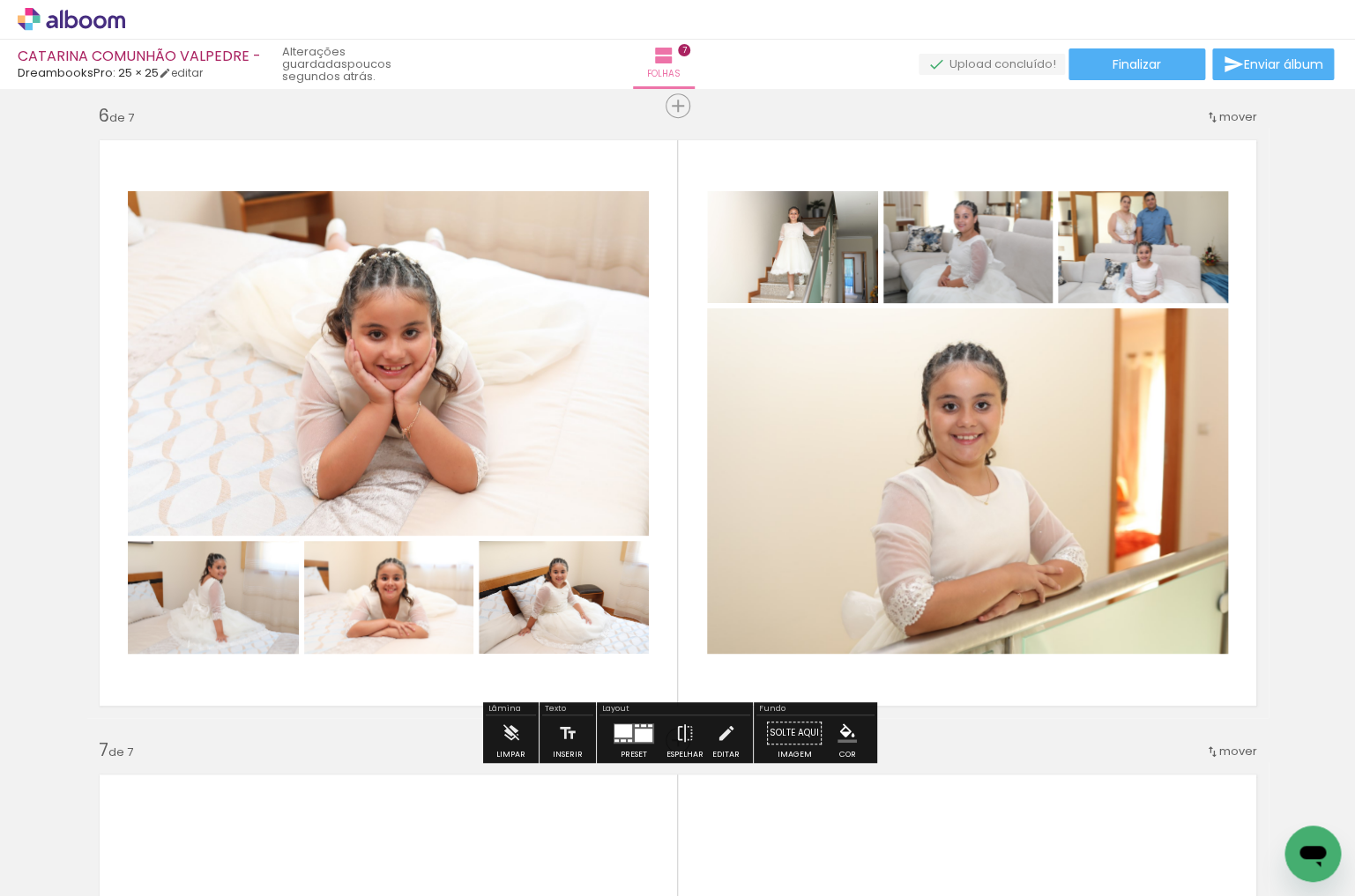
drag, startPoint x: 401, startPoint y: 616, endPoint x: 420, endPoint y: 473, distance: 144.3
click at [0, 0] on slot at bounding box center [0, 0] width 0 height 0
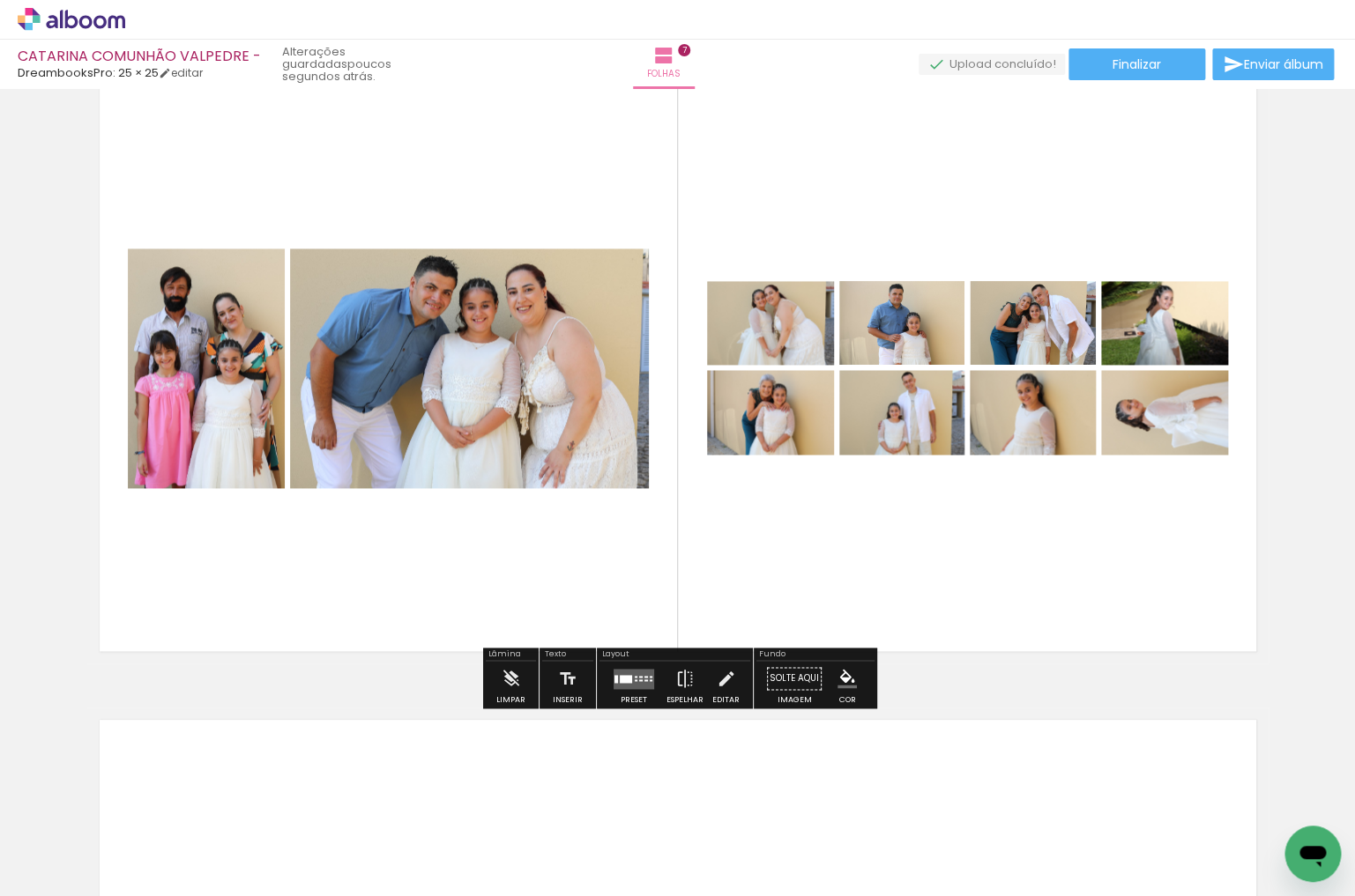
scroll to position [3876, 0]
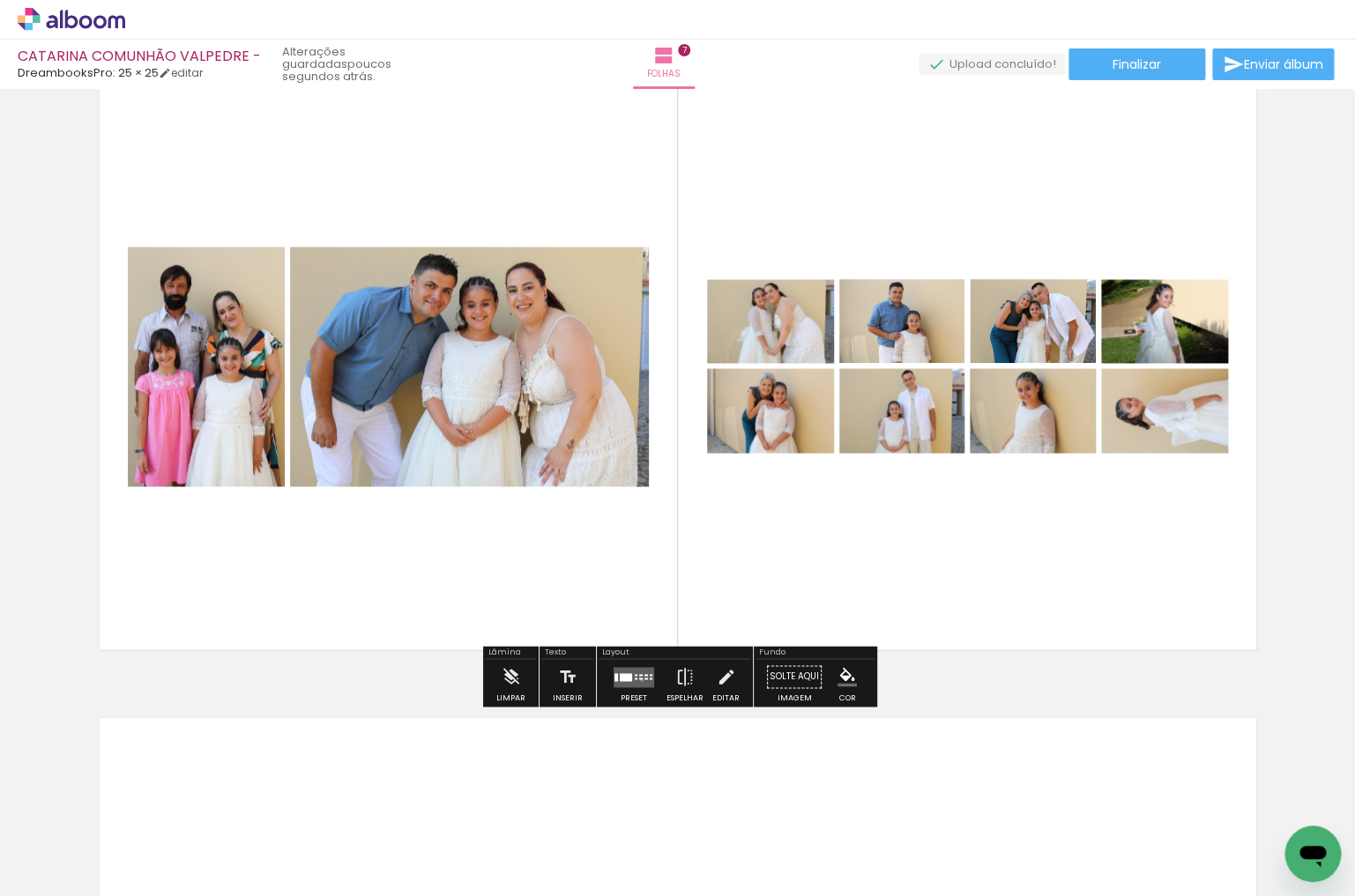
click at [637, 680] on quentale-layouter at bounding box center [634, 677] width 41 height 20
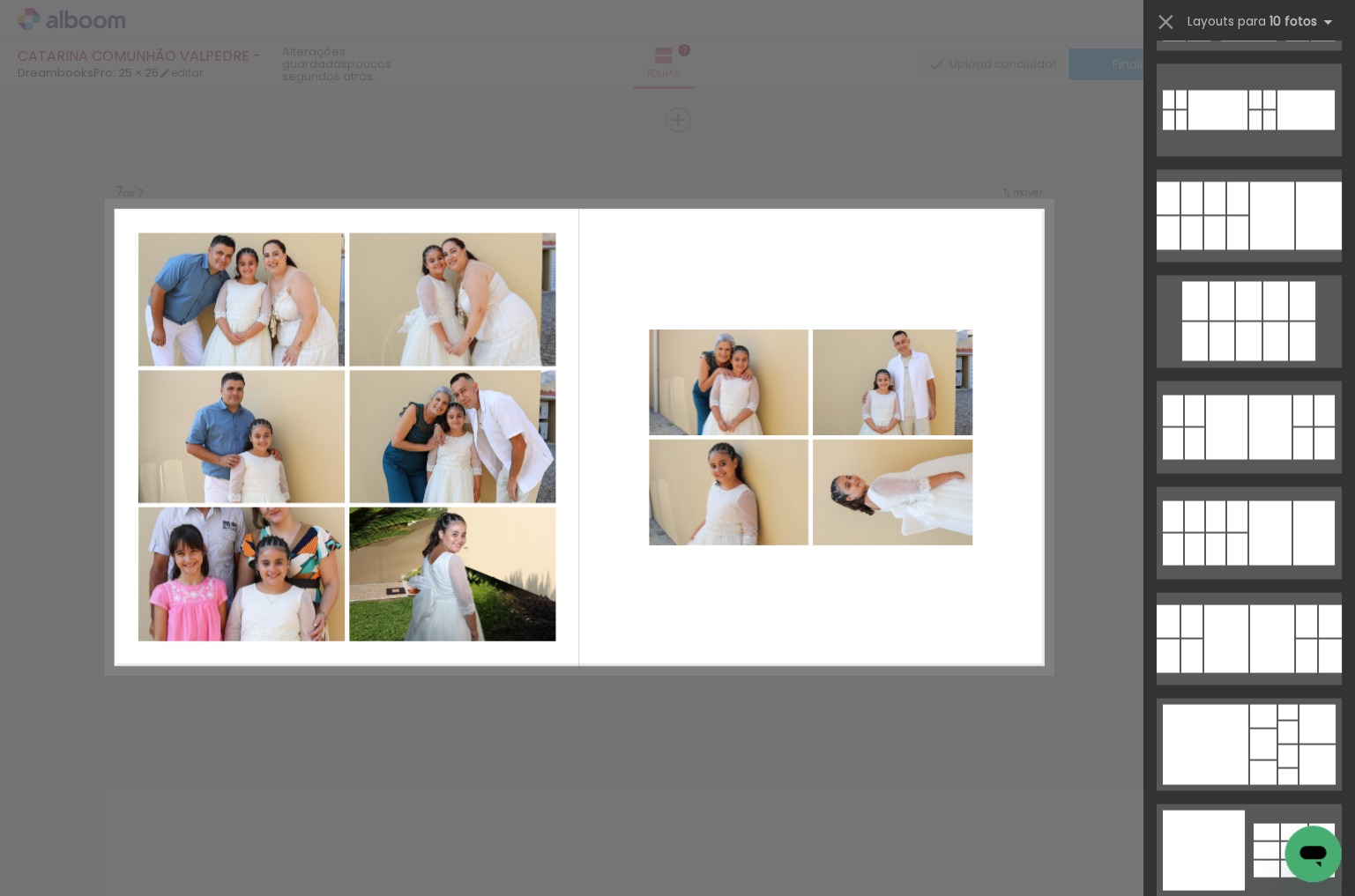
scroll to position [3905, 0]
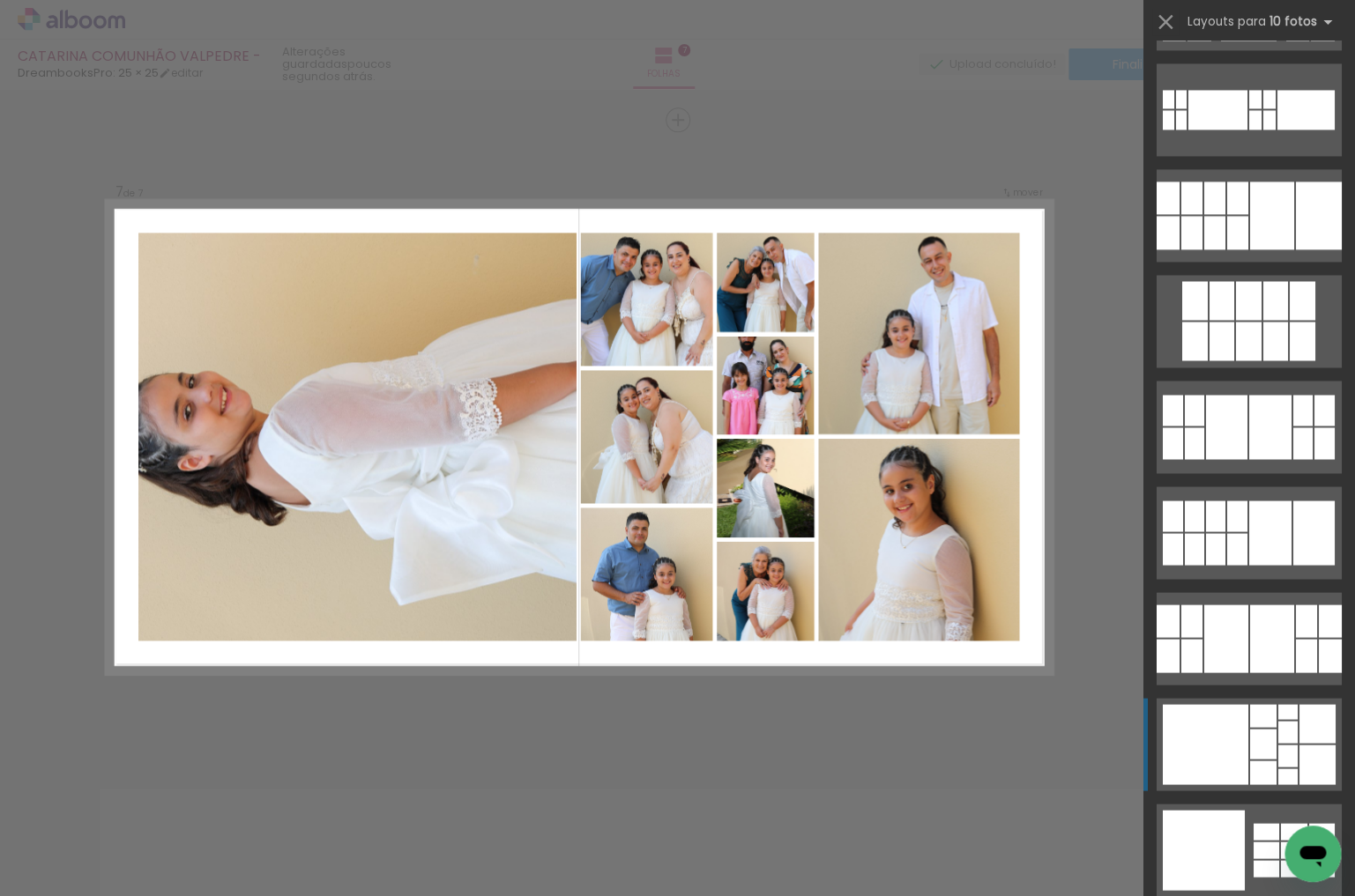
click at [1231, 776] on div at bounding box center [1205, 744] width 86 height 80
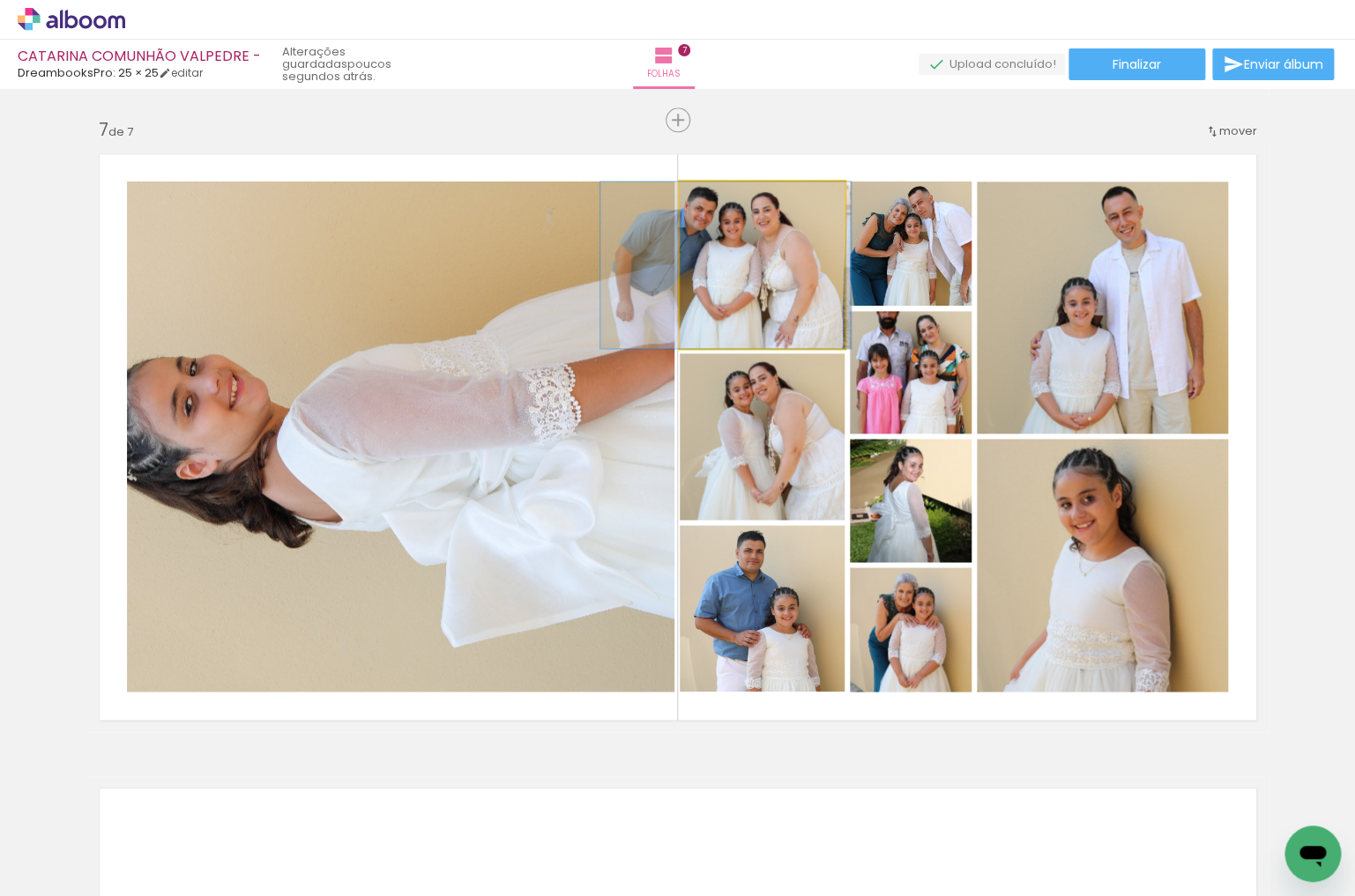
drag, startPoint x: 723, startPoint y: 252, endPoint x: 466, endPoint y: 399, distance: 296.1
click at [0, 0] on slot at bounding box center [0, 0] width 0 height 0
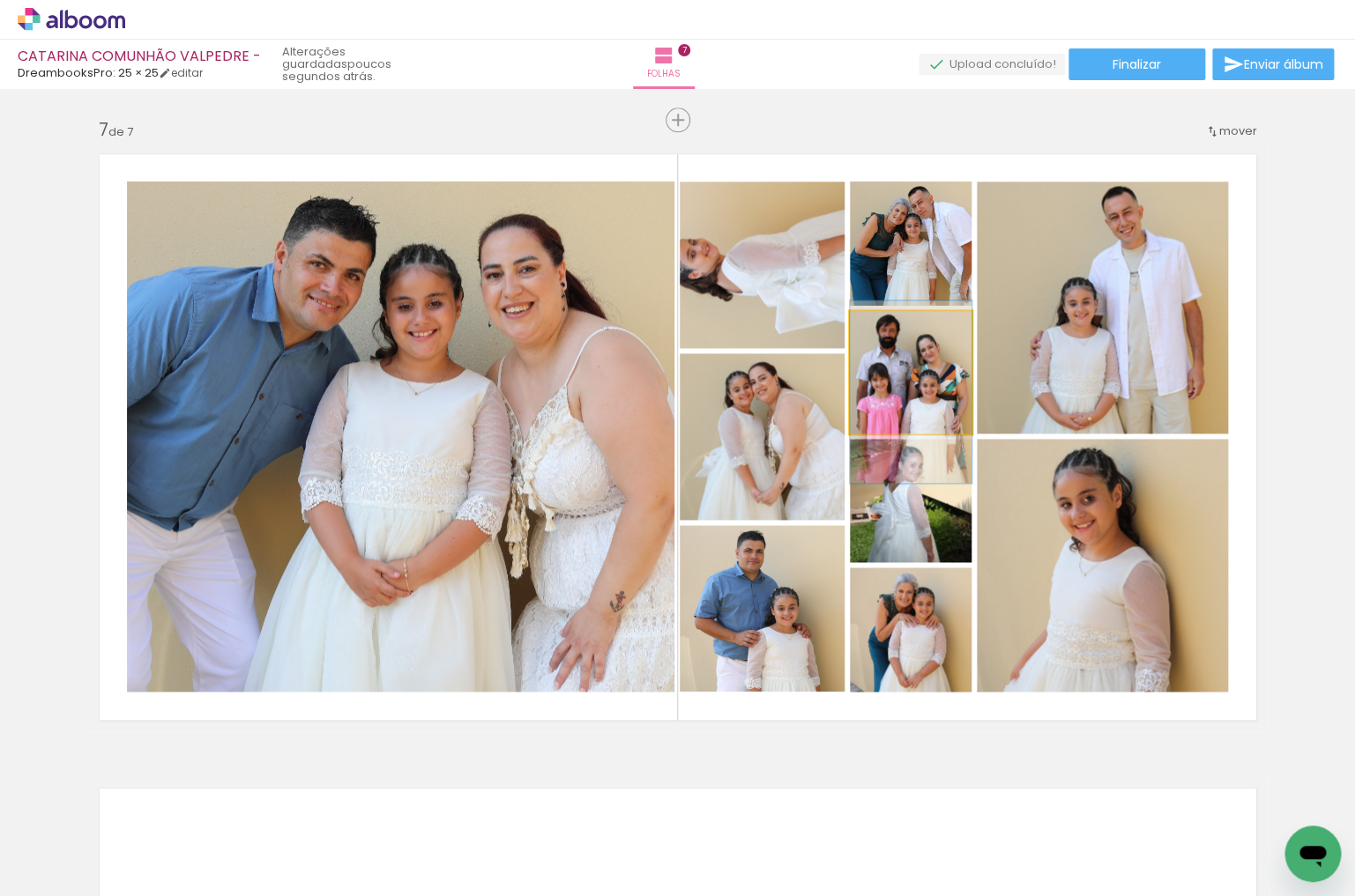
drag, startPoint x: 916, startPoint y: 373, endPoint x: 915, endPoint y: 395, distance: 22.0
click at [915, 395] on div at bounding box center [911, 392] width 122 height 183
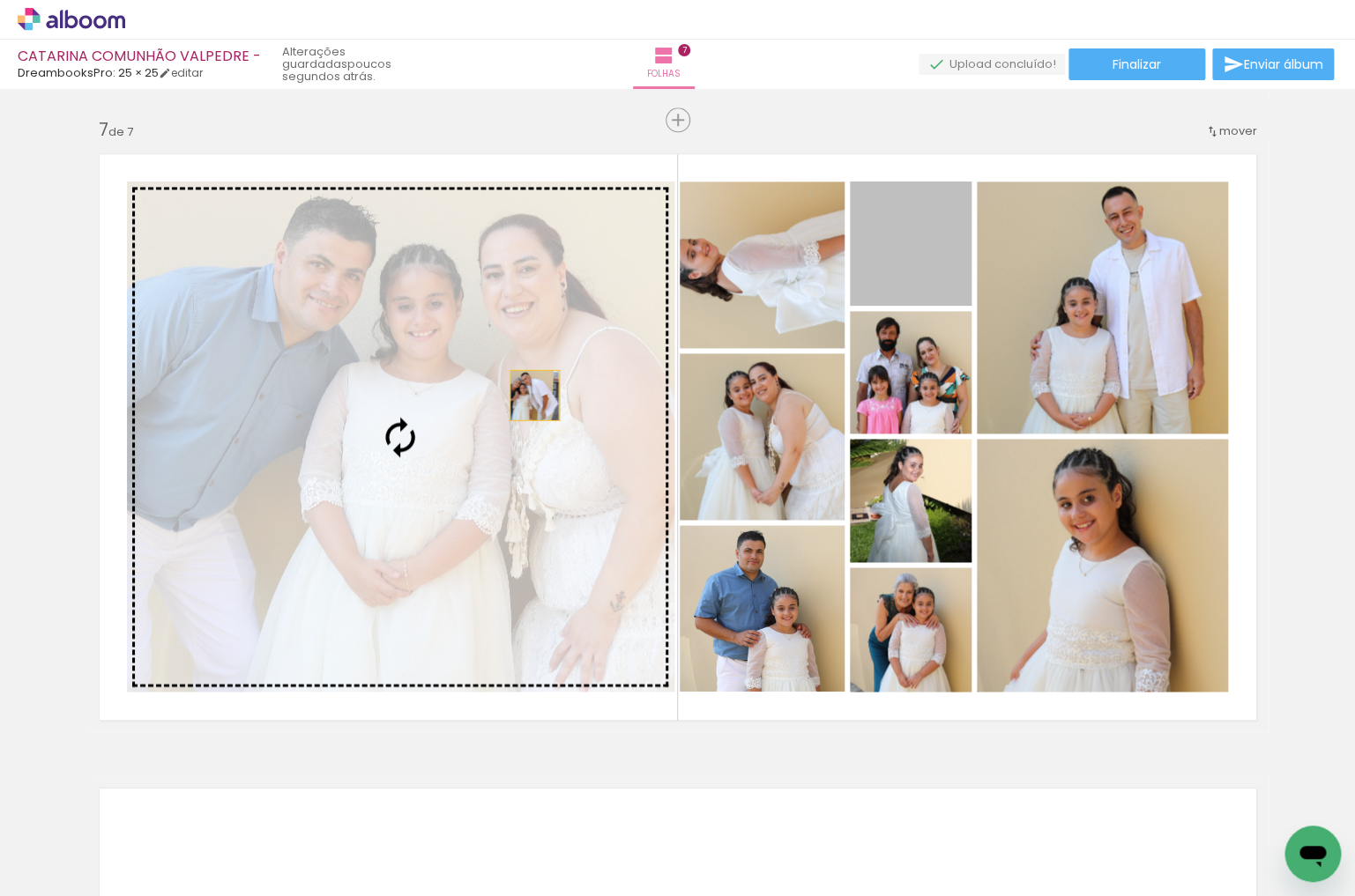
drag, startPoint x: 930, startPoint y: 264, endPoint x: 322, endPoint y: 466, distance: 640.7
click at [0, 0] on slot at bounding box center [0, 0] width 0 height 0
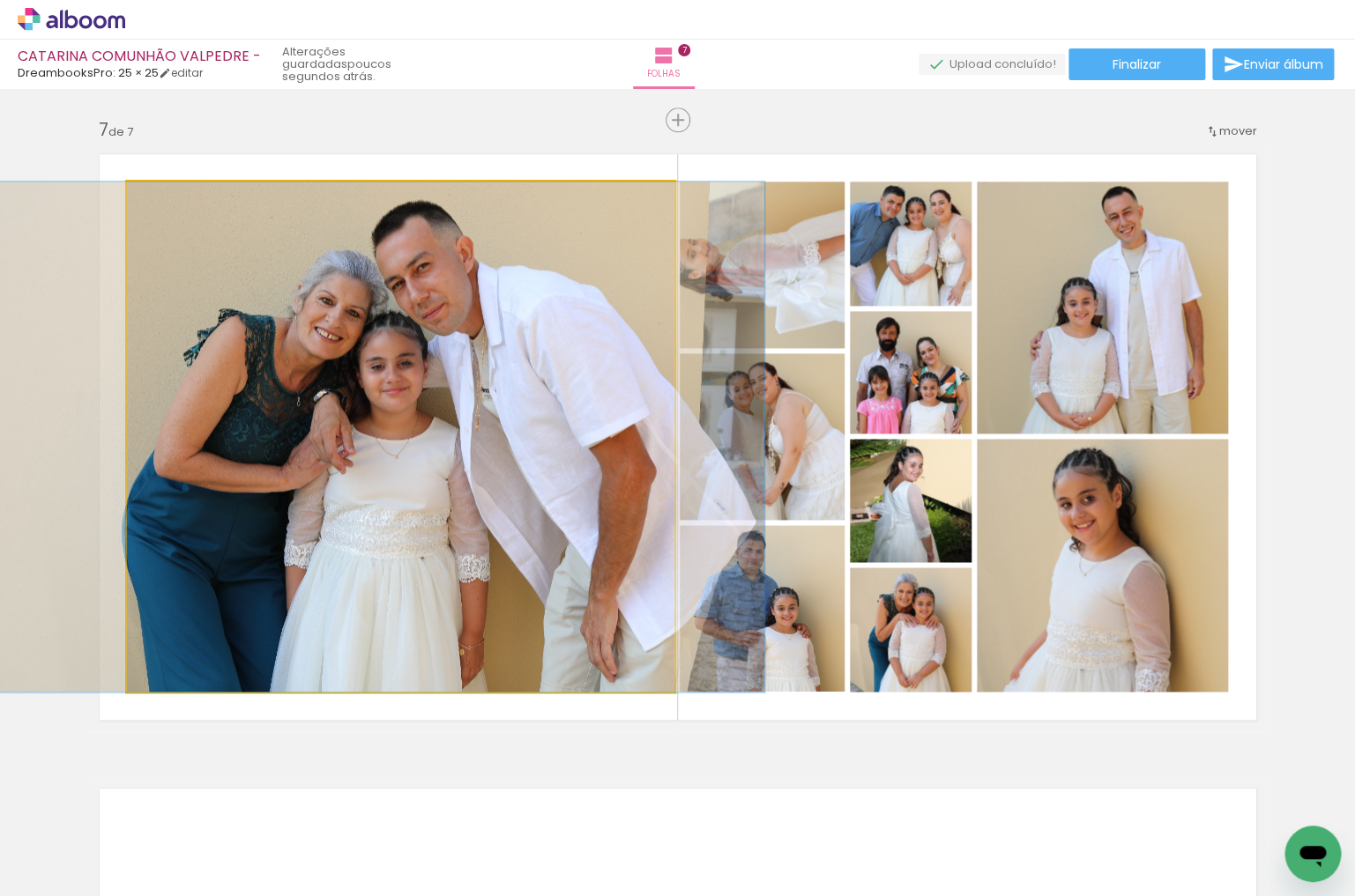
drag, startPoint x: 363, startPoint y: 426, endPoint x: 345, endPoint y: 433, distance: 19.3
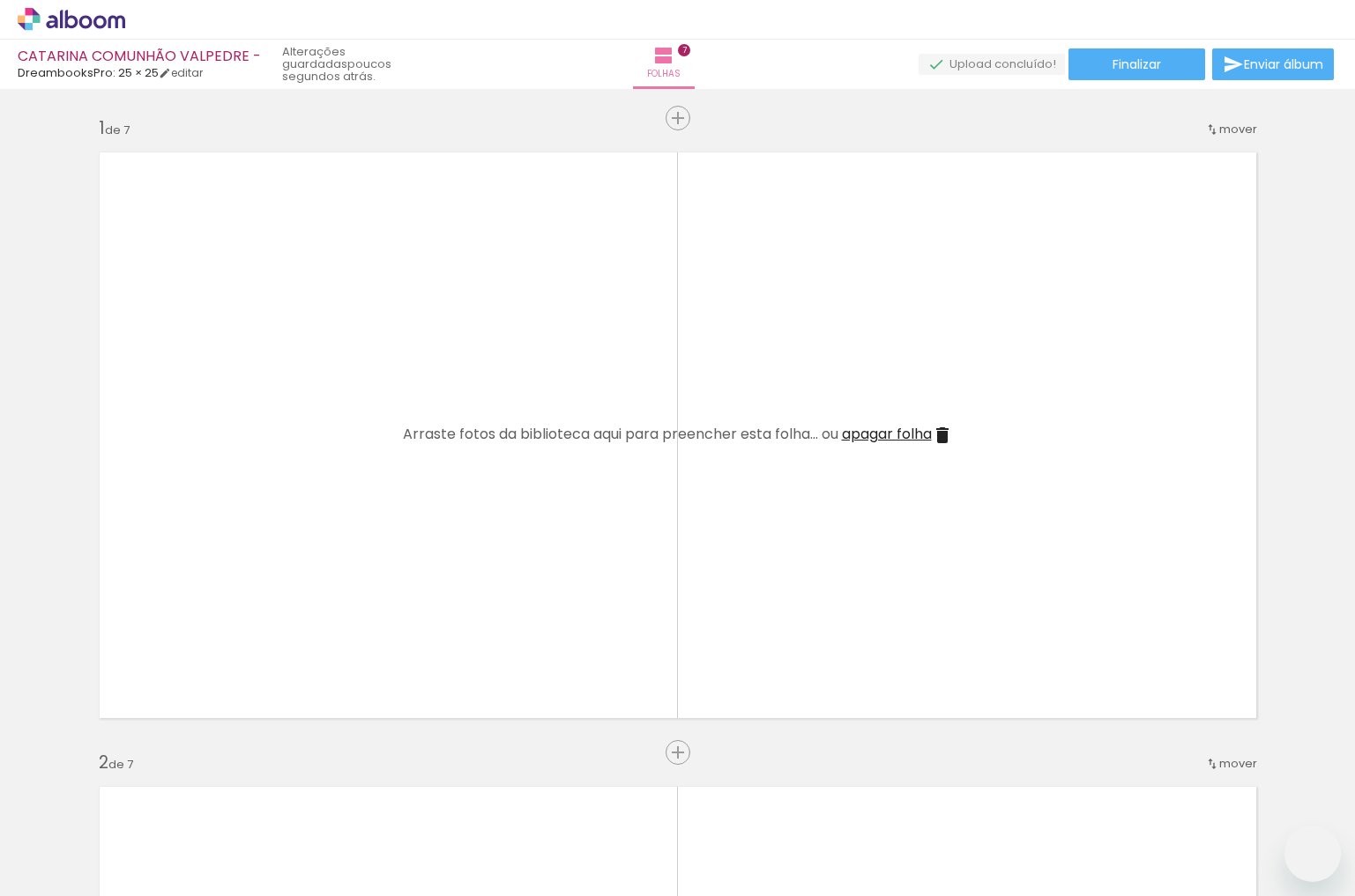
click at [0, 0] on slot at bounding box center [0, 0] width 0 height 0
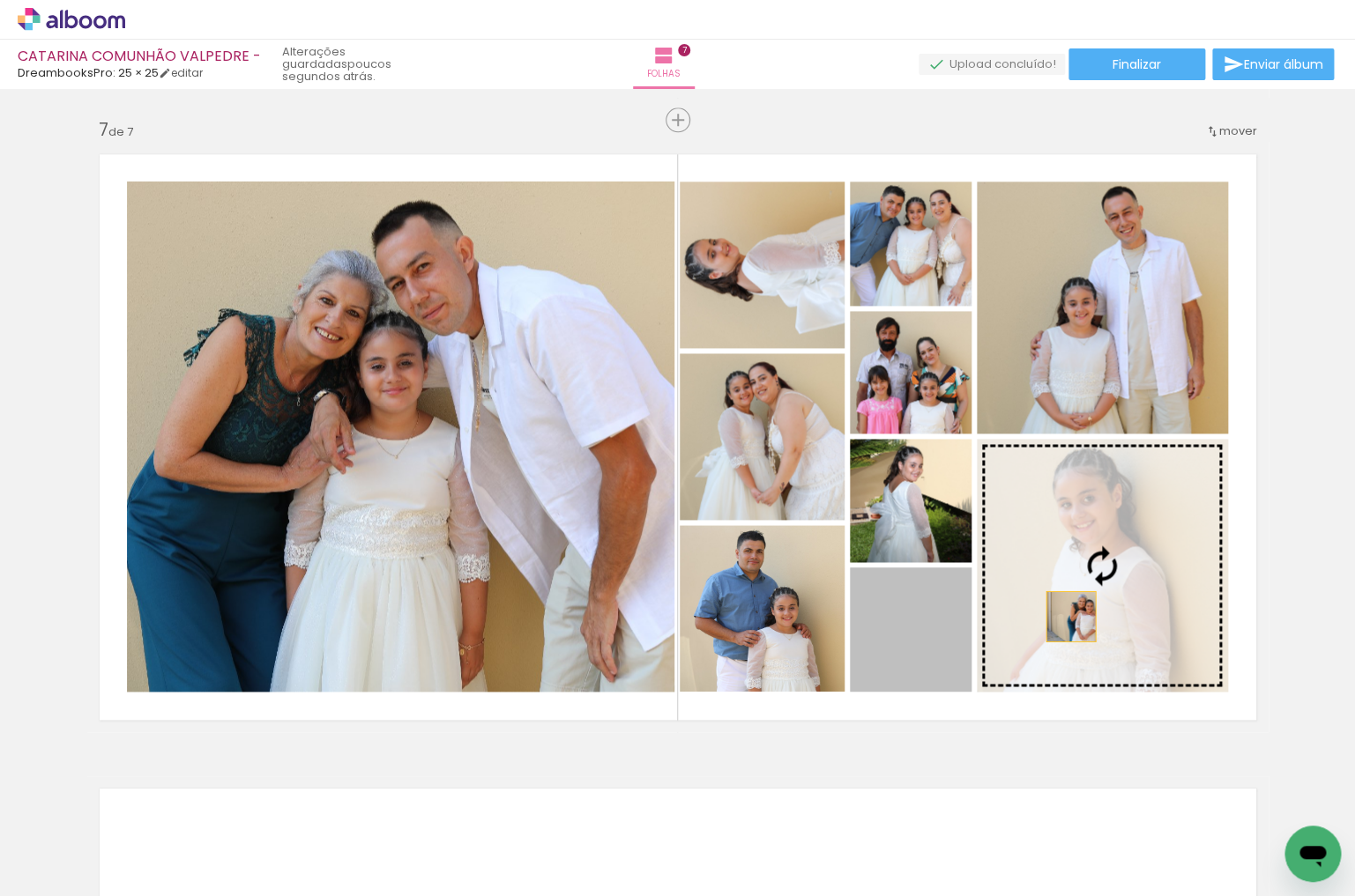
drag, startPoint x: 927, startPoint y: 662, endPoint x: 1079, endPoint y: 619, distance: 158.0
click at [0, 0] on slot at bounding box center [0, 0] width 0 height 0
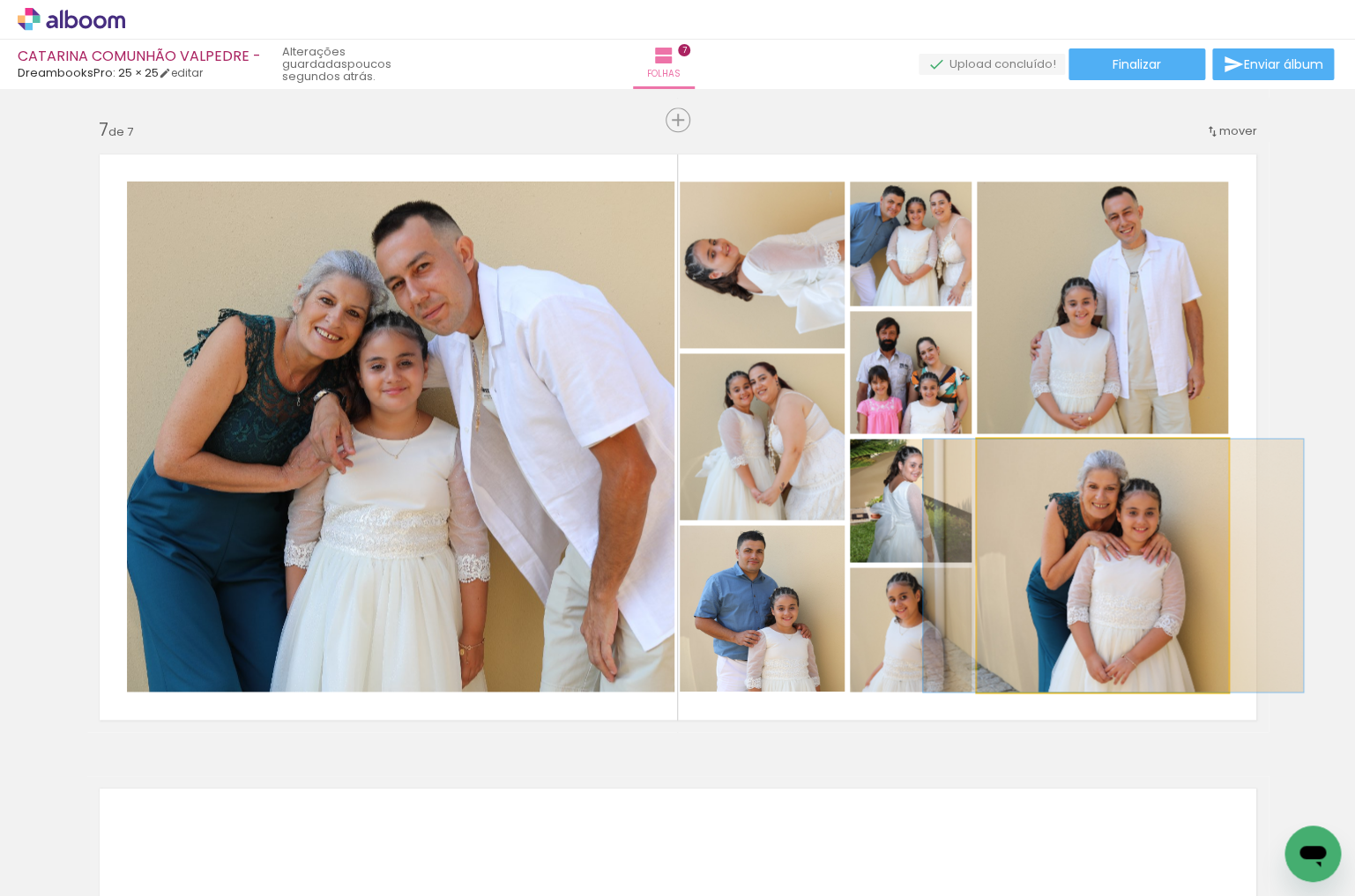
drag, startPoint x: 1122, startPoint y: 556, endPoint x: 1152, endPoint y: 349, distance: 209.2
click at [1133, 553] on div at bounding box center [1113, 565] width 380 height 253
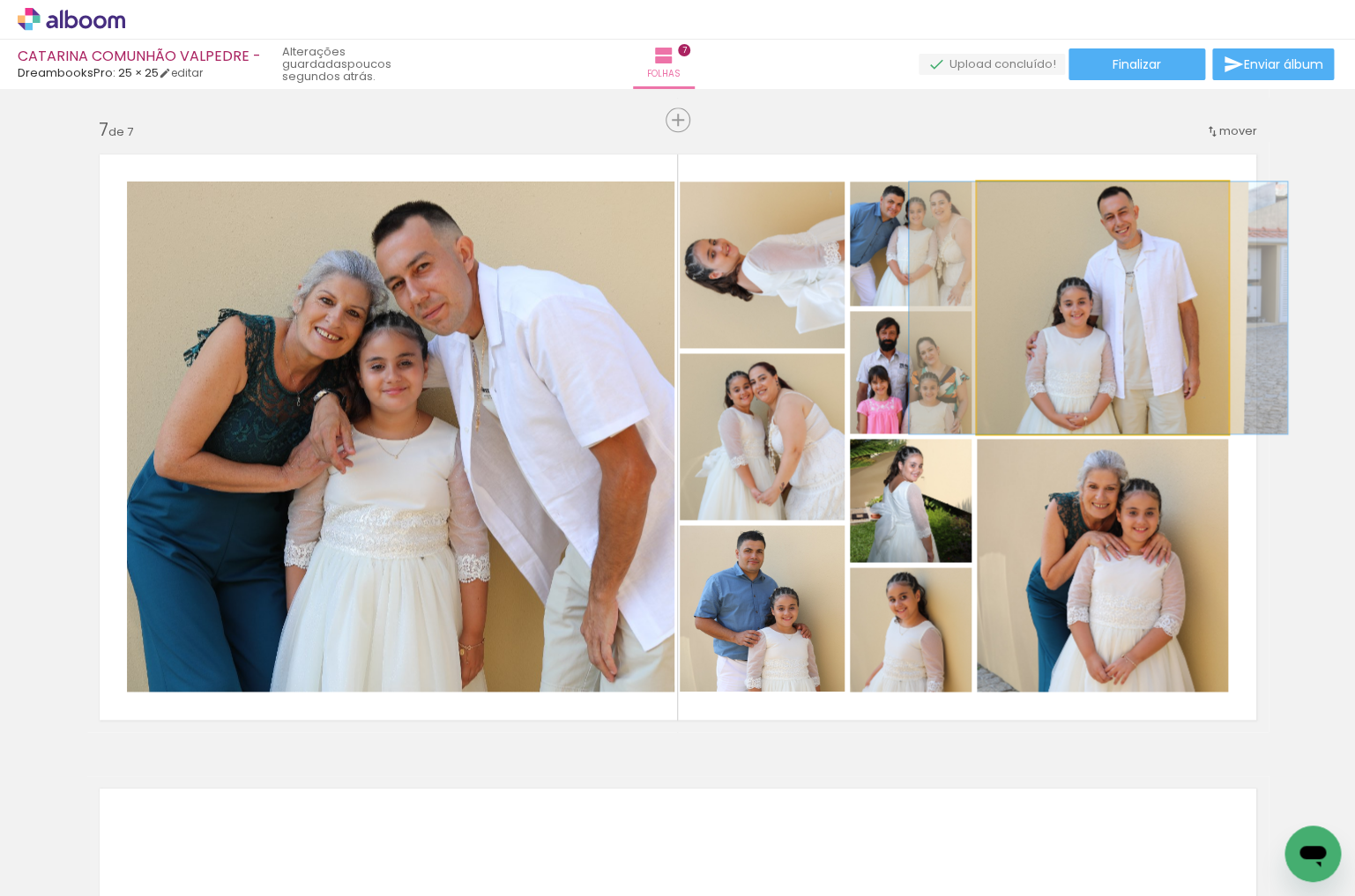
drag, startPoint x: 1152, startPoint y: 296, endPoint x: 1149, endPoint y: 473, distance: 177.0
click at [0, 0] on slot at bounding box center [0, 0] width 0 height 0
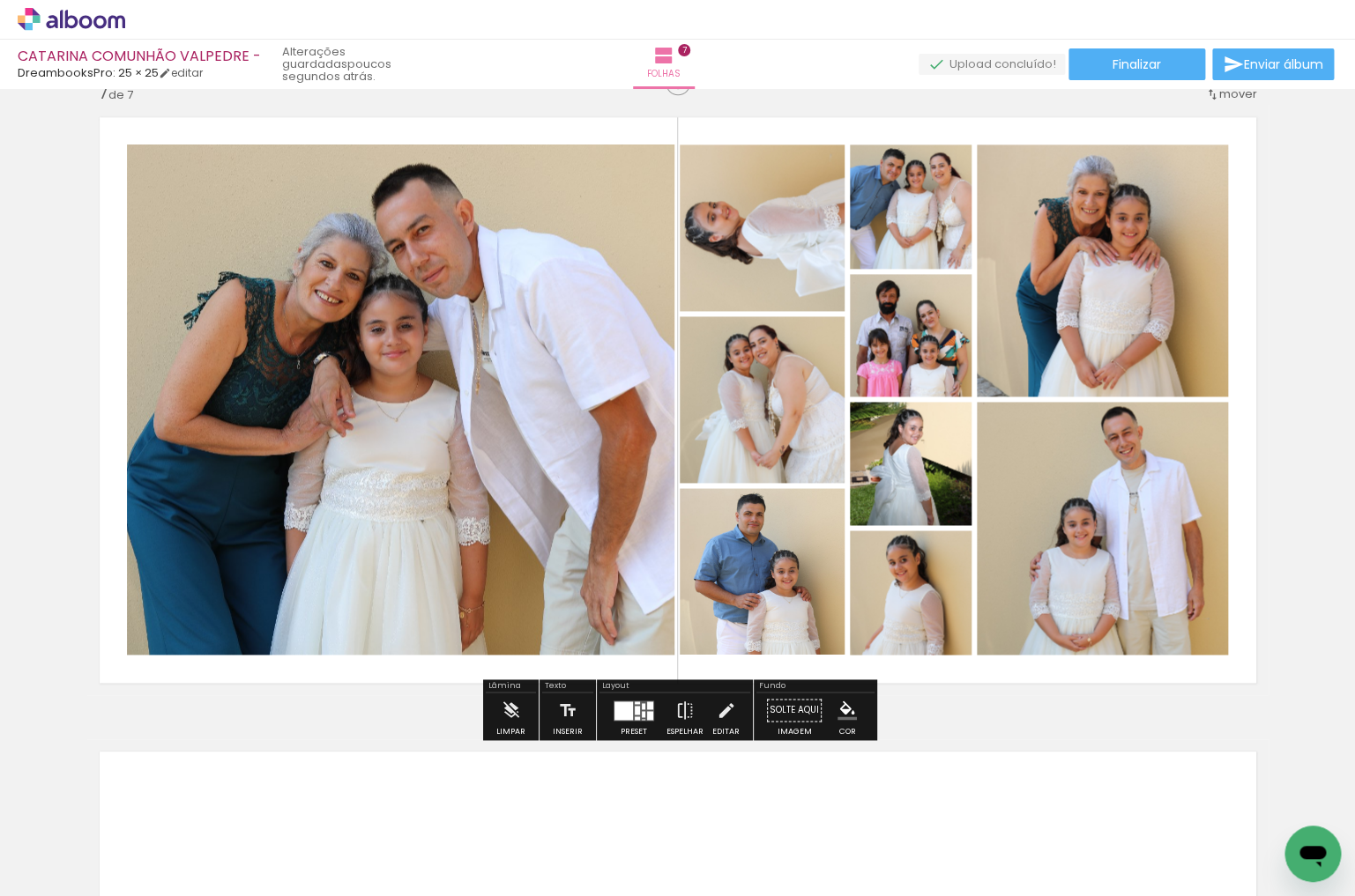
scroll to position [0, 8639]
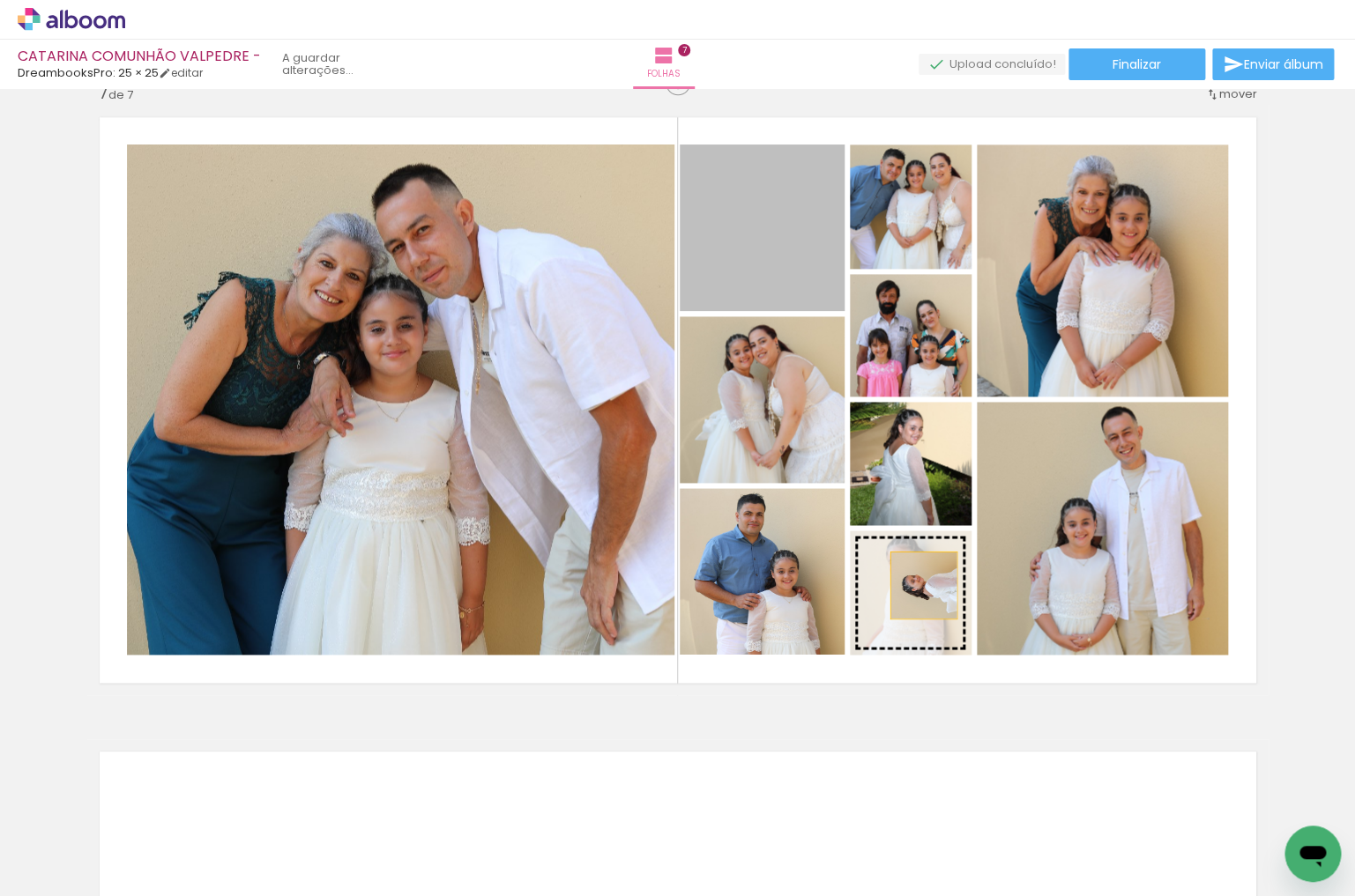
drag, startPoint x: 760, startPoint y: 234, endPoint x: 923, endPoint y: 585, distance: 387.0
click at [0, 0] on slot at bounding box center [0, 0] width 0 height 0
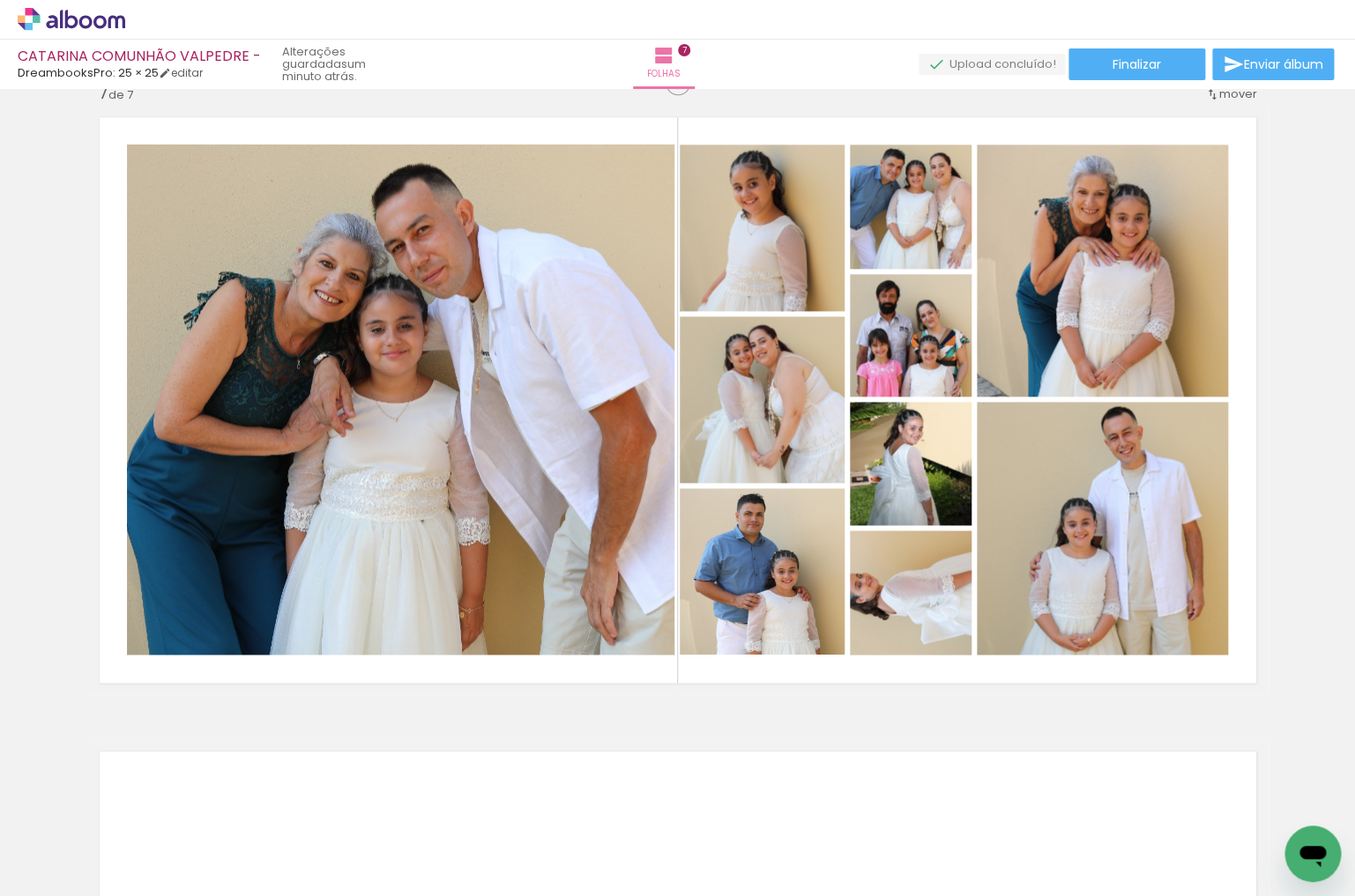
scroll to position [0, 11898]
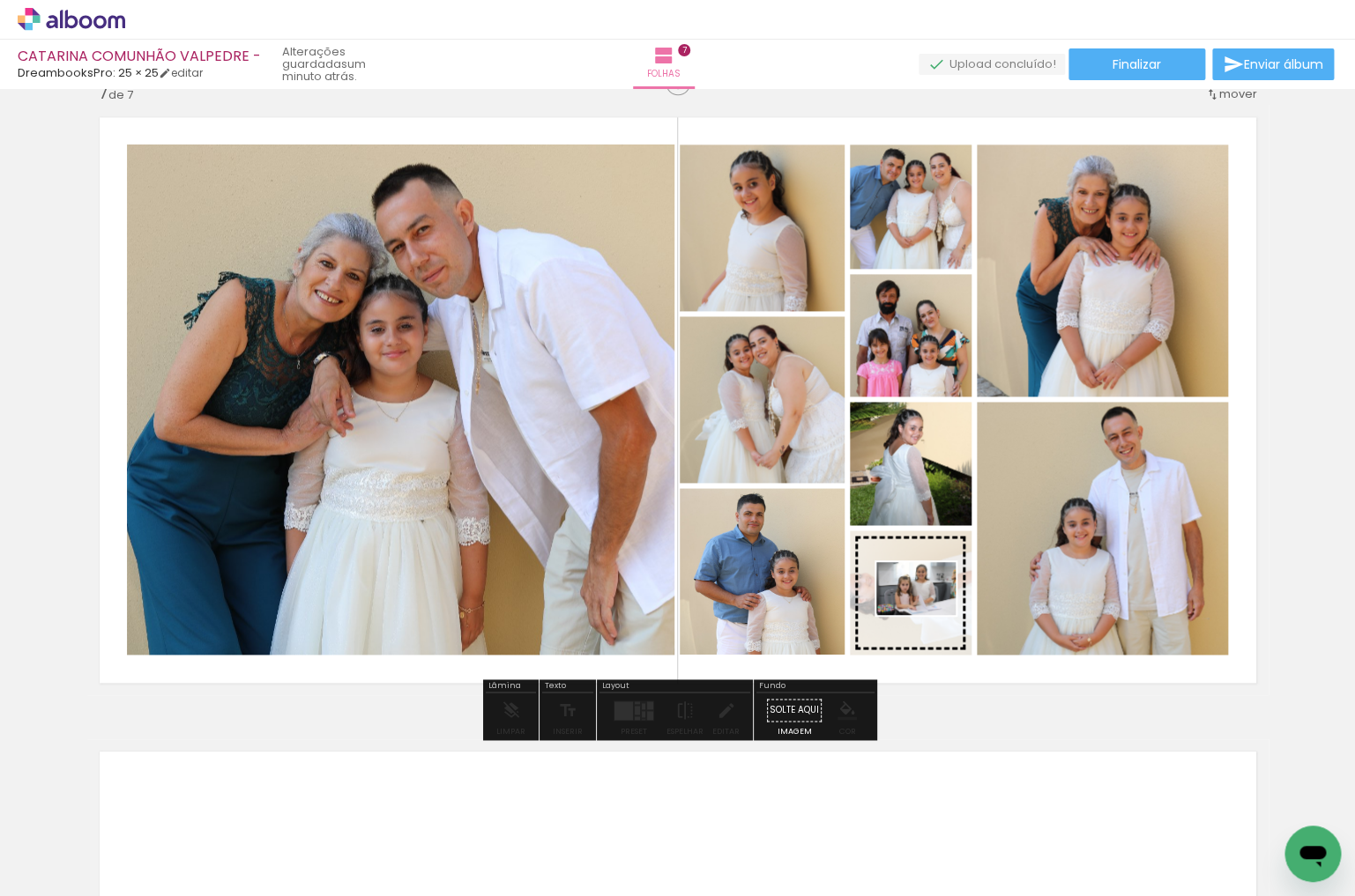
drag, startPoint x: 816, startPoint y: 843, endPoint x: 940, endPoint y: 621, distance: 254.3
click at [932, 620] on quentale-workspace at bounding box center [678, 448] width 1355 height 896
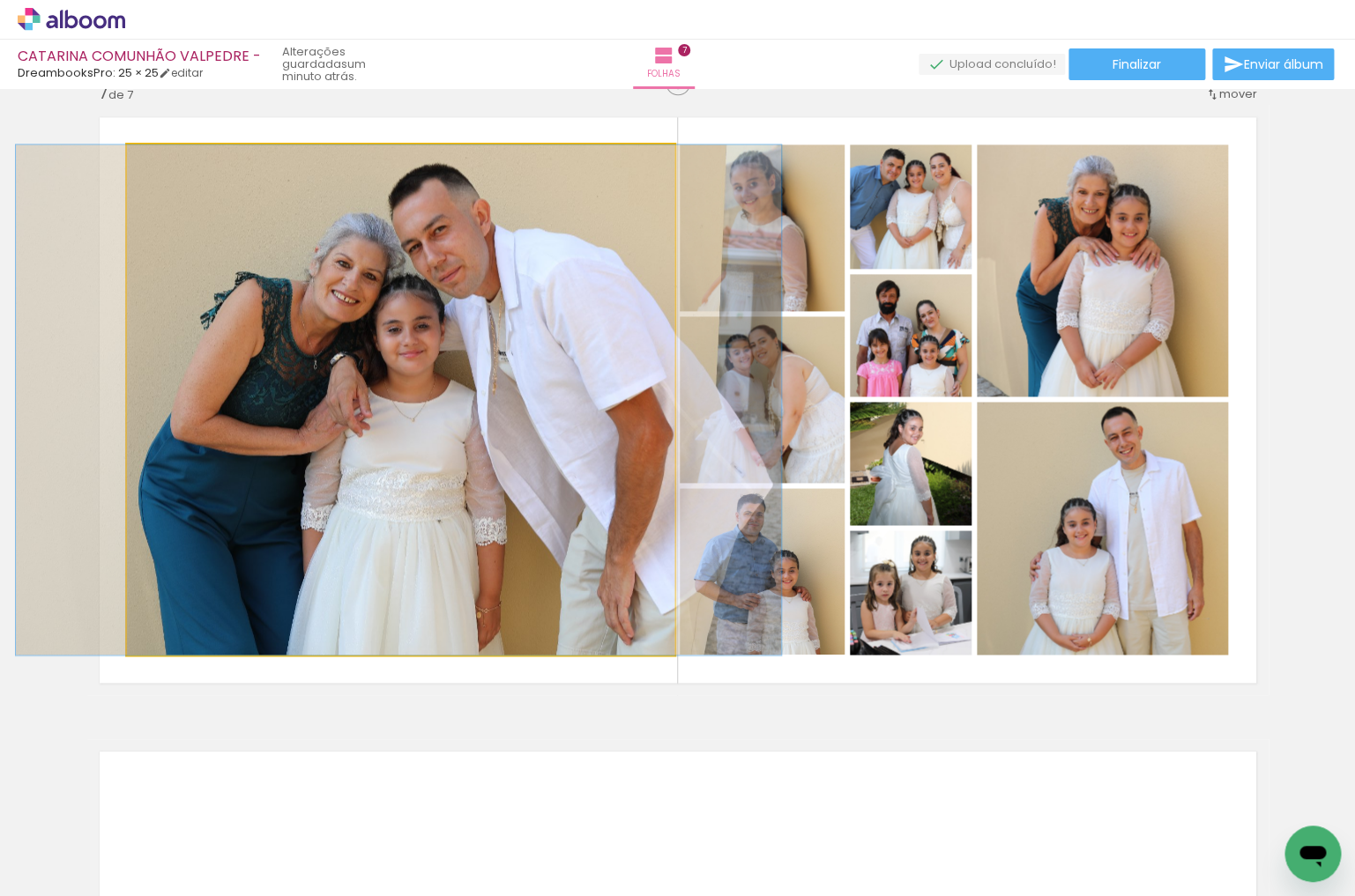
drag, startPoint x: 415, startPoint y: 479, endPoint x: 432, endPoint y: 480, distance: 17.0
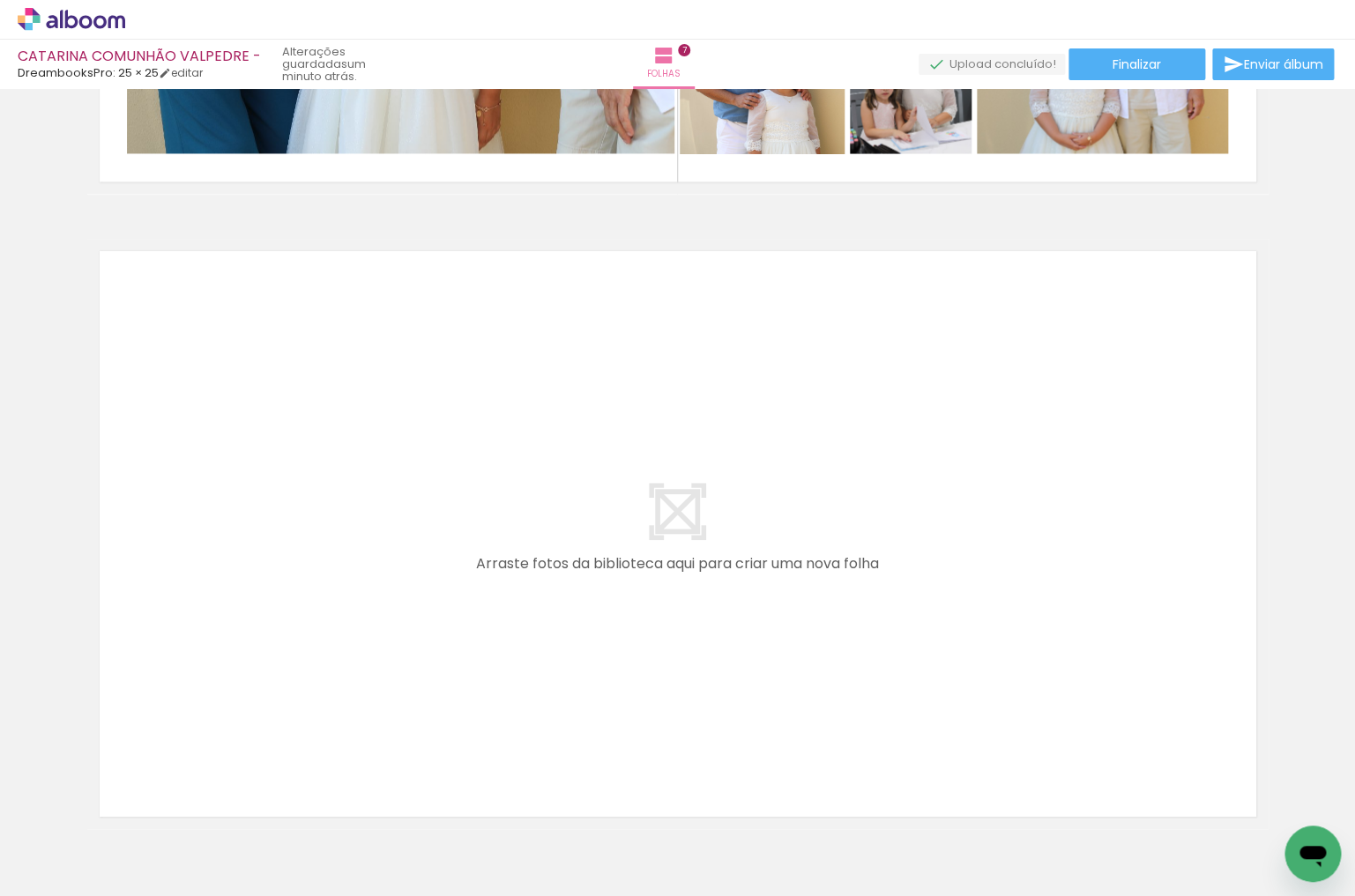
scroll to position [0, 12739]
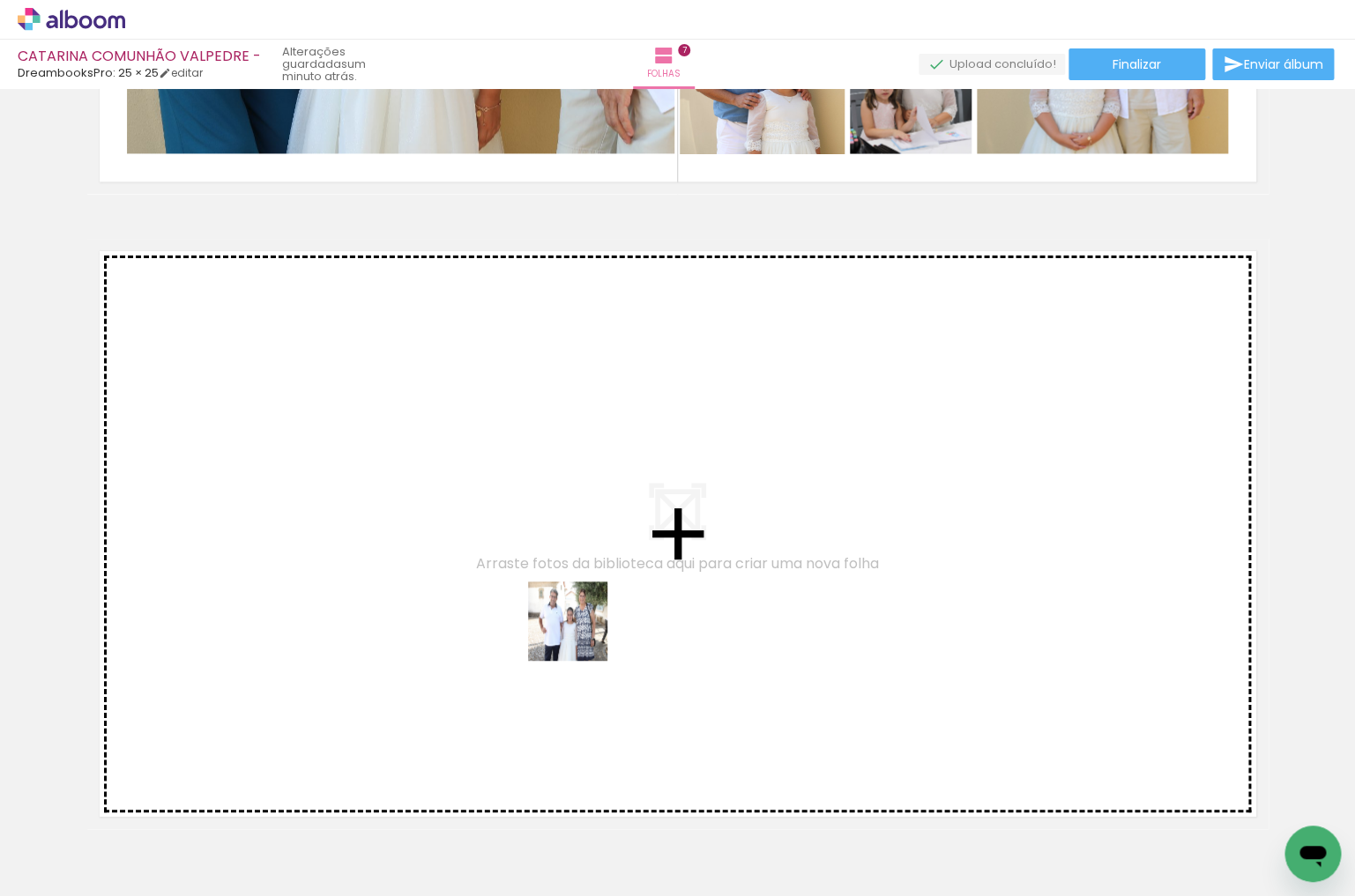
drag, startPoint x: 570, startPoint y: 845, endPoint x: 581, endPoint y: 629, distance: 216.3
click at [581, 629] on quentale-workspace at bounding box center [678, 448] width 1355 height 896
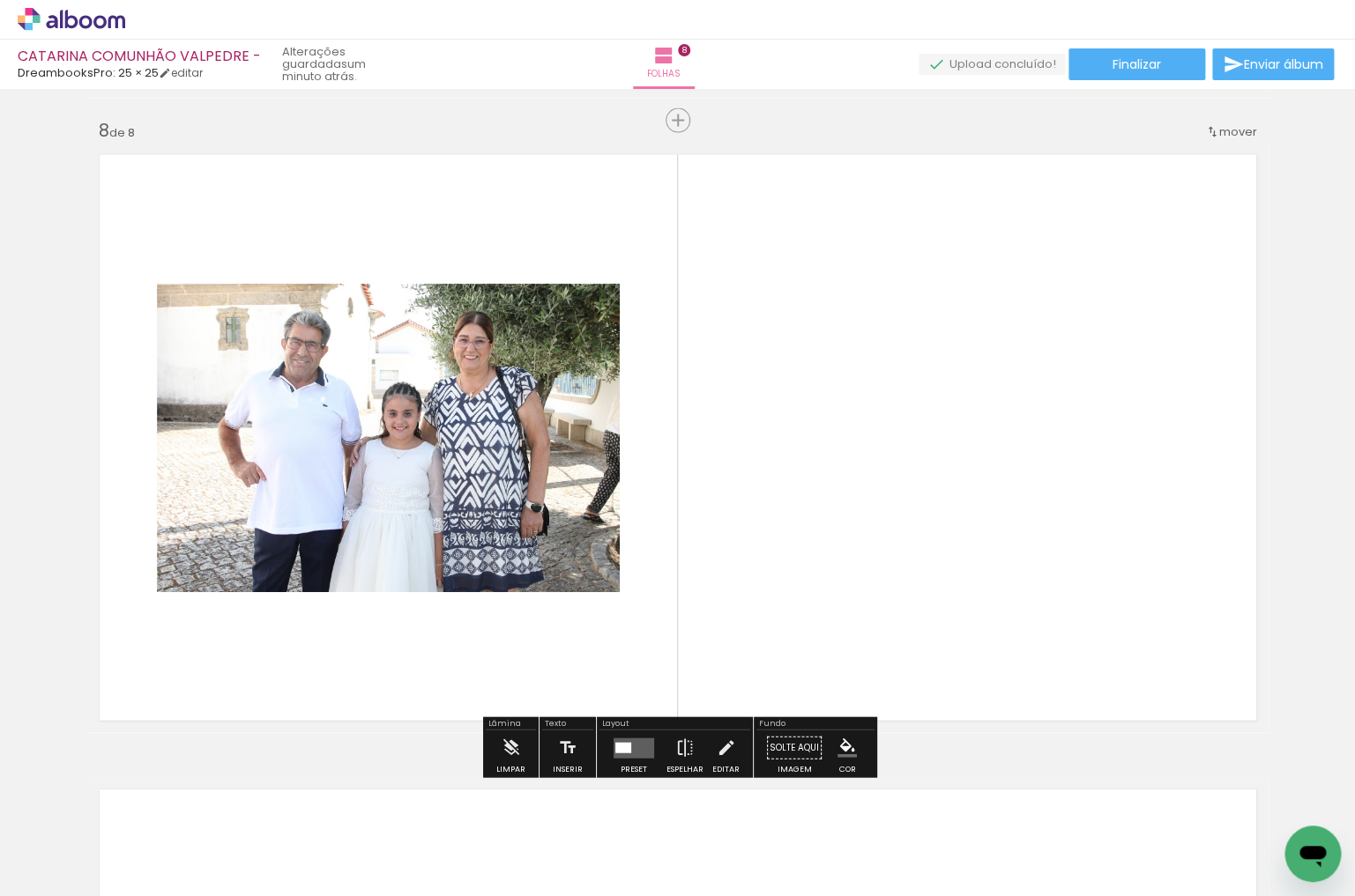
scroll to position [0, 13163]
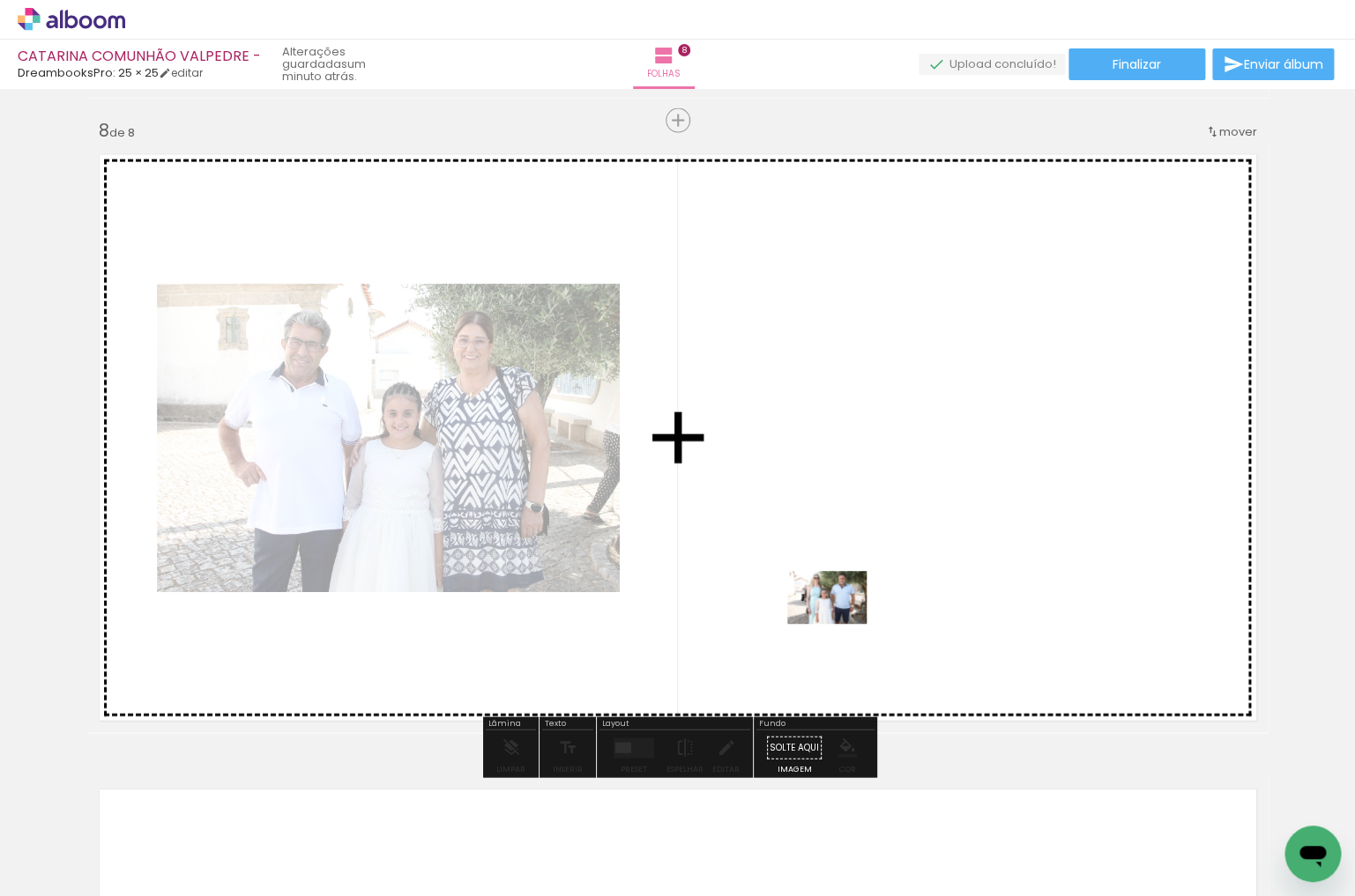
drag, startPoint x: 846, startPoint y: 833, endPoint x: 837, endPoint y: 639, distance: 194.2
click at [840, 615] on quentale-workspace at bounding box center [678, 448] width 1355 height 896
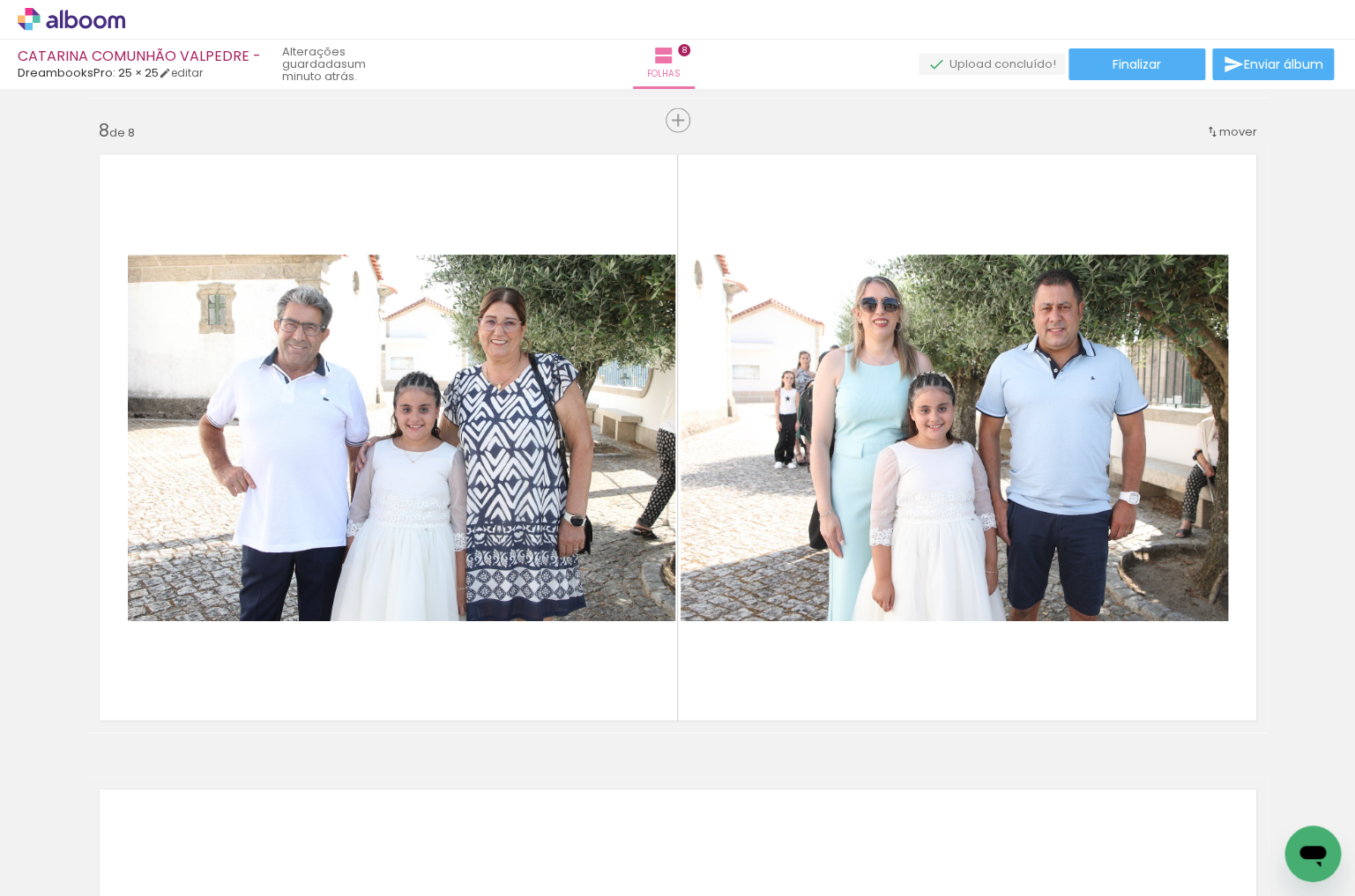
scroll to position [0, 0]
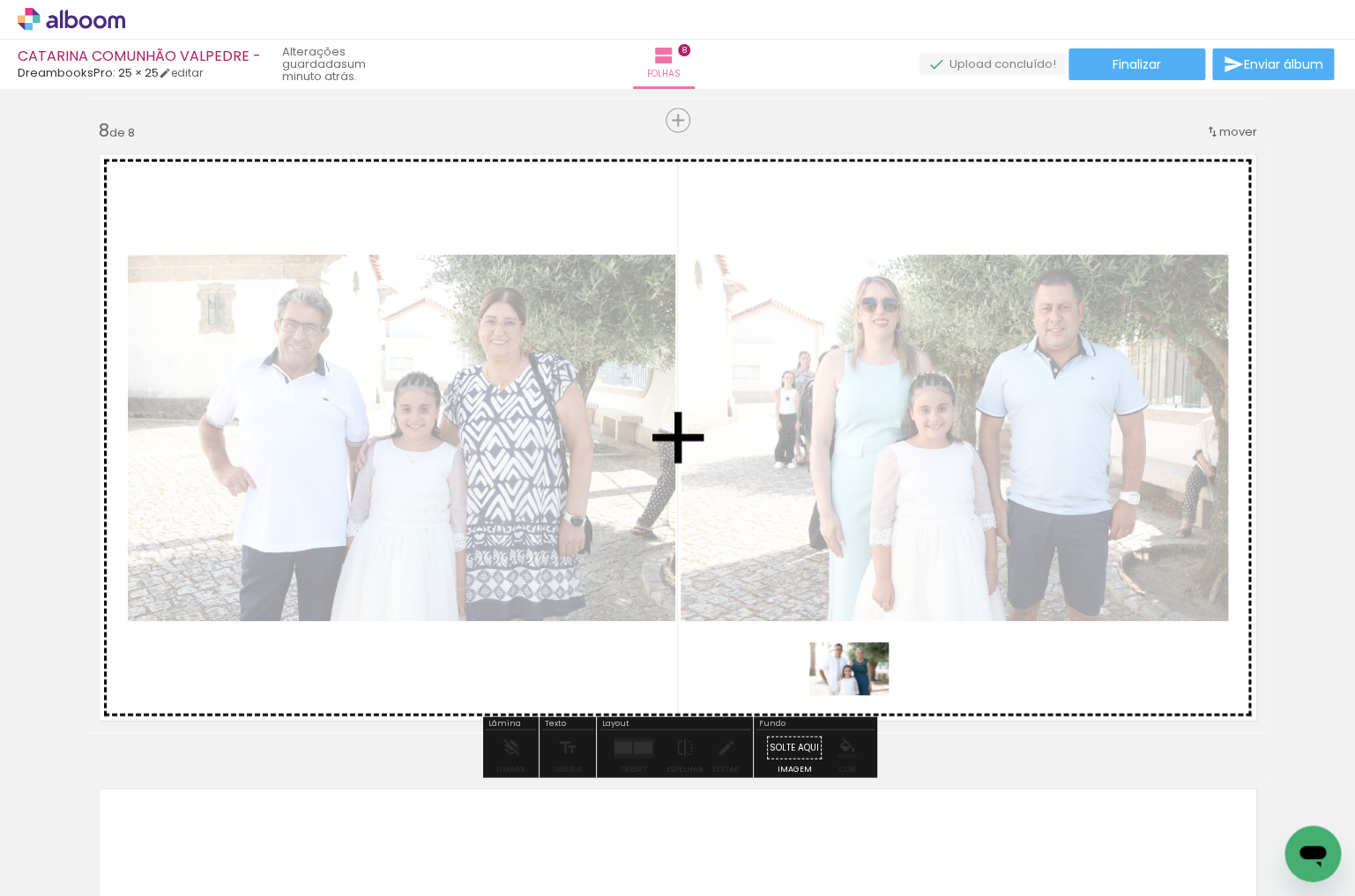
drag, startPoint x: 877, startPoint y: 831, endPoint x: 862, endPoint y: 695, distance: 136.8
click at [862, 695] on quentale-workspace at bounding box center [678, 448] width 1355 height 896
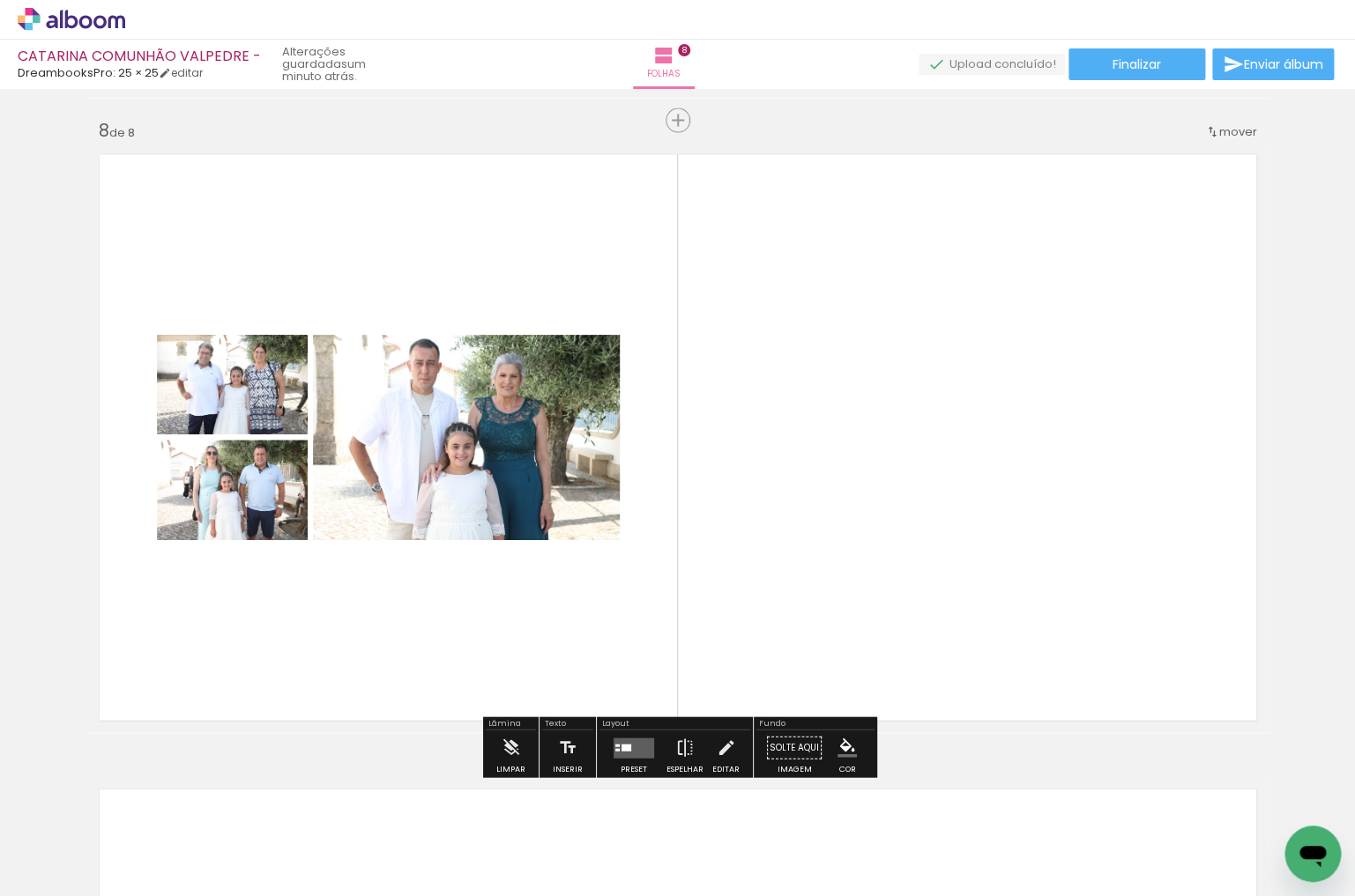
scroll to position [0, 13909]
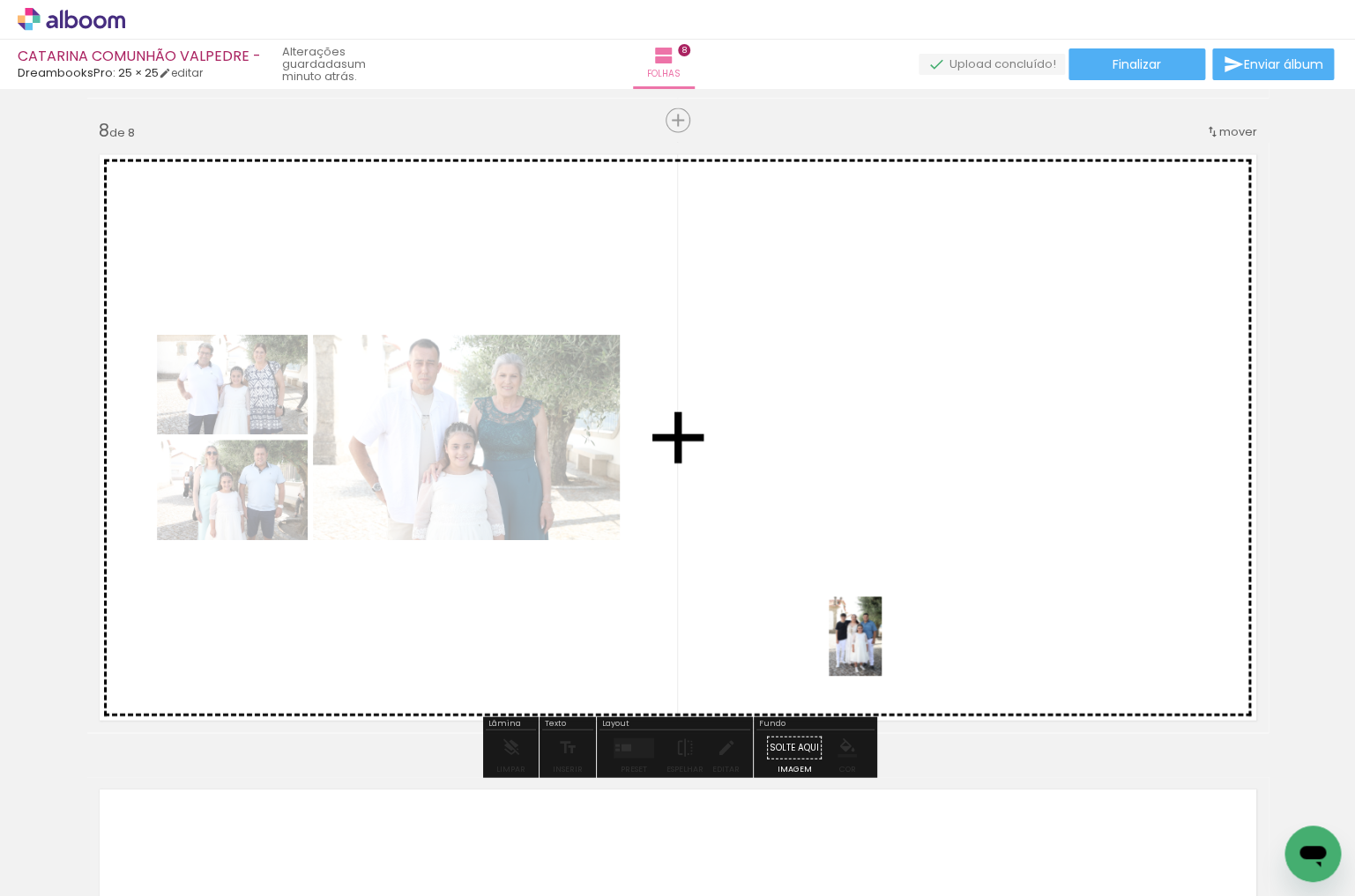
drag, startPoint x: 883, startPoint y: 832, endPoint x: 917, endPoint y: 714, distance: 122.8
click at [881, 645] on quentale-workspace at bounding box center [678, 448] width 1355 height 896
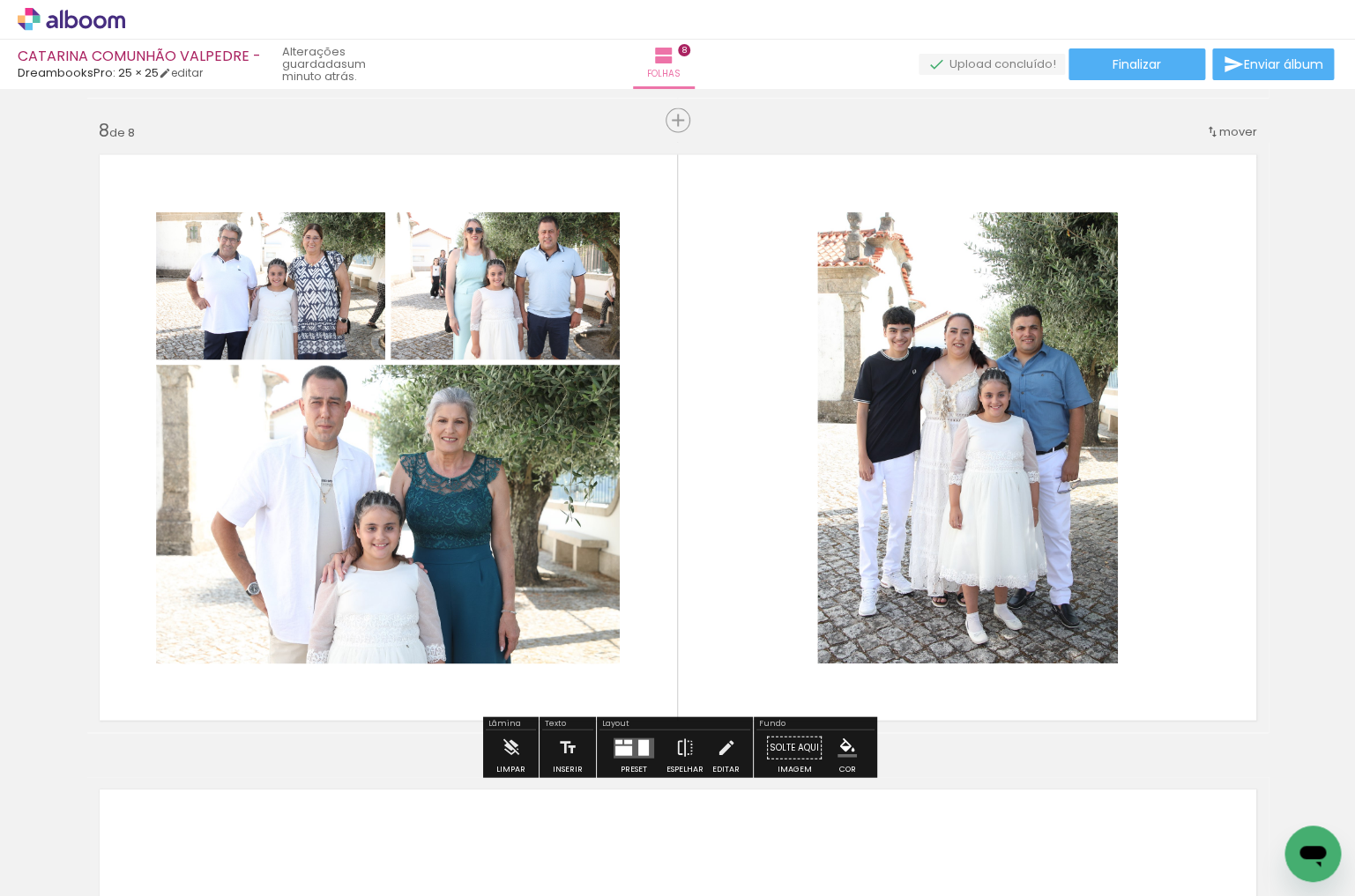
scroll to position [0, 14313]
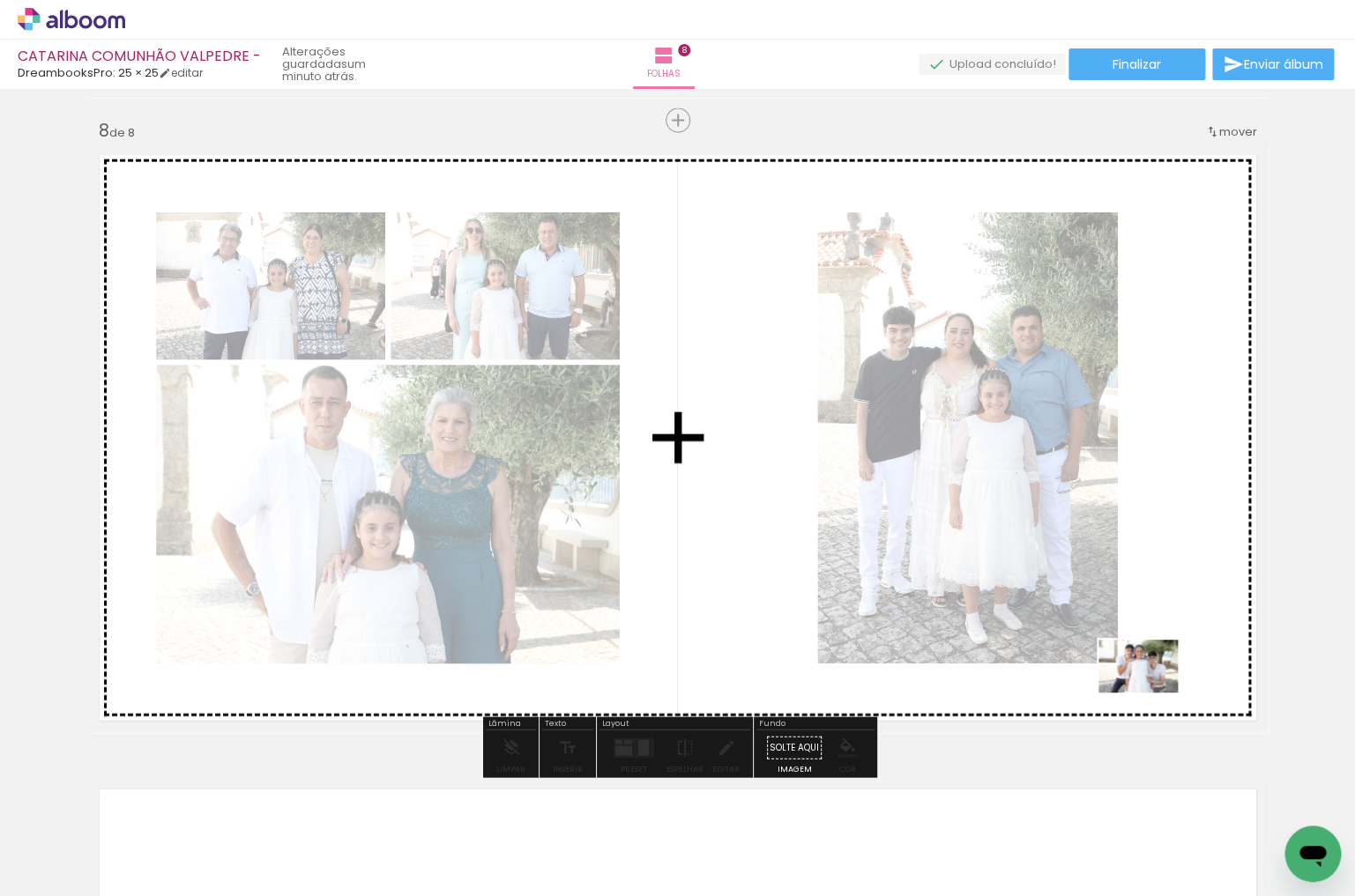
drag, startPoint x: 1102, startPoint y: 772, endPoint x: 1151, endPoint y: 693, distance: 93.0
click at [1151, 693] on quentale-workspace at bounding box center [678, 448] width 1355 height 896
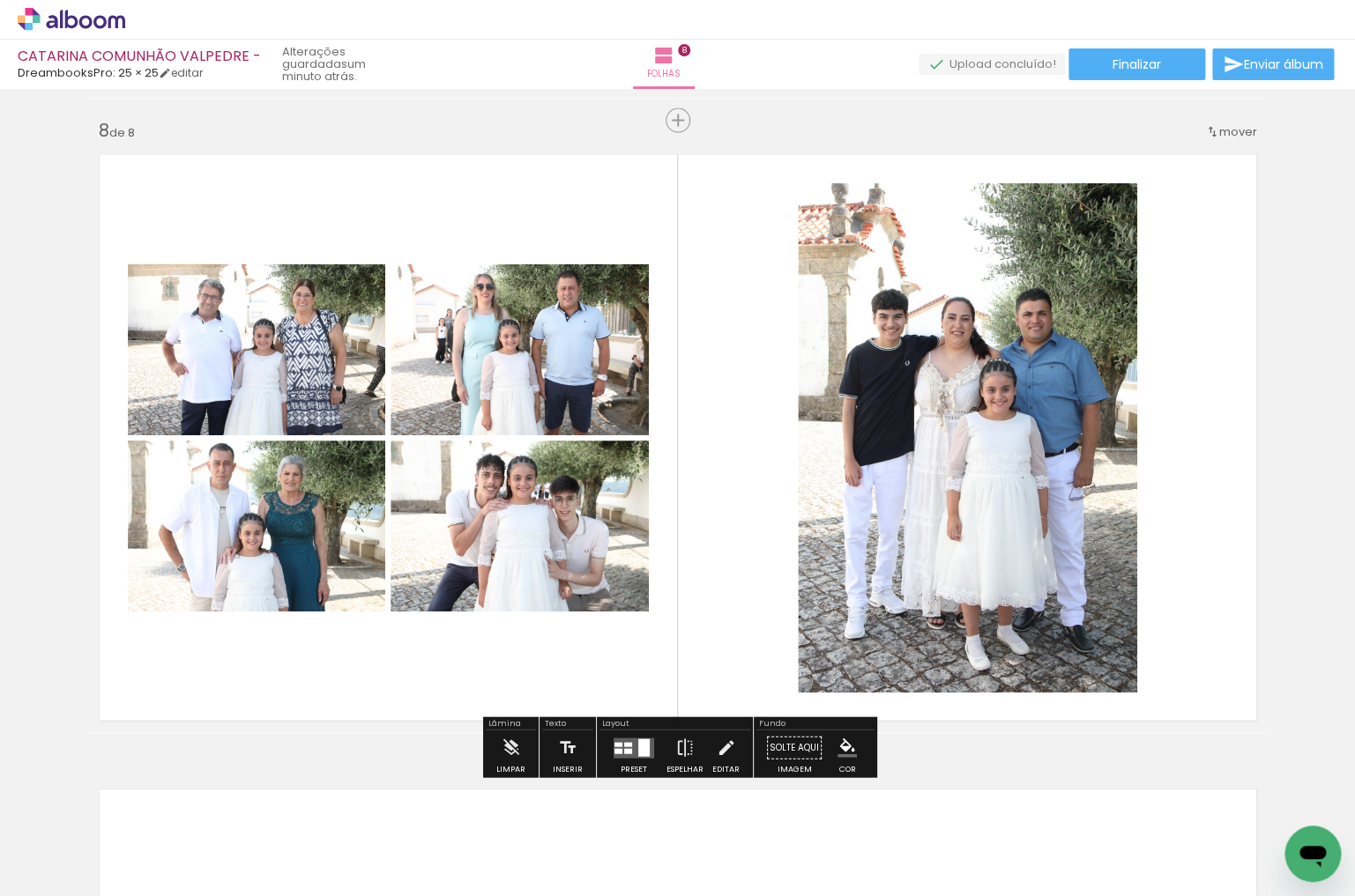
scroll to position [0, 14923]
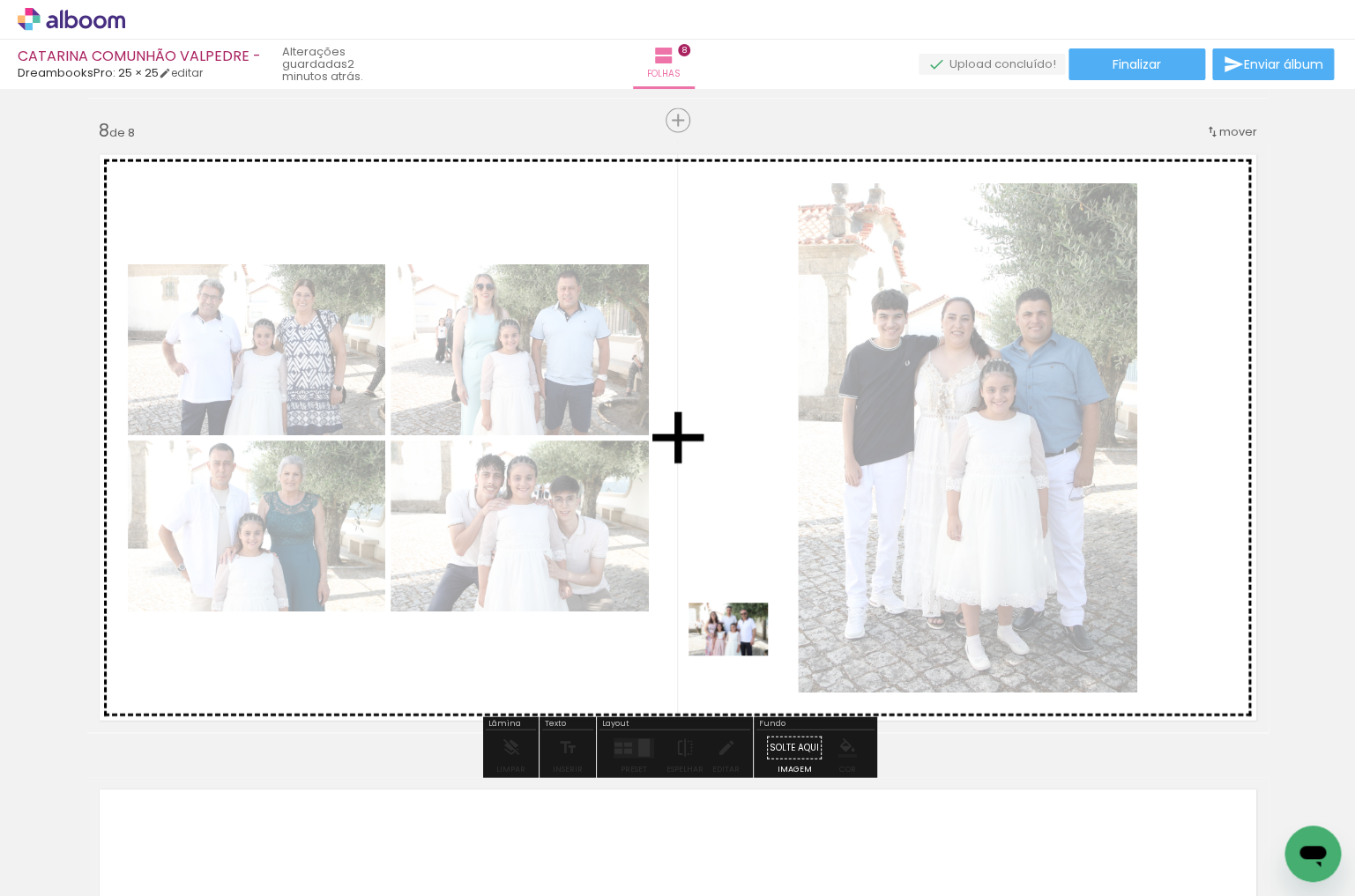
drag, startPoint x: 662, startPoint y: 830, endPoint x: 763, endPoint y: 699, distance: 165.4
click at [741, 655] on quentale-workspace at bounding box center [678, 448] width 1355 height 896
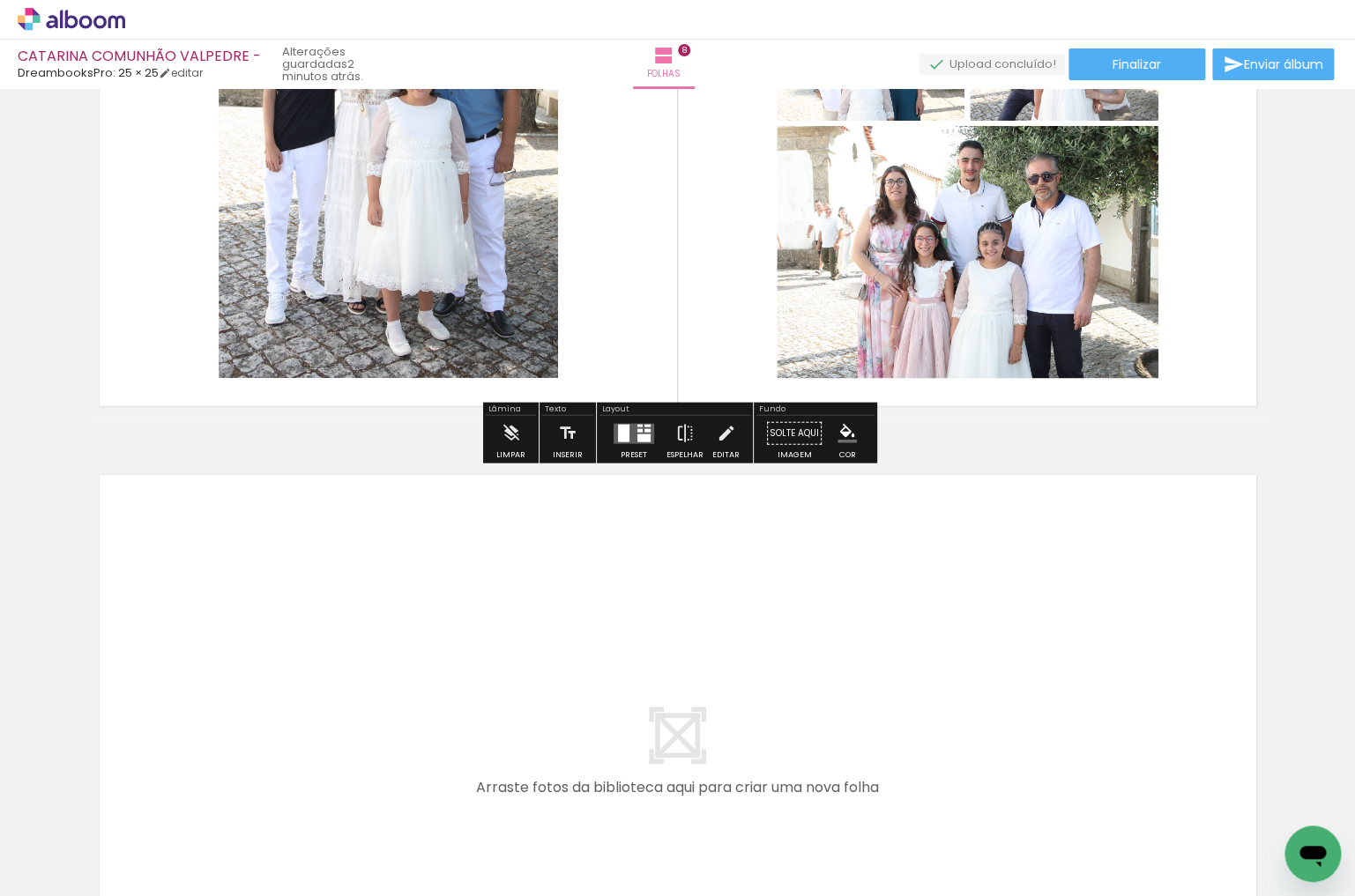
scroll to position [0, 15173]
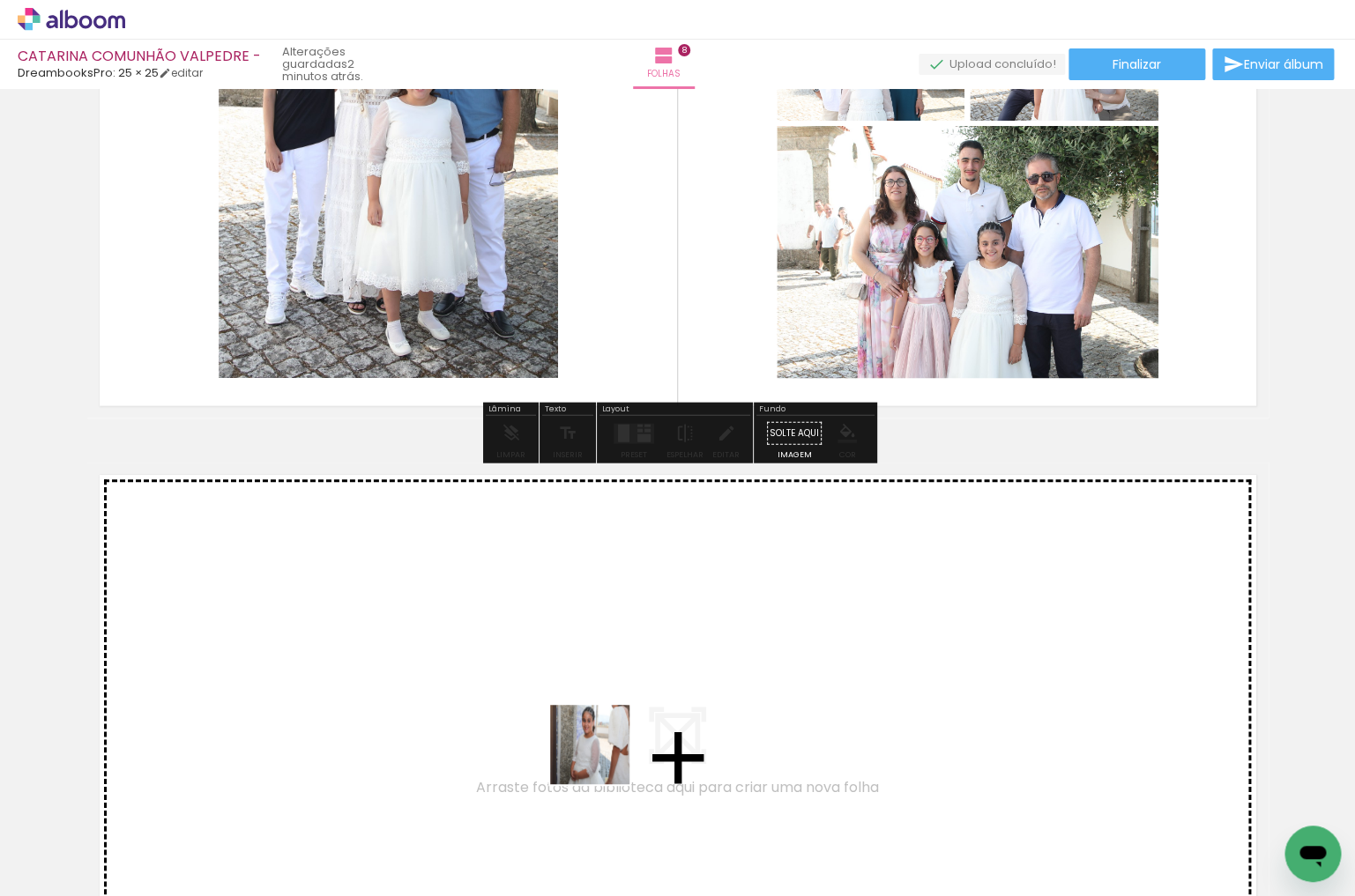
click at [602, 746] on quentale-workspace at bounding box center [678, 448] width 1355 height 896
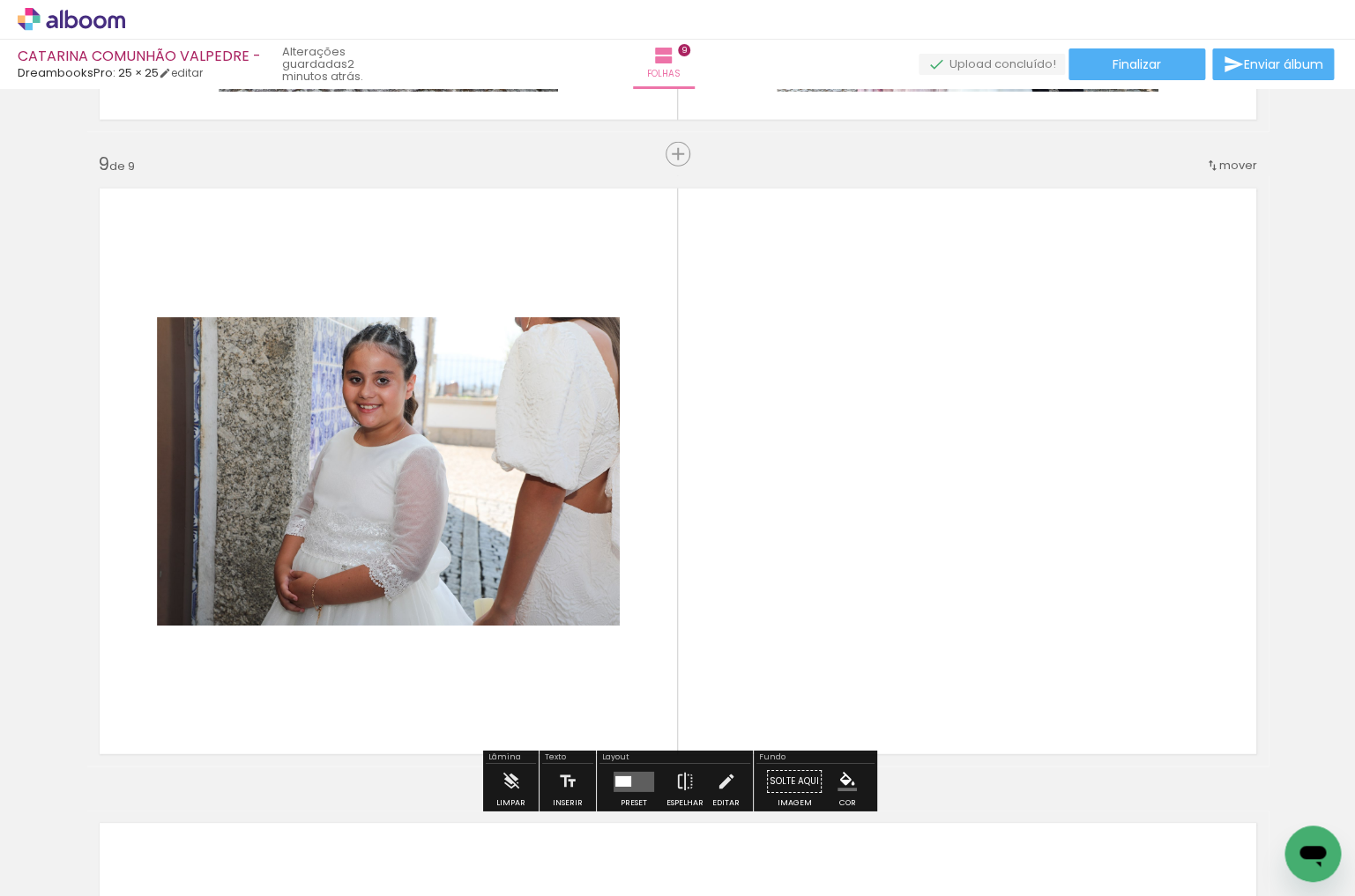
scroll to position [5075, 0]
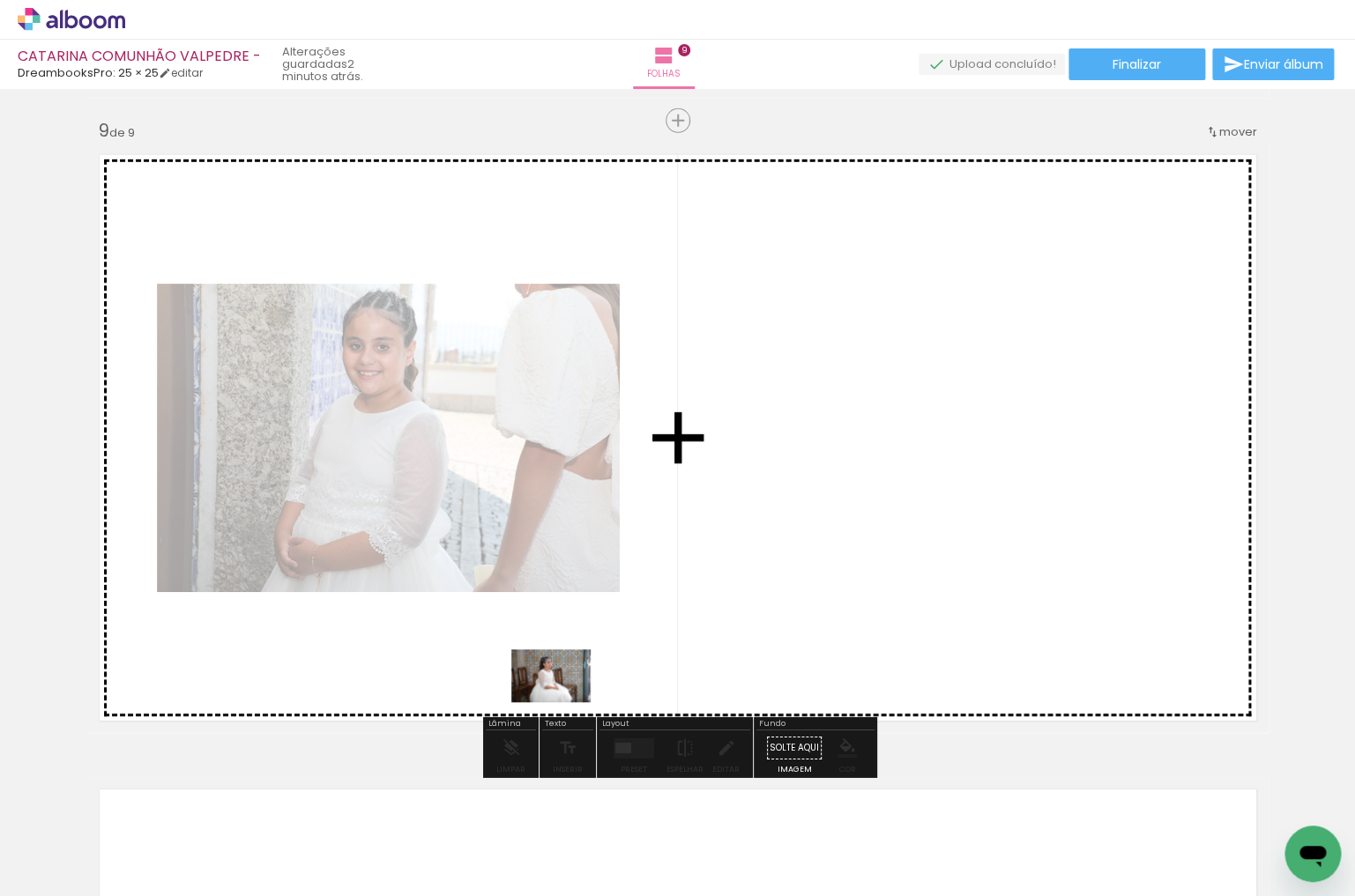
drag, startPoint x: 510, startPoint y: 846, endPoint x: 564, endPoint y: 693, distance: 162.2
click at [564, 693] on quentale-workspace at bounding box center [678, 448] width 1355 height 896
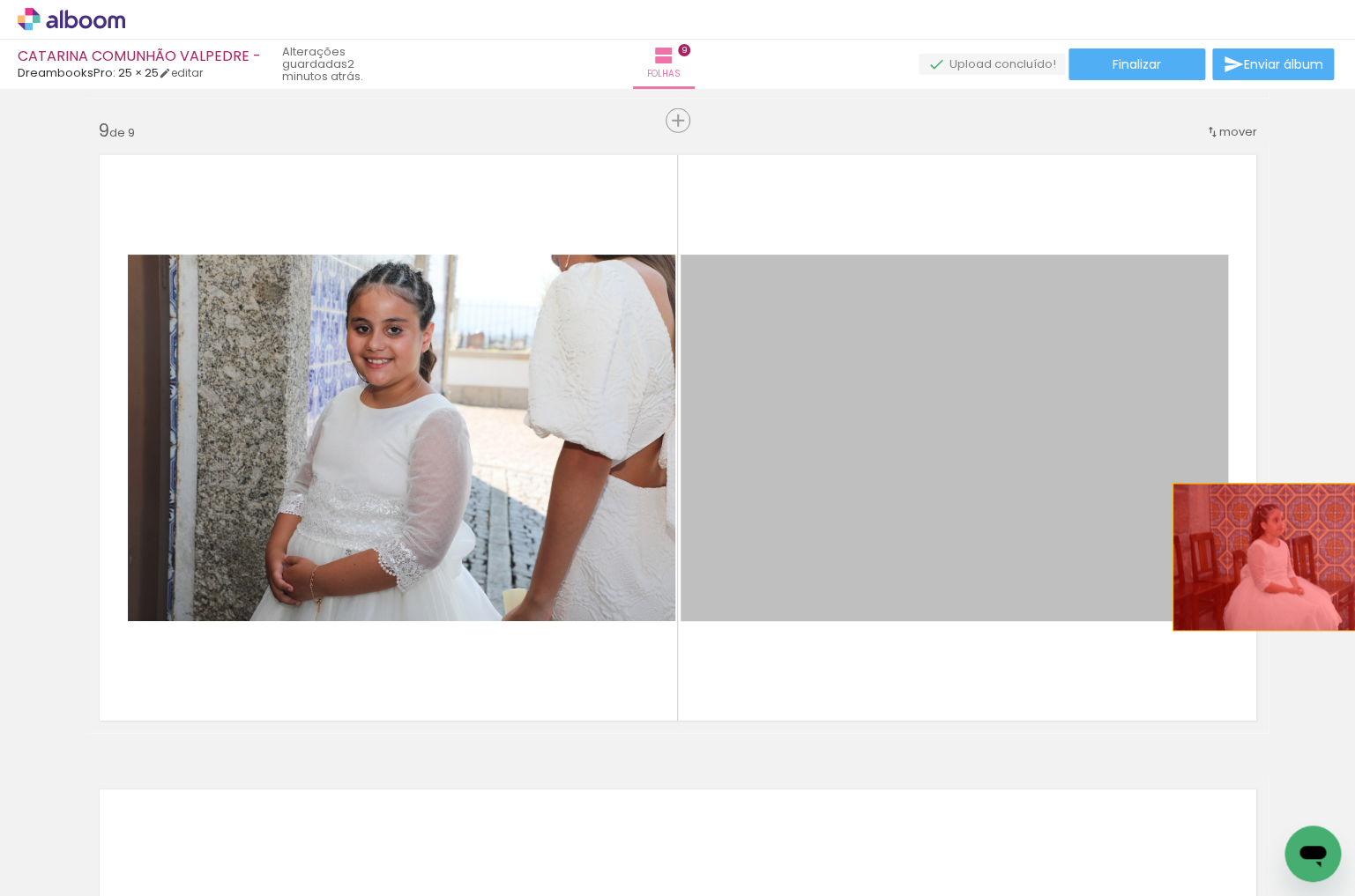
drag, startPoint x: 928, startPoint y: 582, endPoint x: 1281, endPoint y: 558, distance: 353.8
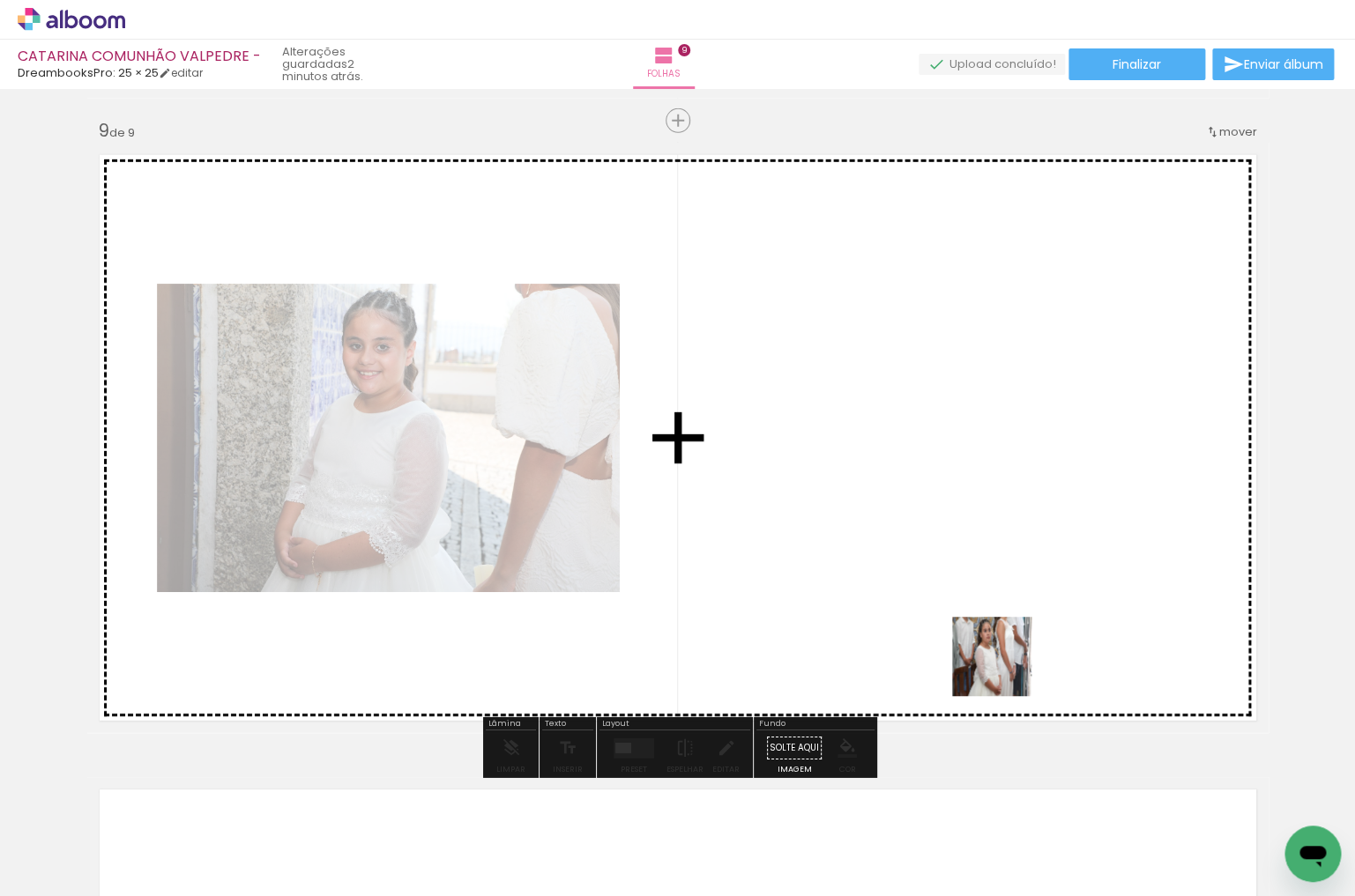
drag, startPoint x: 1080, startPoint y: 844, endPoint x: 1005, endPoint y: 669, distance: 190.4
click at [1005, 669] on quentale-workspace at bounding box center [678, 448] width 1355 height 896
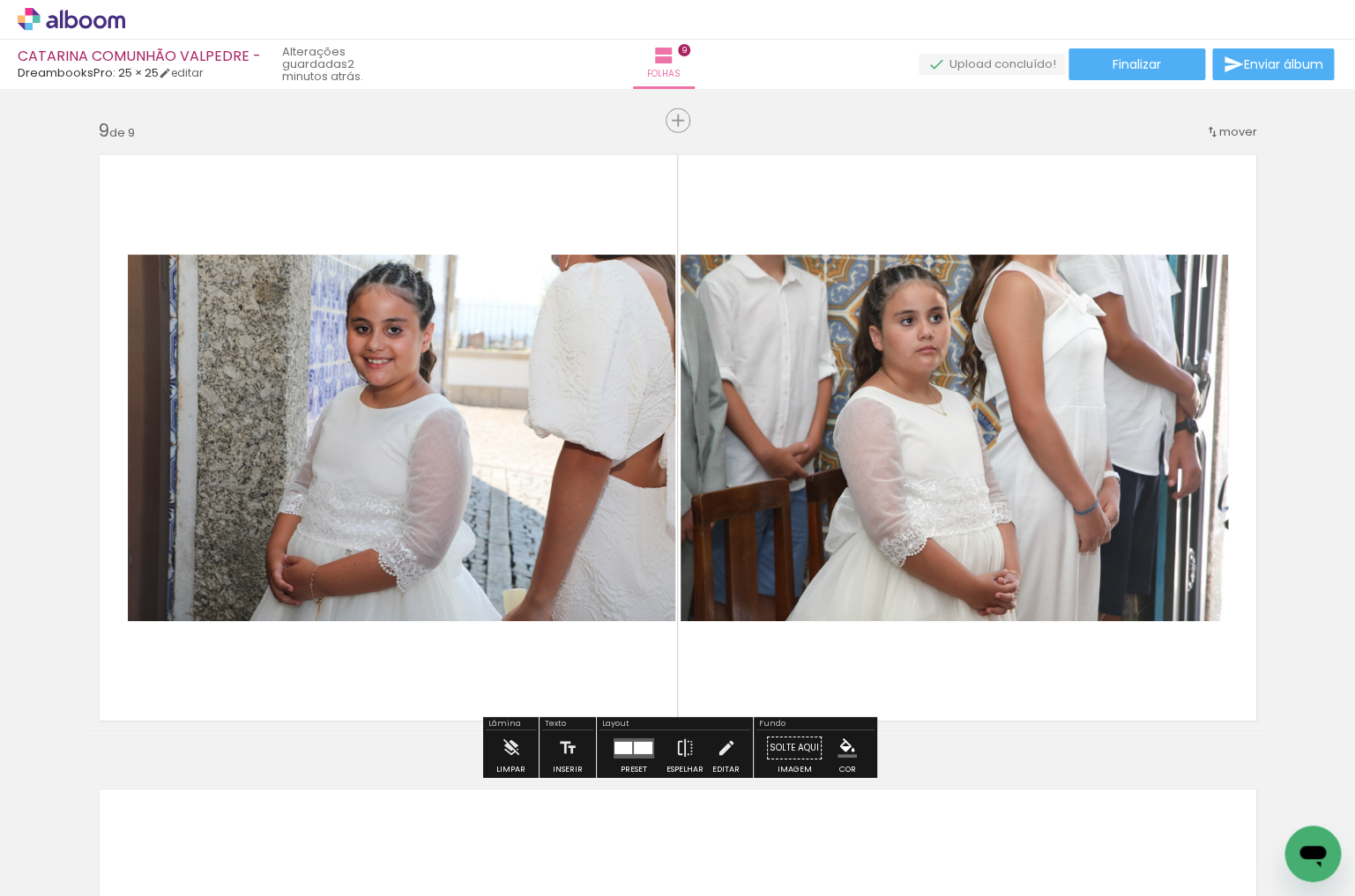
scroll to position [0, 15564]
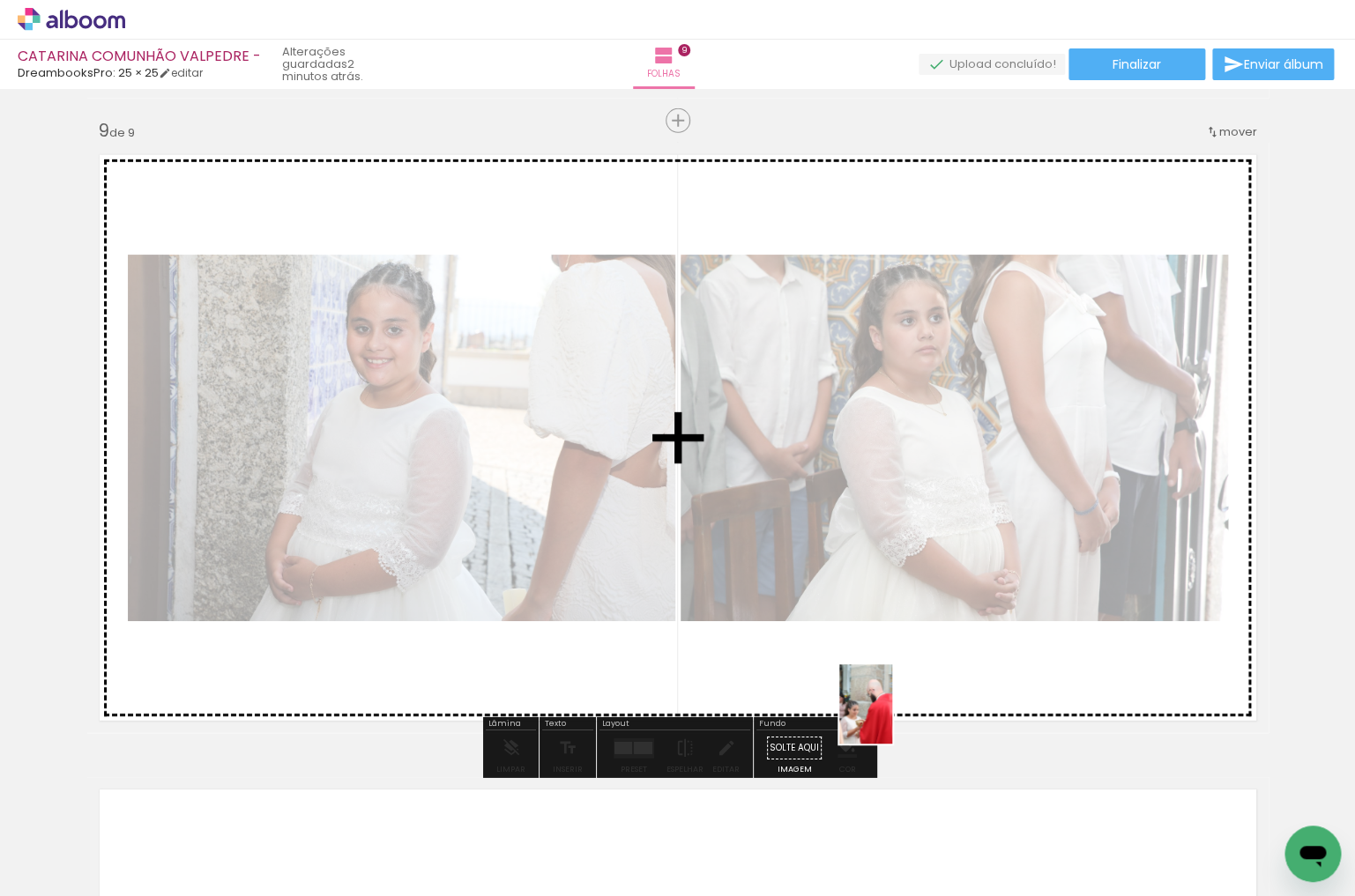
drag, startPoint x: 893, startPoint y: 782, endPoint x: 891, endPoint y: 701, distance: 81.0
click at [891, 701] on quentale-workspace at bounding box center [678, 448] width 1355 height 896
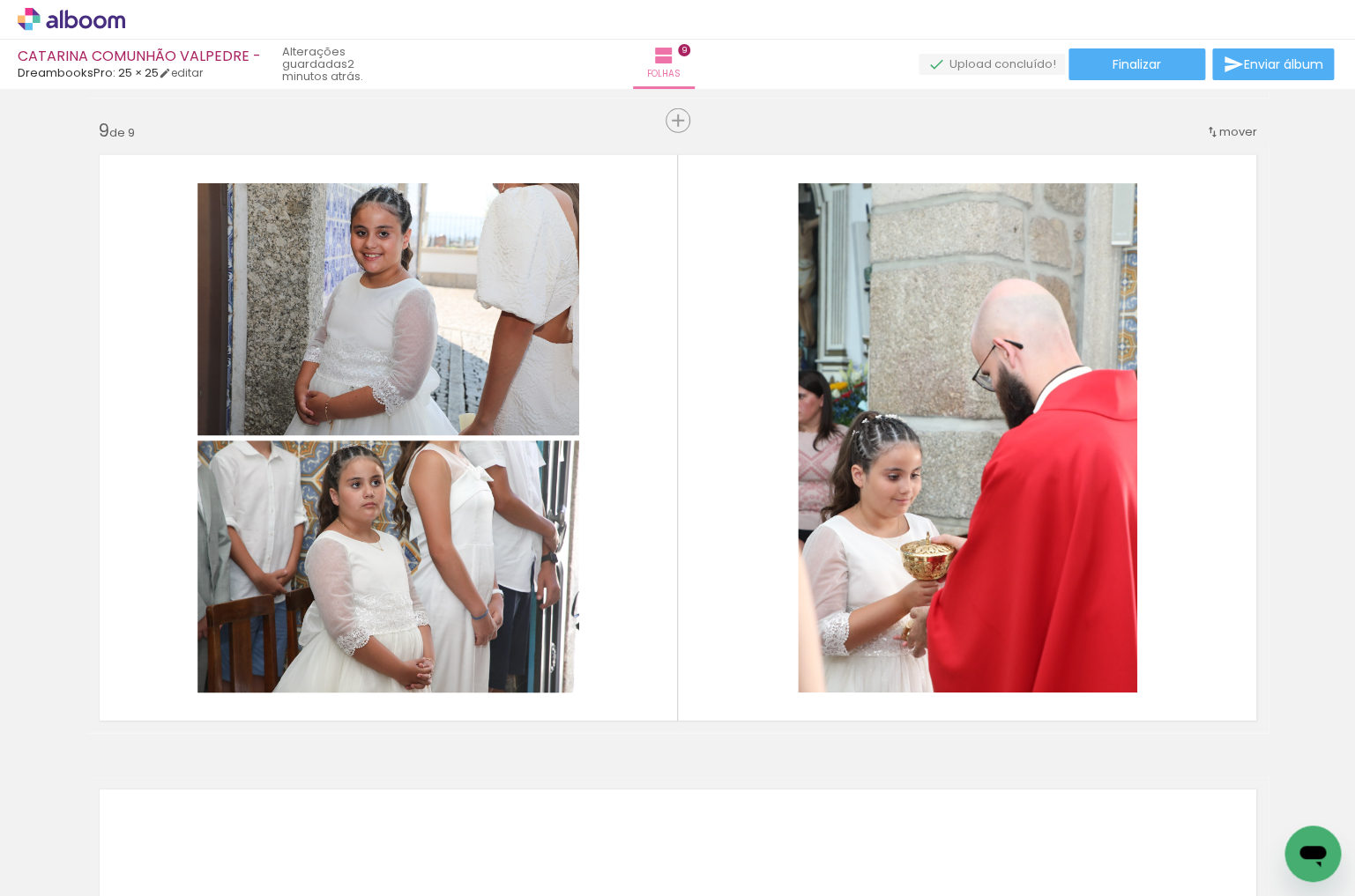
scroll to position [0, 16343]
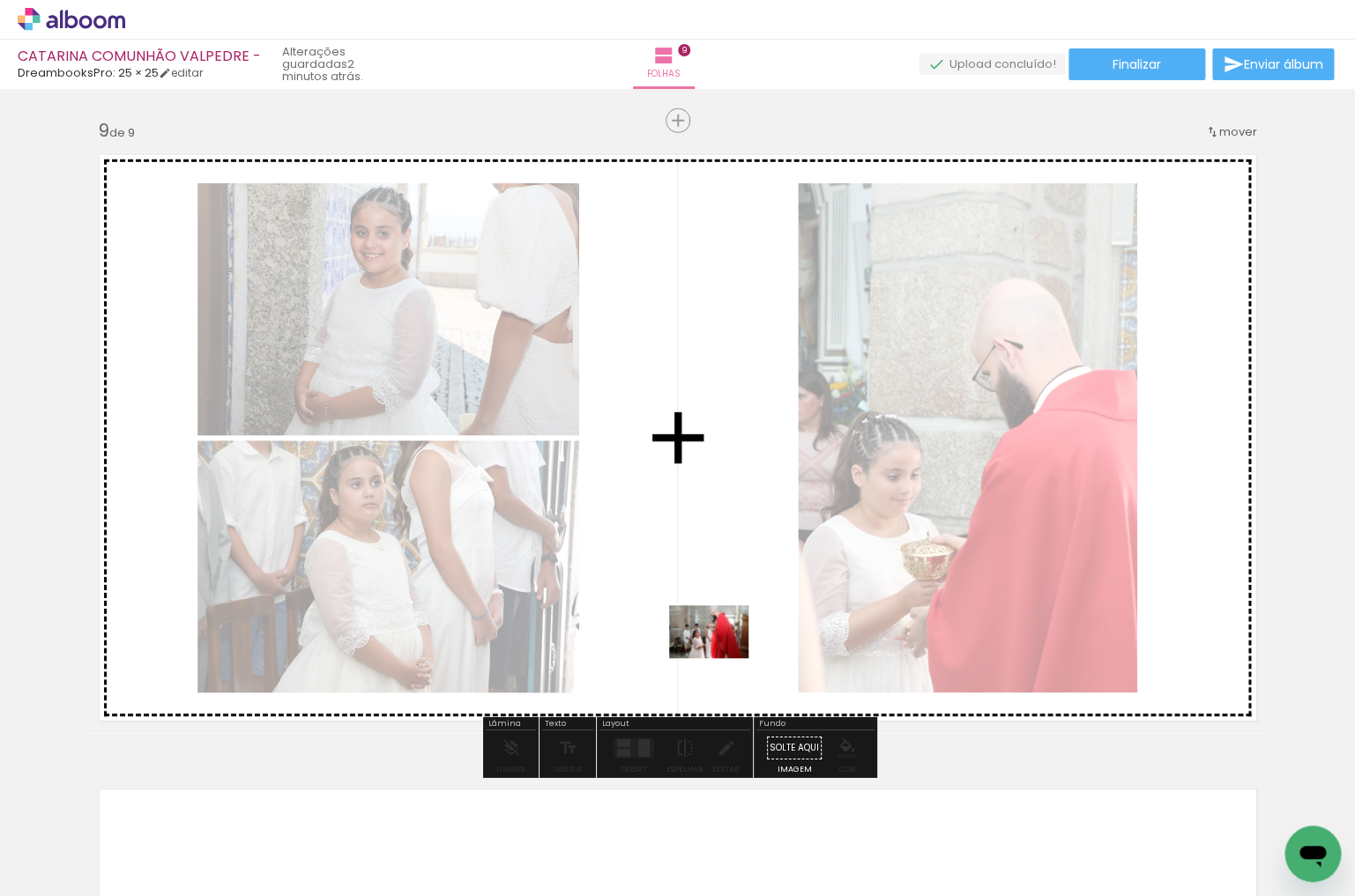
drag, startPoint x: 728, startPoint y: 674, endPoint x: 739, endPoint y: 724, distance: 51.2
click at [725, 664] on quentale-workspace at bounding box center [678, 448] width 1355 height 896
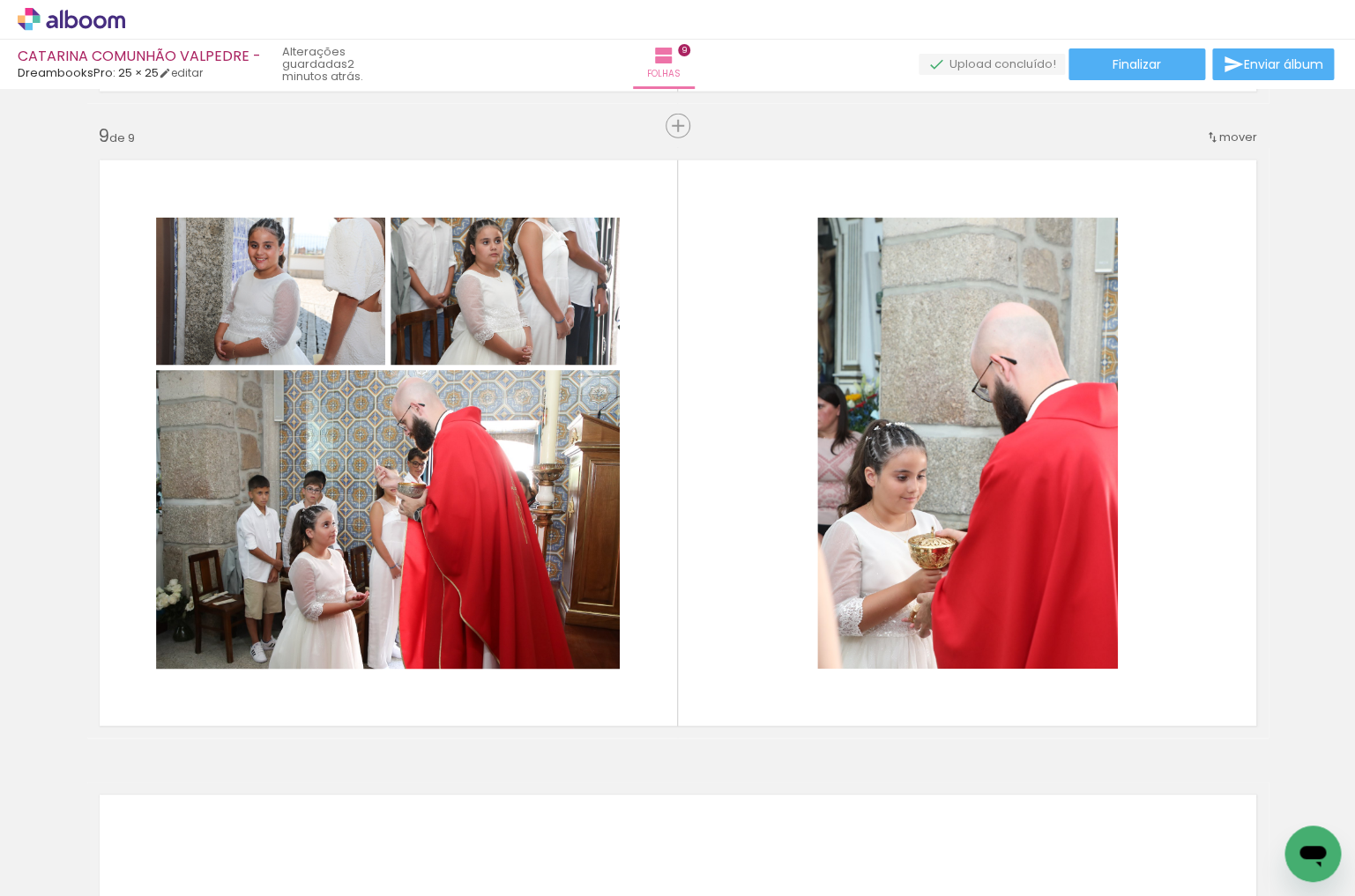
scroll to position [0, 0]
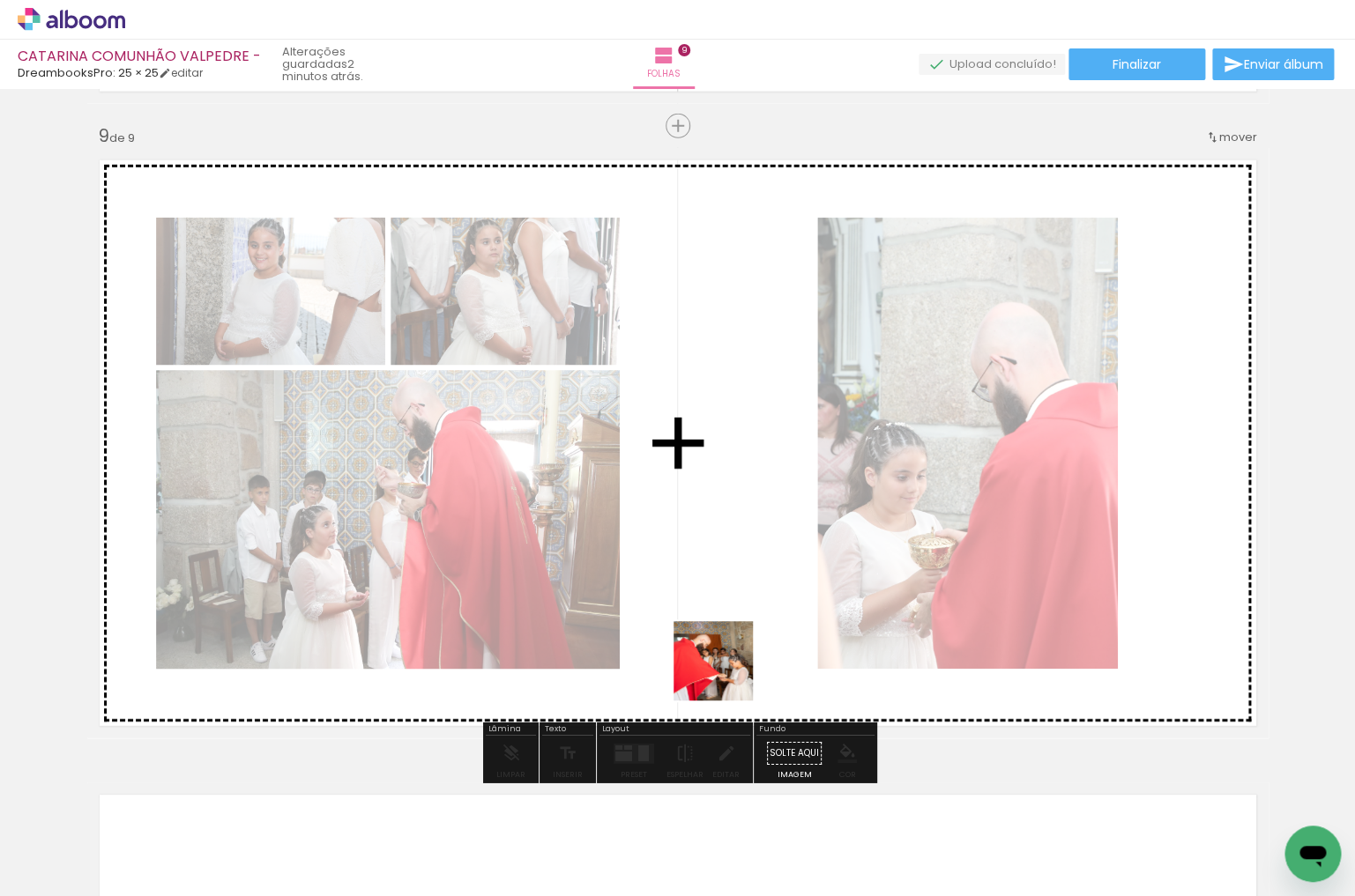
drag, startPoint x: 714, startPoint y: 699, endPoint x: 726, endPoint y: 672, distance: 29.5
click at [726, 672] on quentale-workspace at bounding box center [678, 448] width 1355 height 896
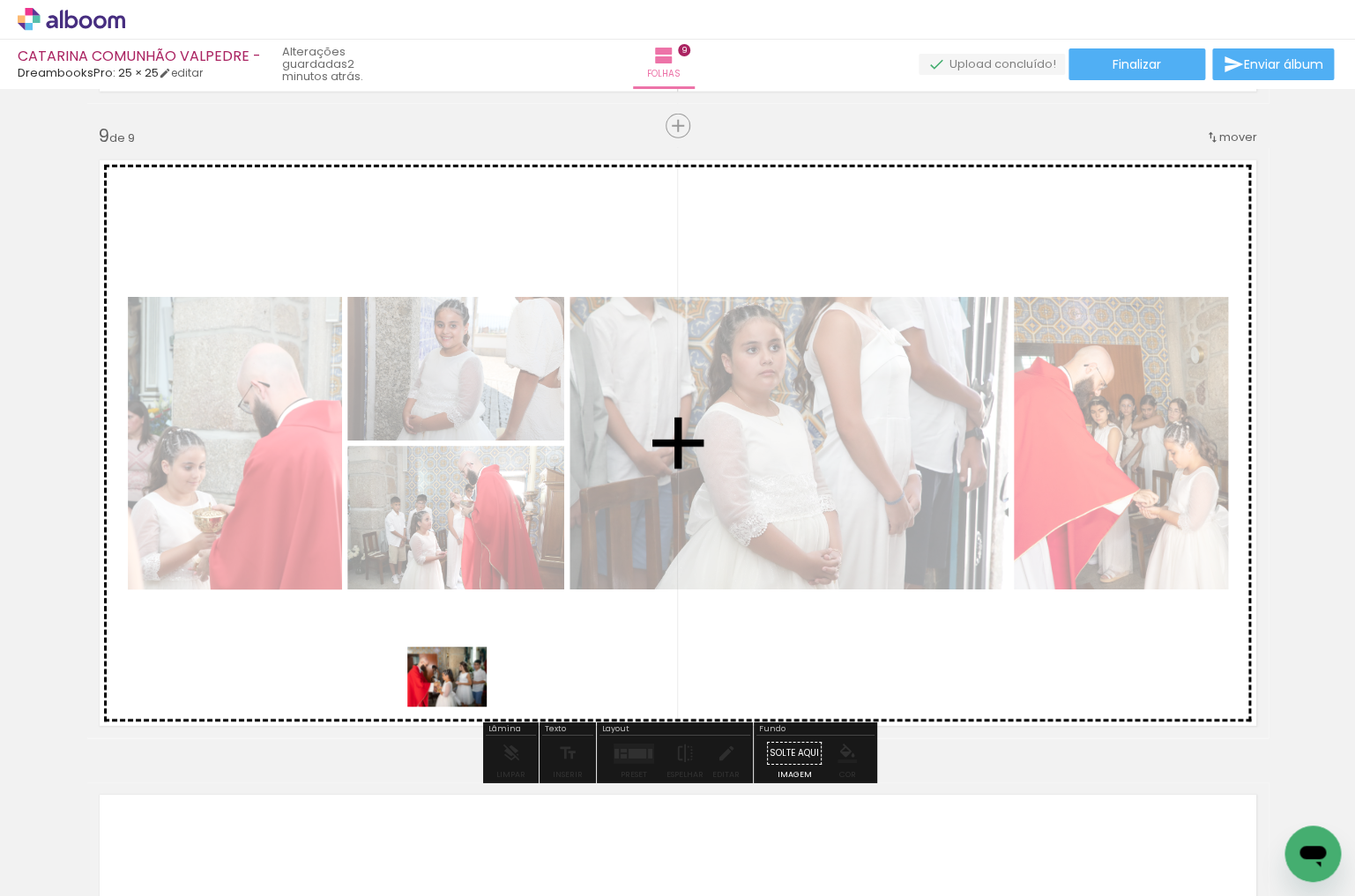
drag, startPoint x: 375, startPoint y: 841, endPoint x: 487, endPoint y: 843, distance: 112.0
click at [465, 694] on quentale-workspace at bounding box center [678, 448] width 1355 height 896
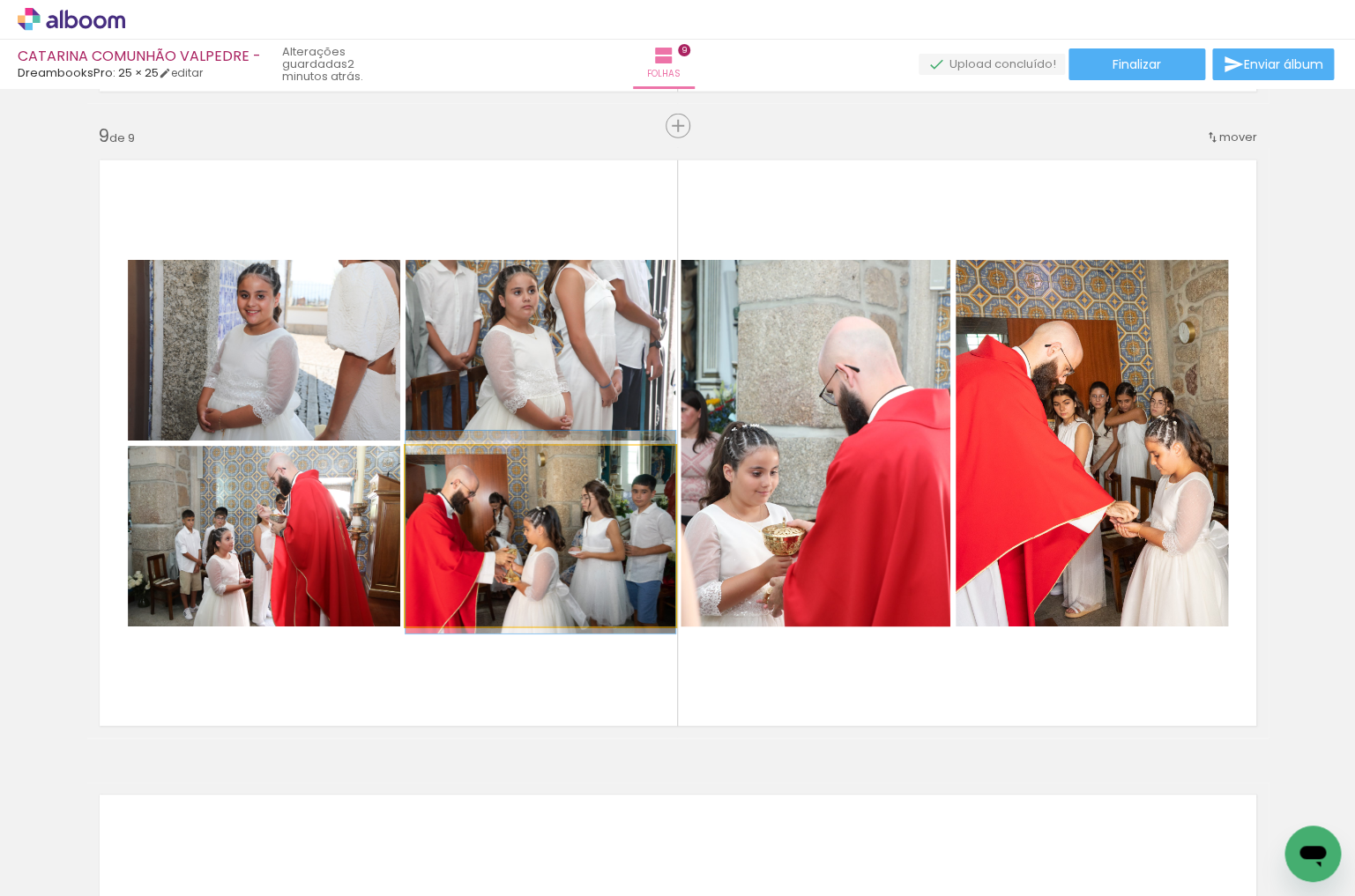
drag, startPoint x: 542, startPoint y: 590, endPoint x: 554, endPoint y: 587, distance: 12.4
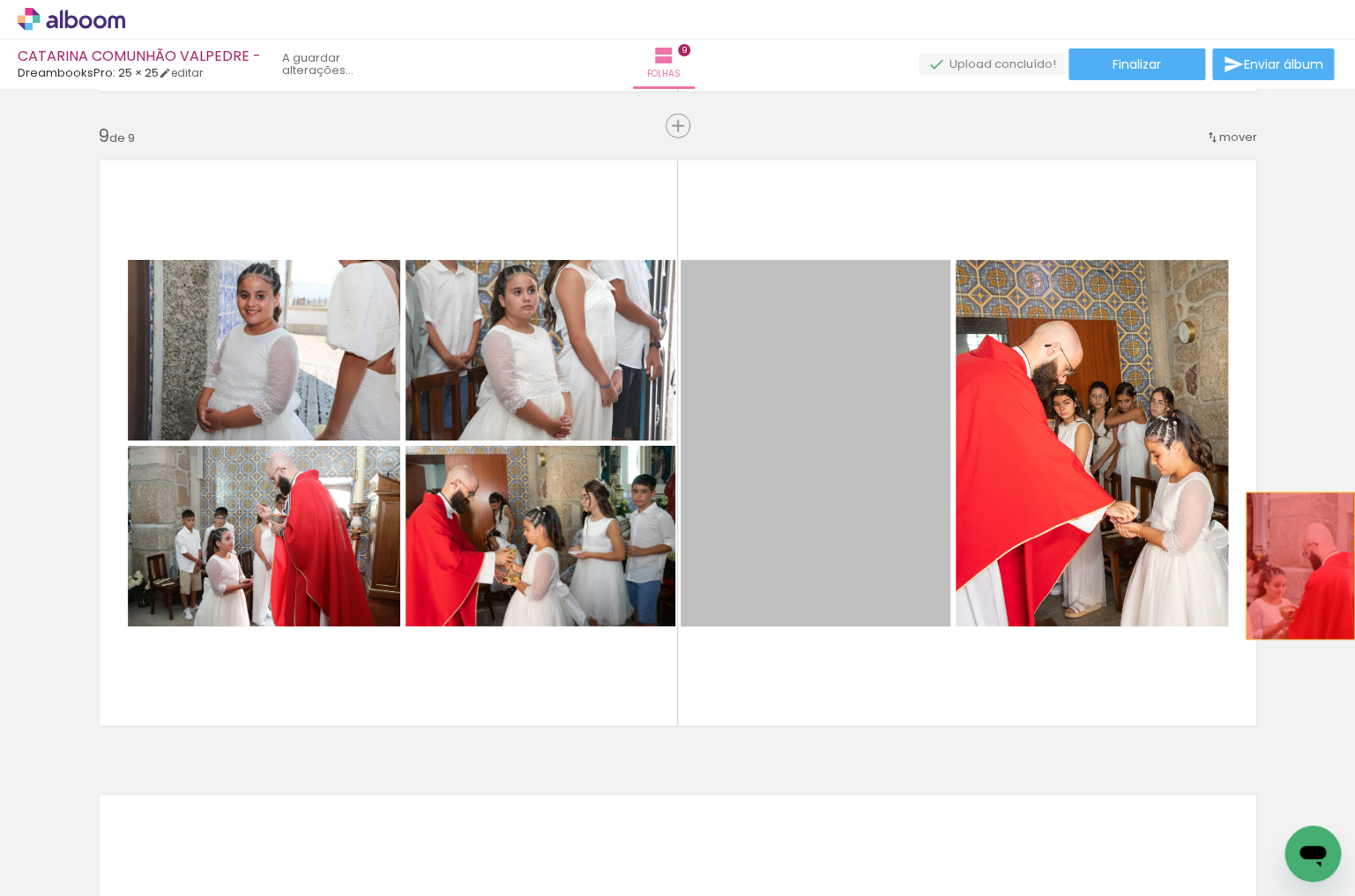
drag, startPoint x: 735, startPoint y: 544, endPoint x: 1299, endPoint y: 567, distance: 564.5
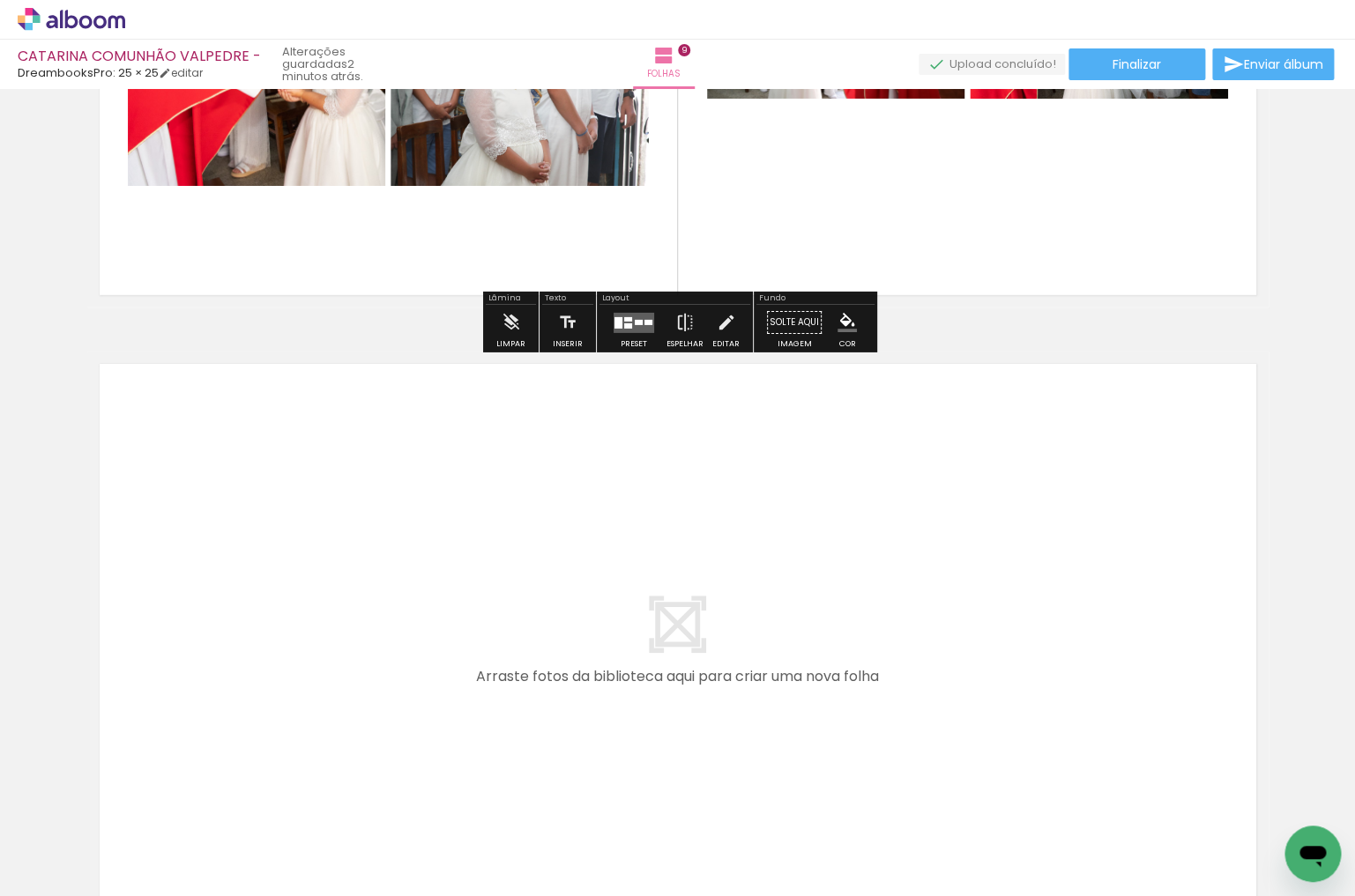
scroll to position [5528, 0]
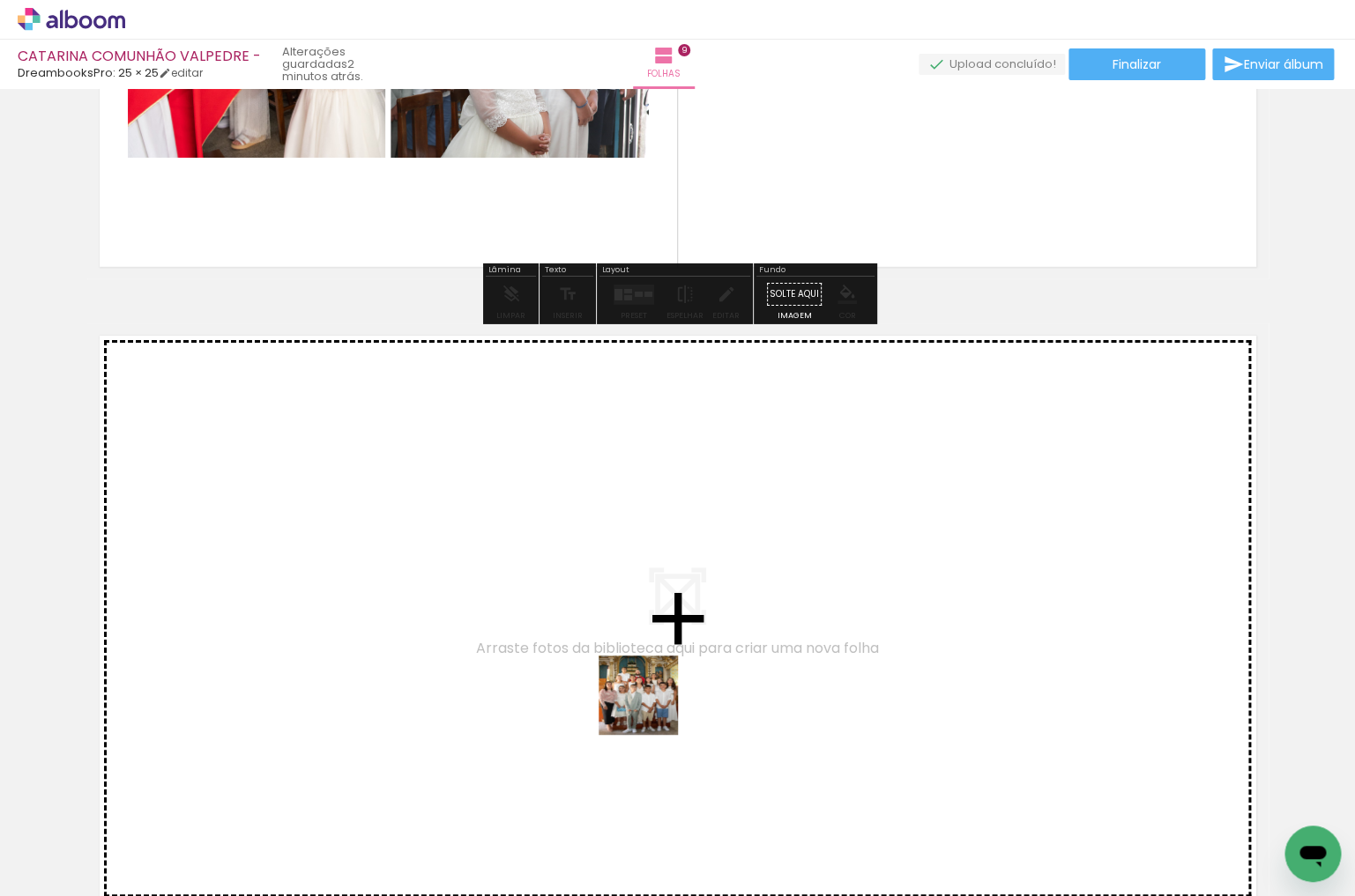
click at [652, 690] on quentale-workspace at bounding box center [678, 448] width 1355 height 896
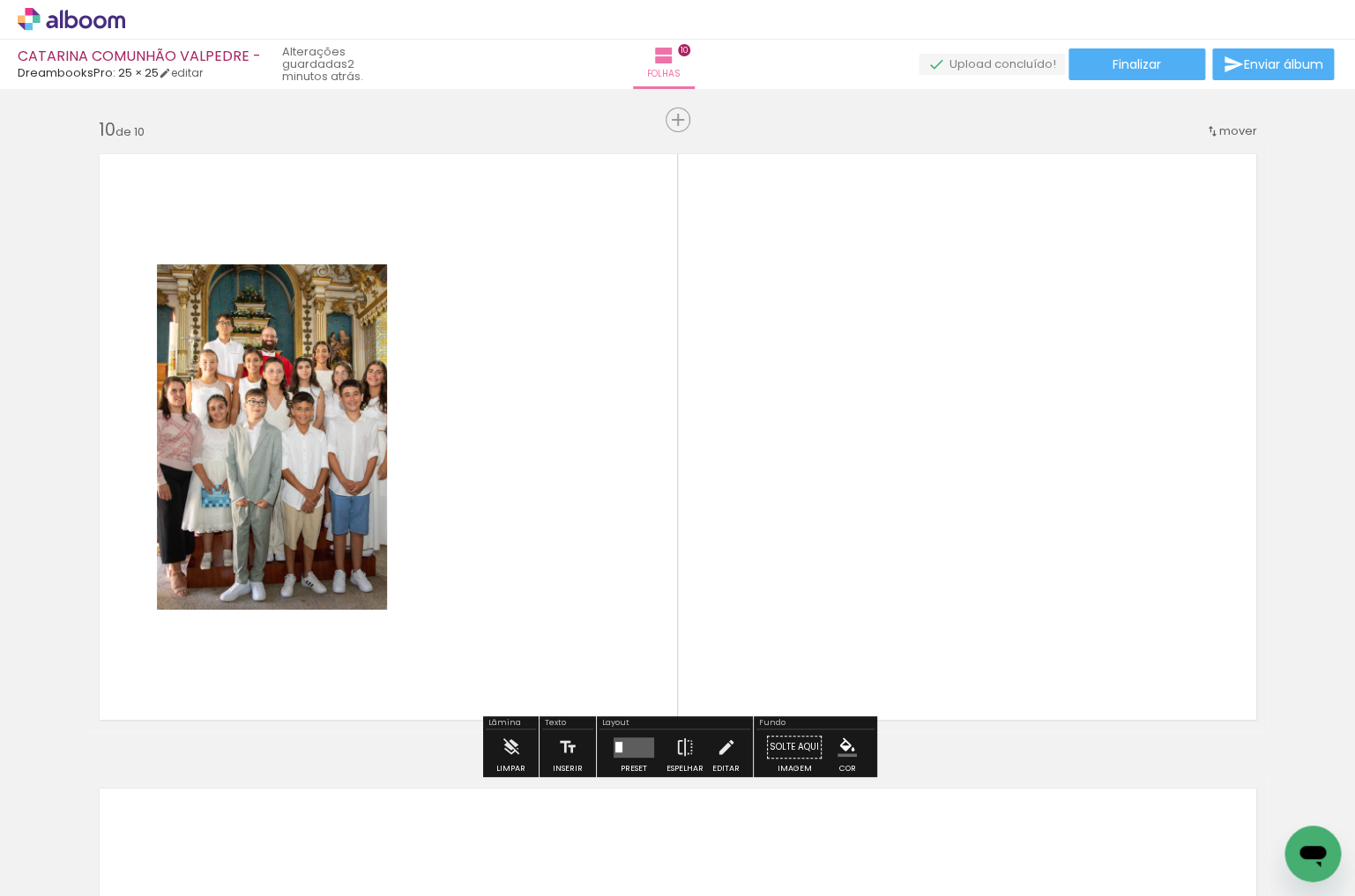
scroll to position [0, 474]
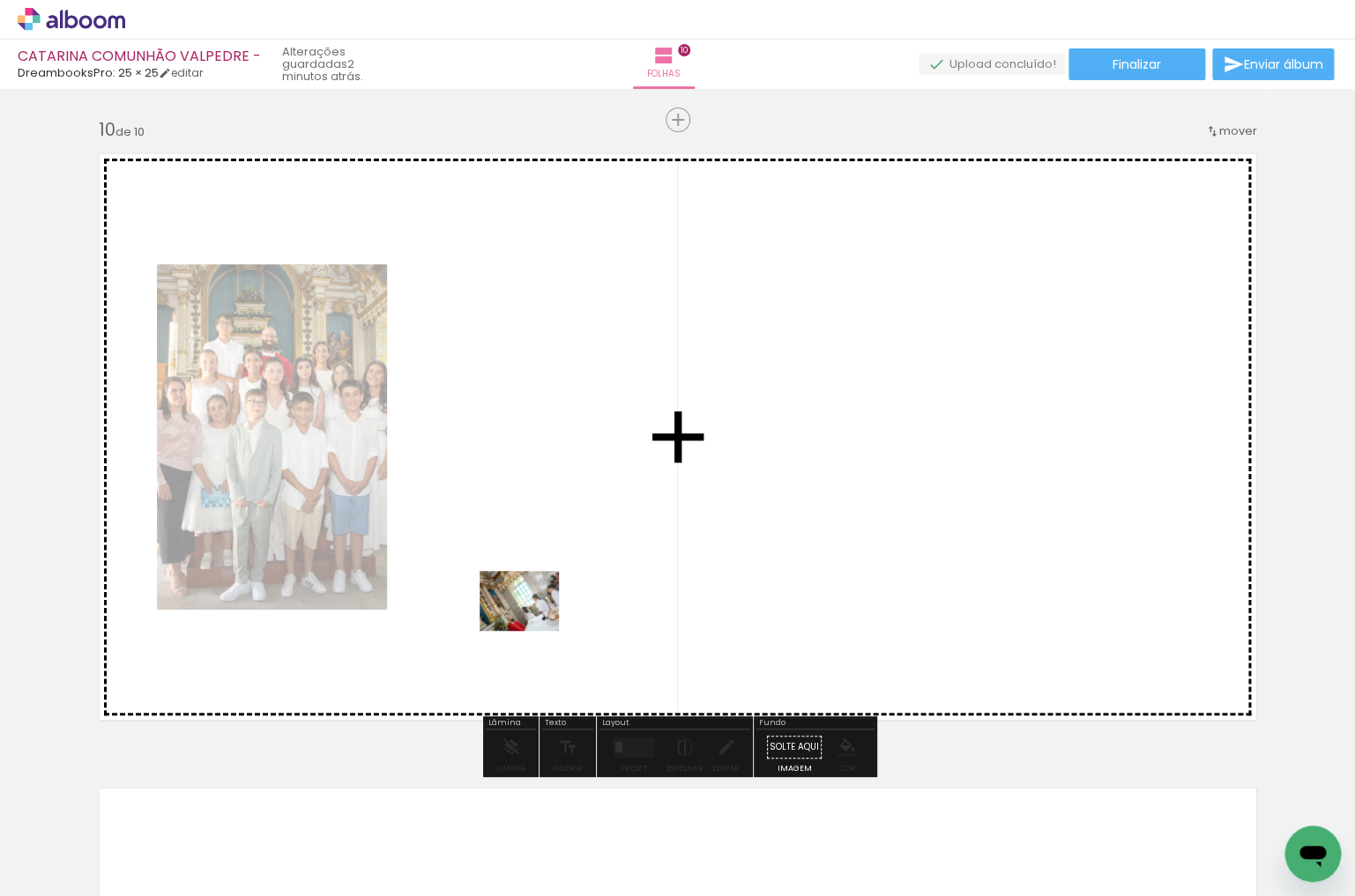
drag, startPoint x: 321, startPoint y: 831, endPoint x: 533, endPoint y: 624, distance: 296.3
click at [533, 624] on quentale-workspace at bounding box center [678, 448] width 1355 height 896
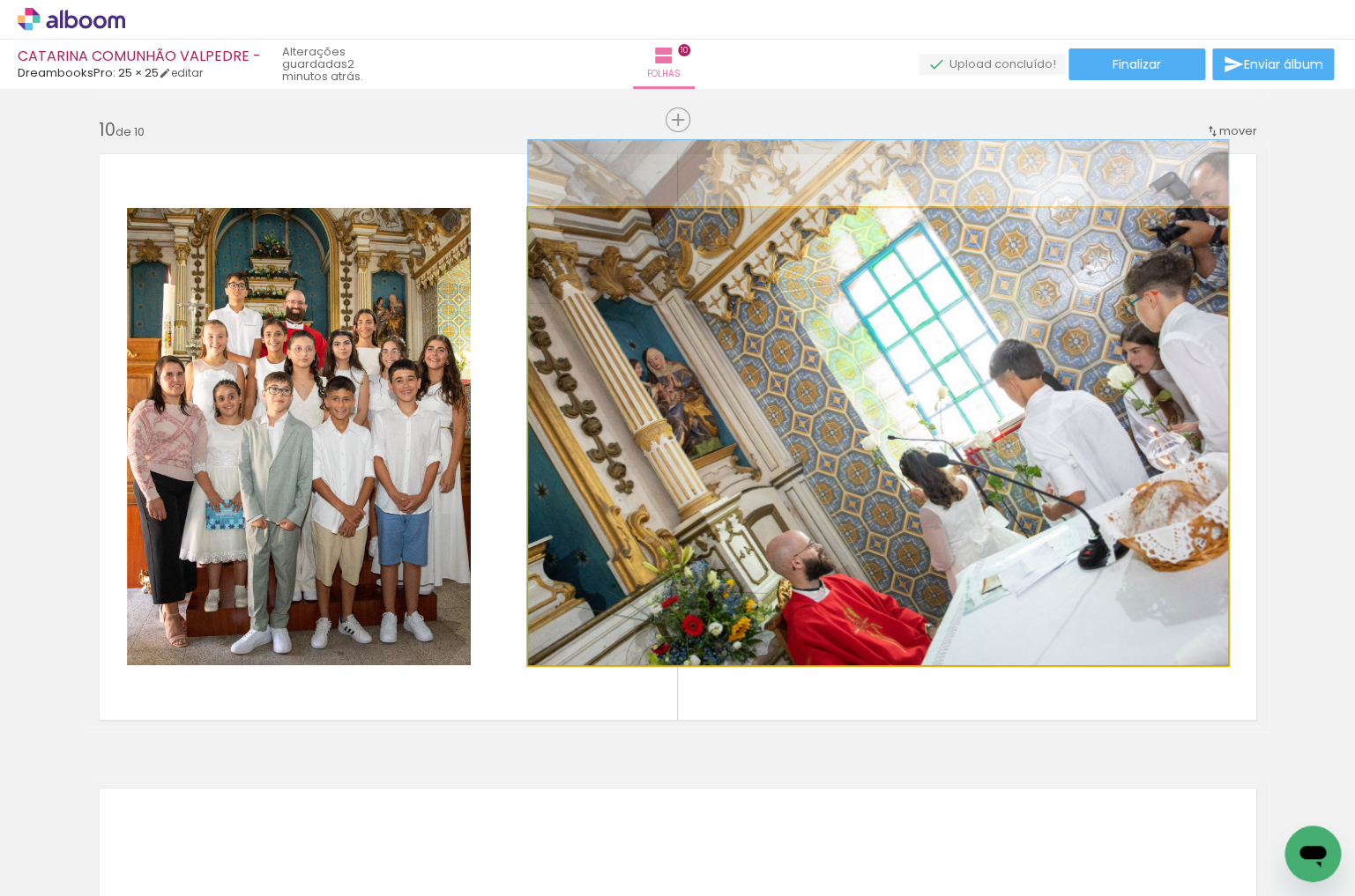
drag, startPoint x: 718, startPoint y: 534, endPoint x: 718, endPoint y: 495, distance: 39.0
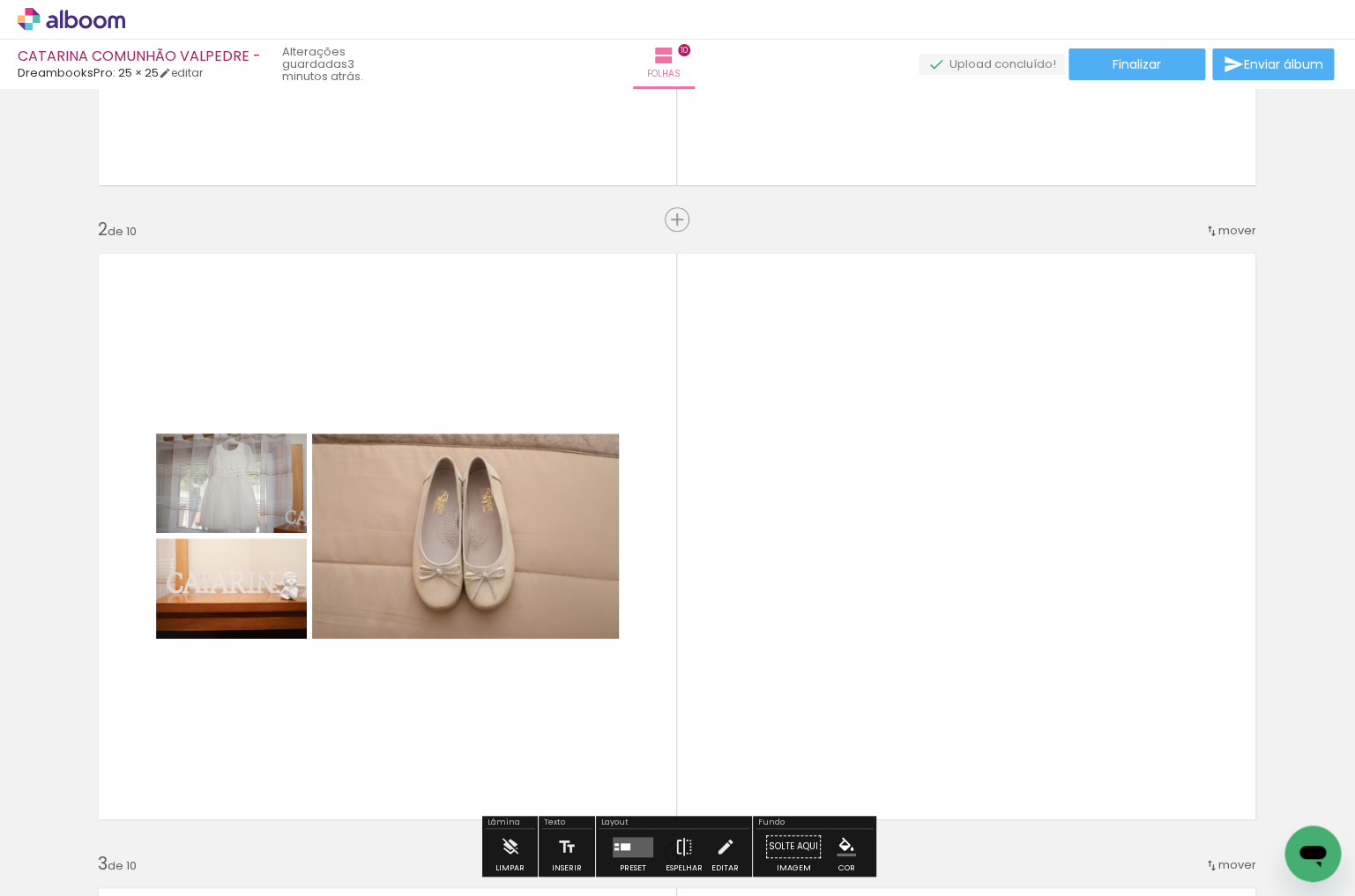
scroll to position [534, 1]
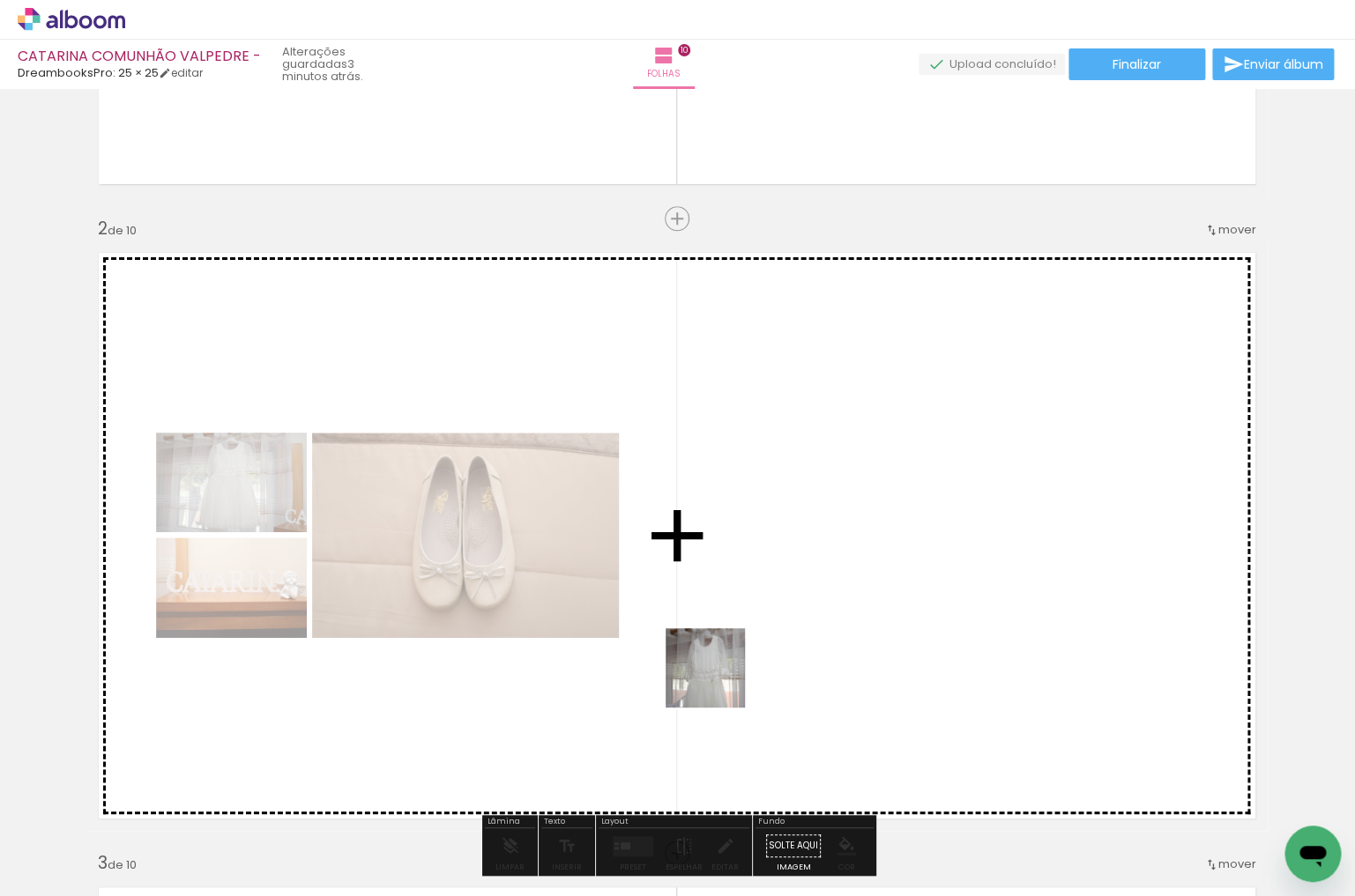
drag, startPoint x: 543, startPoint y: 829, endPoint x: 760, endPoint y: 647, distance: 283.2
click at [760, 647] on quentale-workspace at bounding box center [678, 448] width 1355 height 896
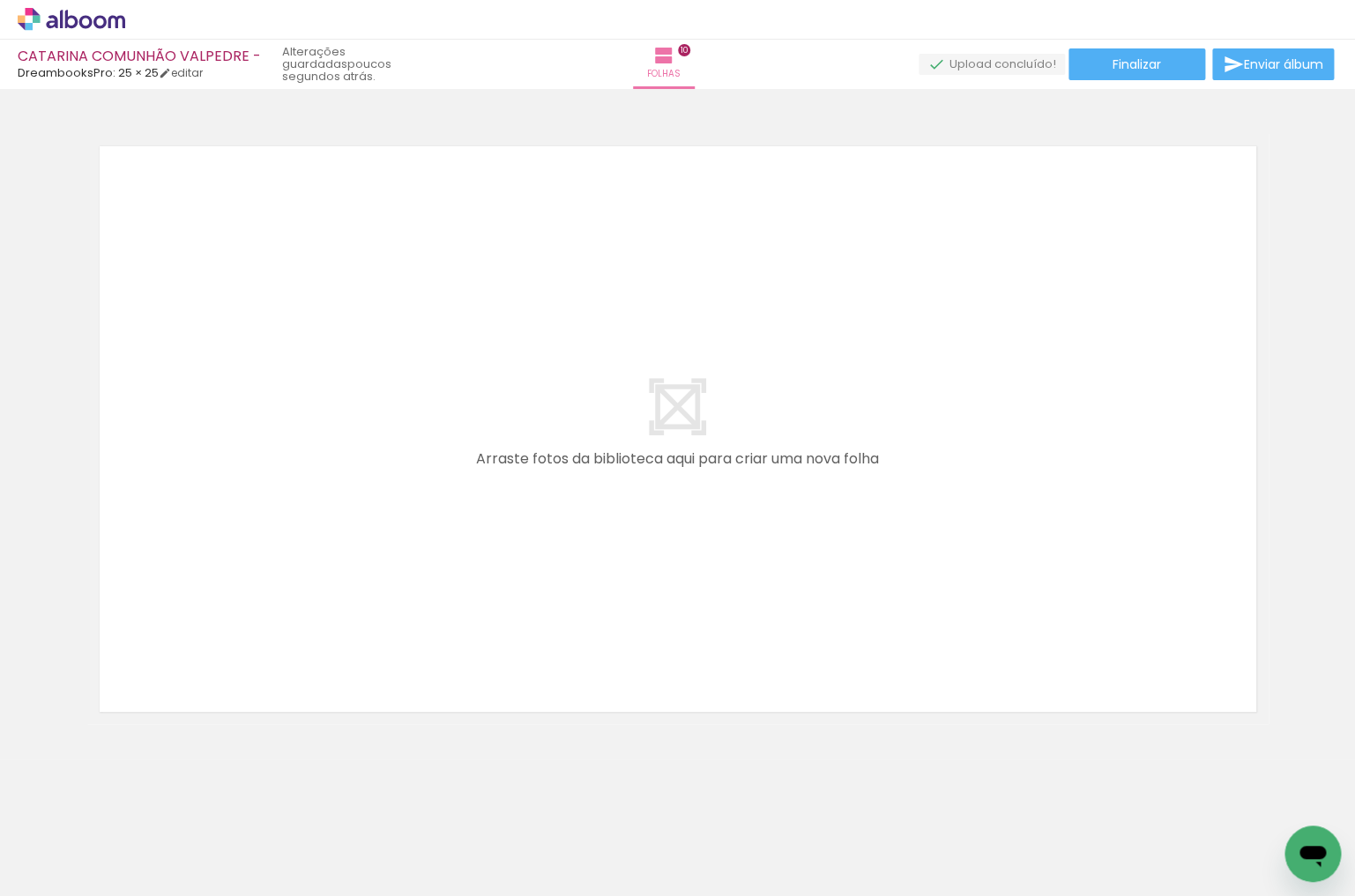
scroll to position [0, 17394]
